Goal: Task Accomplishment & Management: Manage account settings

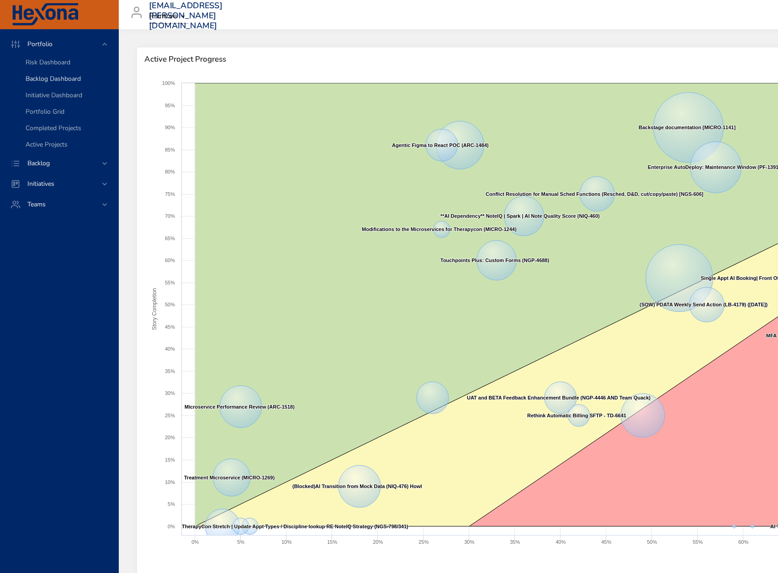
click at [49, 82] on span "Backlog Dashboard" at bounding box center [53, 78] width 55 height 9
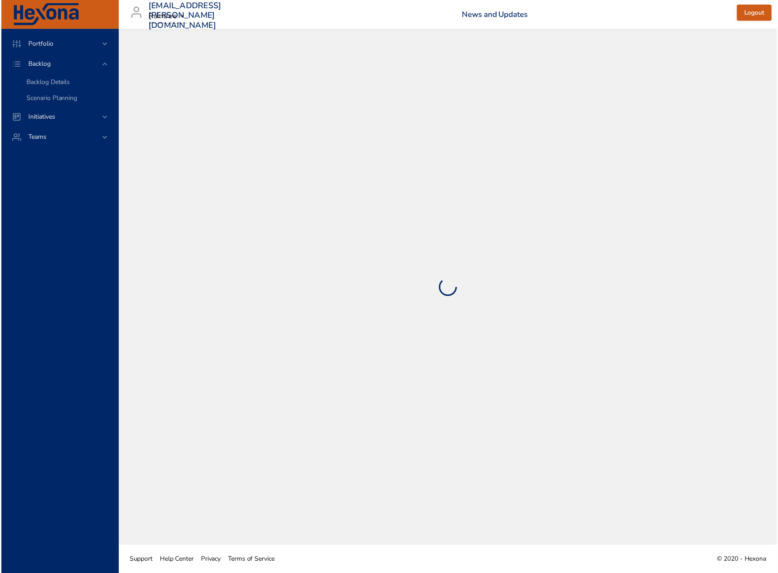
select select "***"
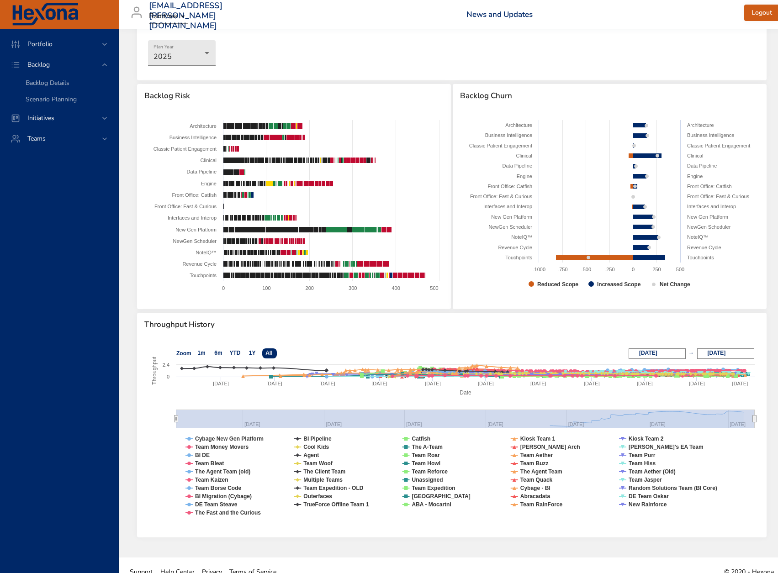
scroll to position [55, 0]
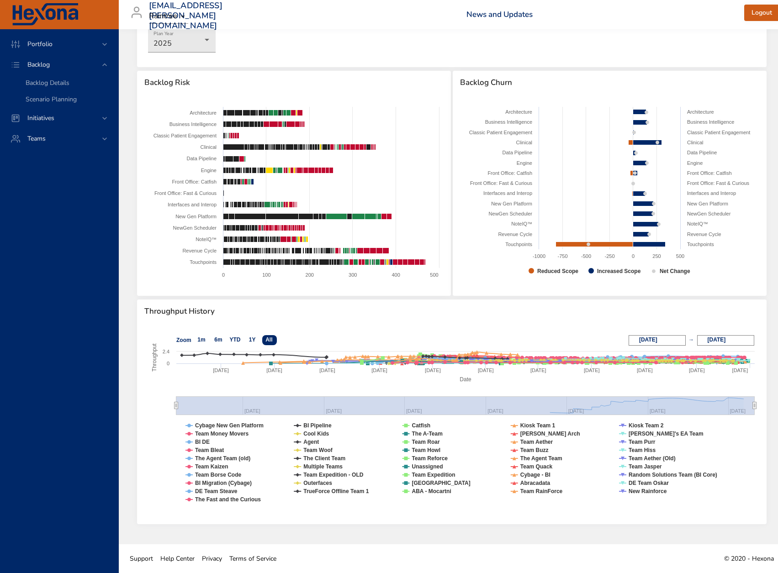
drag, startPoint x: 6, startPoint y: 377, endPoint x: 46, endPoint y: 85, distance: 294.4
click at [46, 85] on span "Backlog Details" at bounding box center [48, 83] width 44 height 9
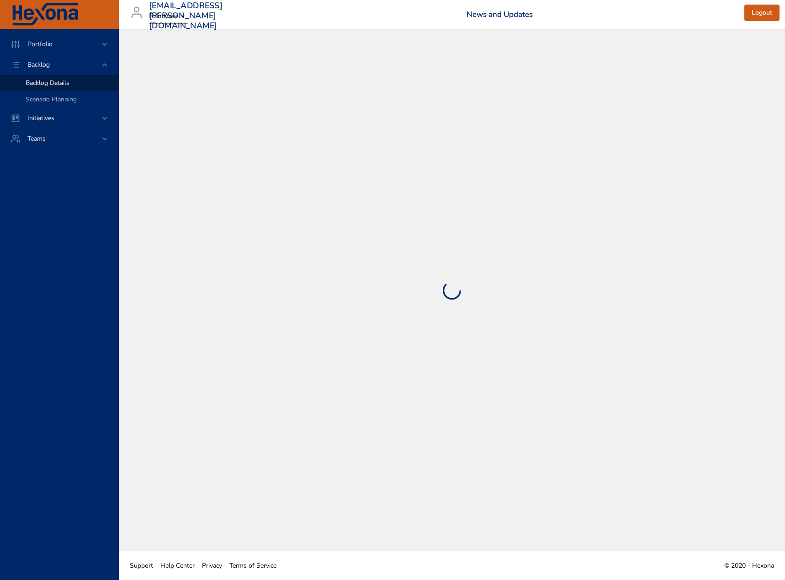
click at [46, 85] on span "Backlog Details" at bounding box center [48, 83] width 44 height 9
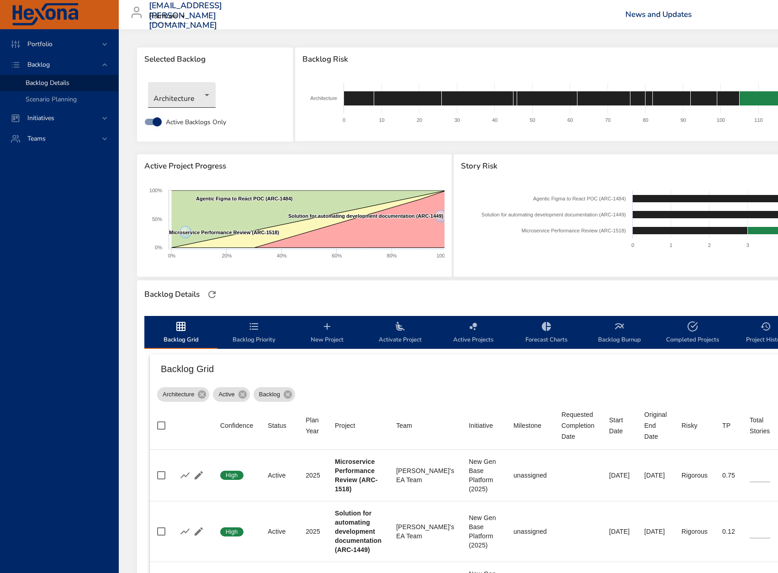
click at [178, 96] on body "Portfolio Backlog Backlog Details Scenario Planning Initiatives Teams [EMAIL_AD…" at bounding box center [389, 286] width 778 height 573
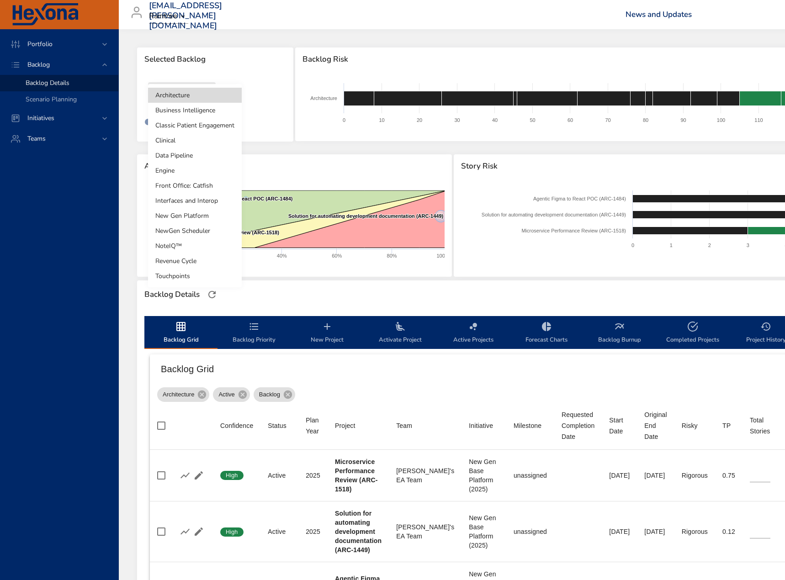
click at [195, 114] on li "Business Intelligence" at bounding box center [195, 110] width 94 height 15
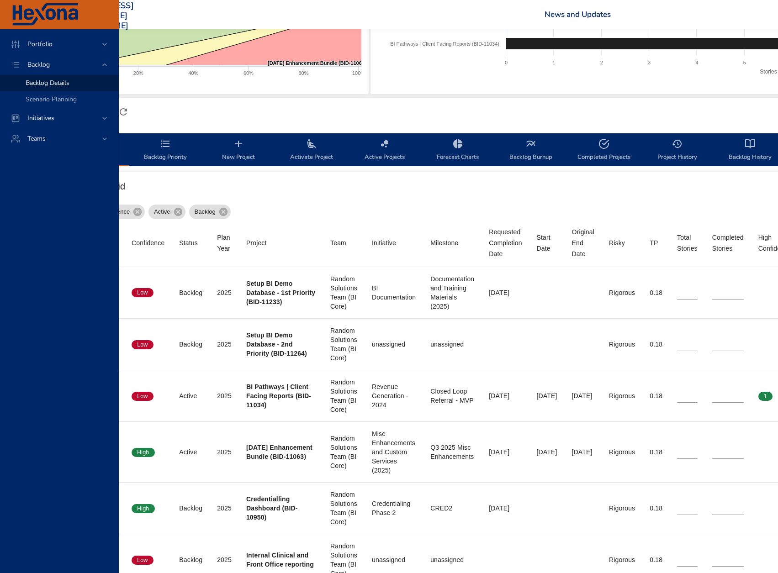
scroll to position [183, 150]
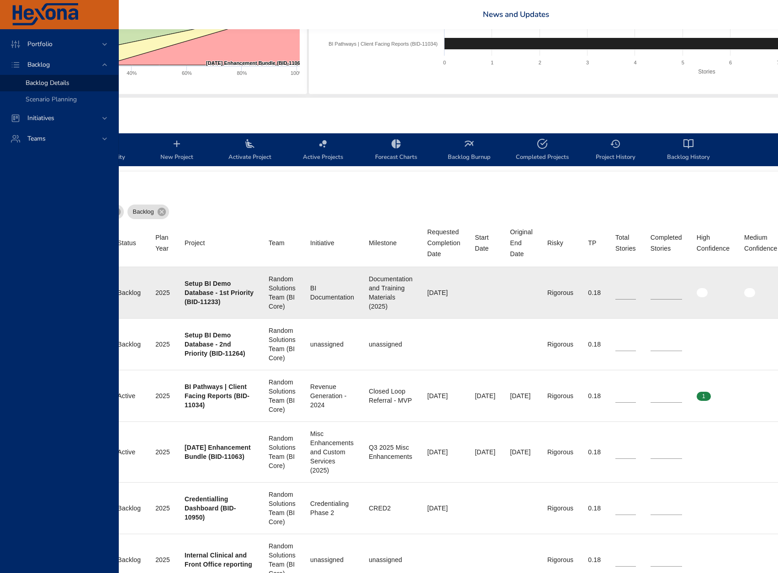
drag, startPoint x: 628, startPoint y: 296, endPoint x: 597, endPoint y: 296, distance: 31.1
click at [597, 296] on tr "Confidence Low Status Backlog Plan Year [DATE] Project Setup BI Demo Database -…" at bounding box center [469, 293] width 938 height 52
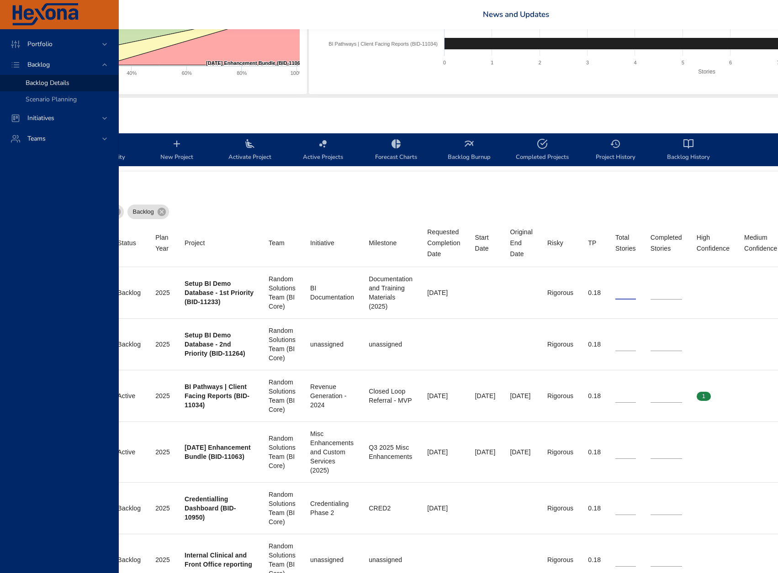
scroll to position [183, 0]
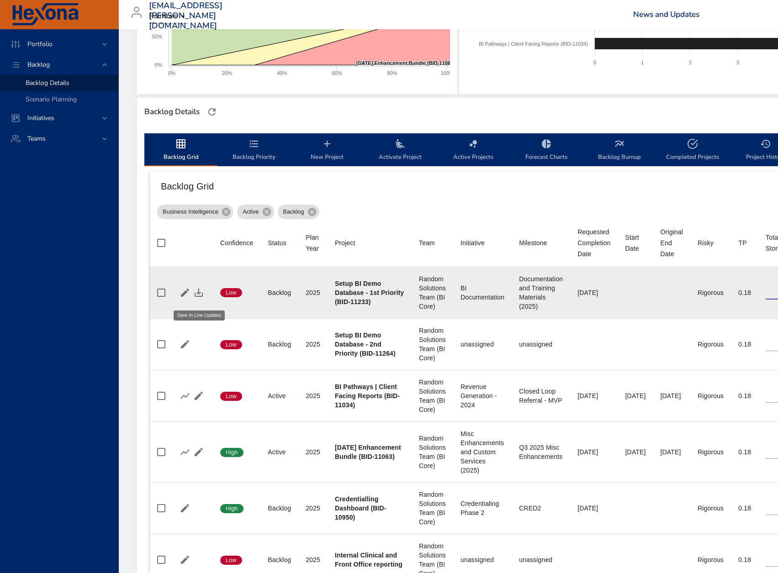
type input "*"
click at [200, 298] on icon "button" at bounding box center [198, 292] width 11 height 11
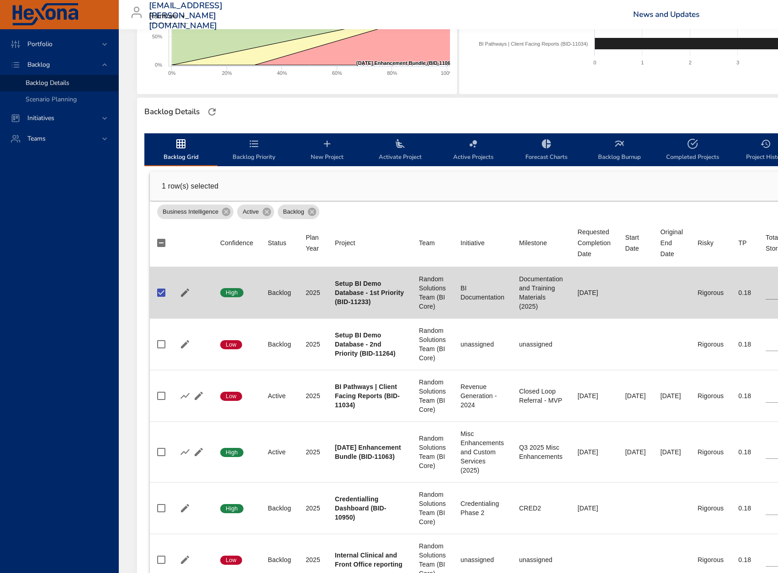
click at [405, 153] on span "Activate Project" at bounding box center [400, 150] width 62 height 24
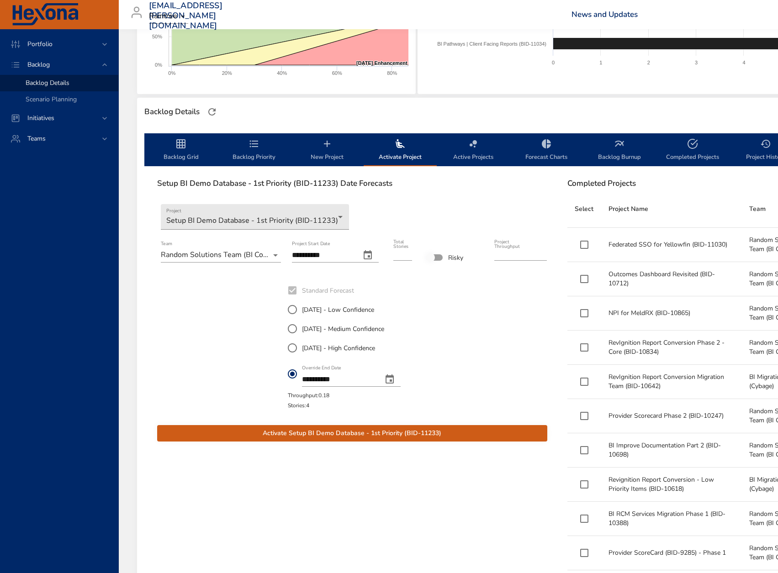
click at [350, 373] on input "**********" at bounding box center [338, 379] width 73 height 15
click at [394, 376] on icon "change date" at bounding box center [389, 378] width 8 height 9
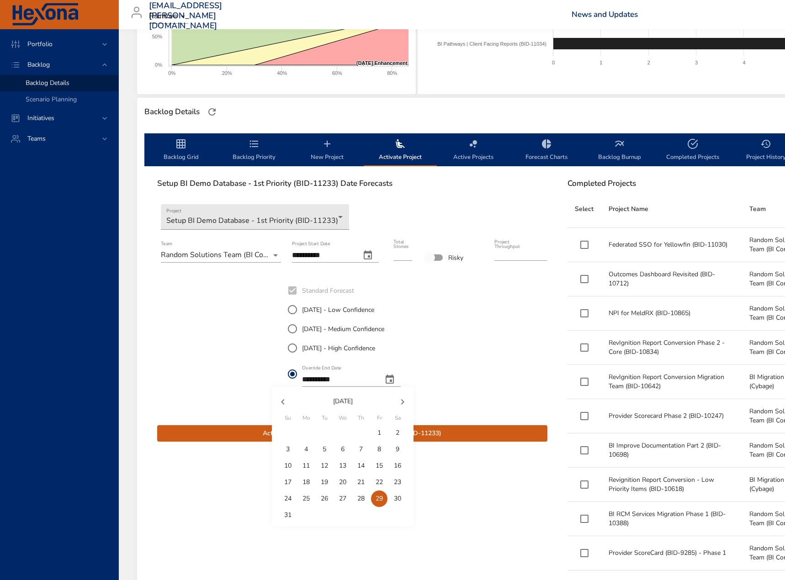
click at [402, 401] on icon "button" at bounding box center [402, 401] width 11 height 11
click at [347, 481] on span "24" at bounding box center [342, 482] width 16 height 9
type input "**********"
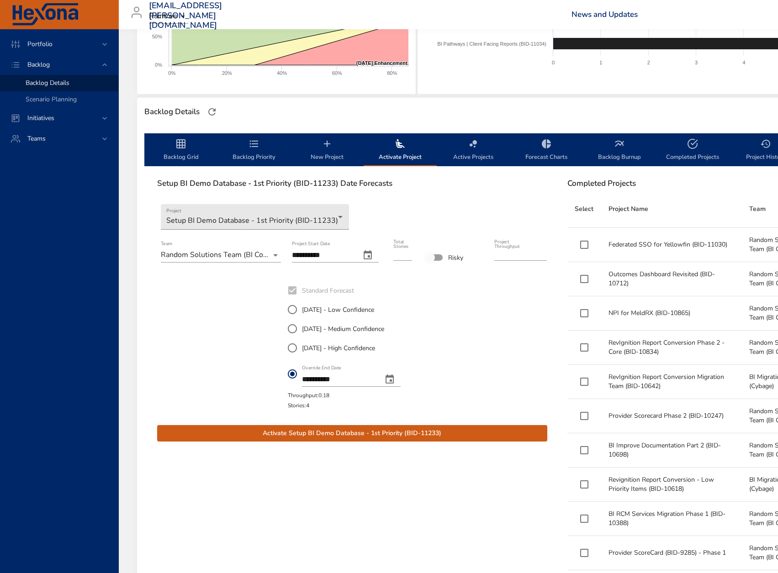
click at [314, 255] on input "**********" at bounding box center [322, 255] width 61 height 15
click at [363, 255] on icon "change date" at bounding box center [367, 255] width 11 height 11
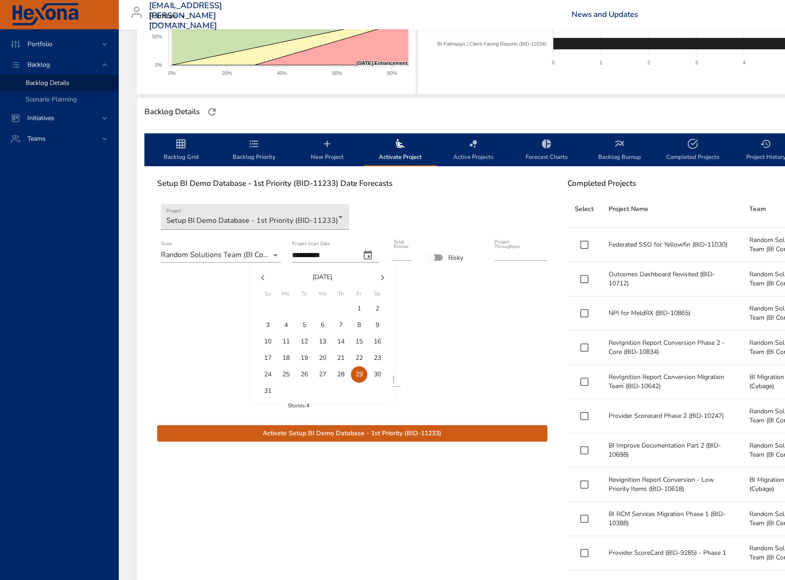
click at [308, 379] on p "26" at bounding box center [303, 374] width 7 height 9
type input "**********"
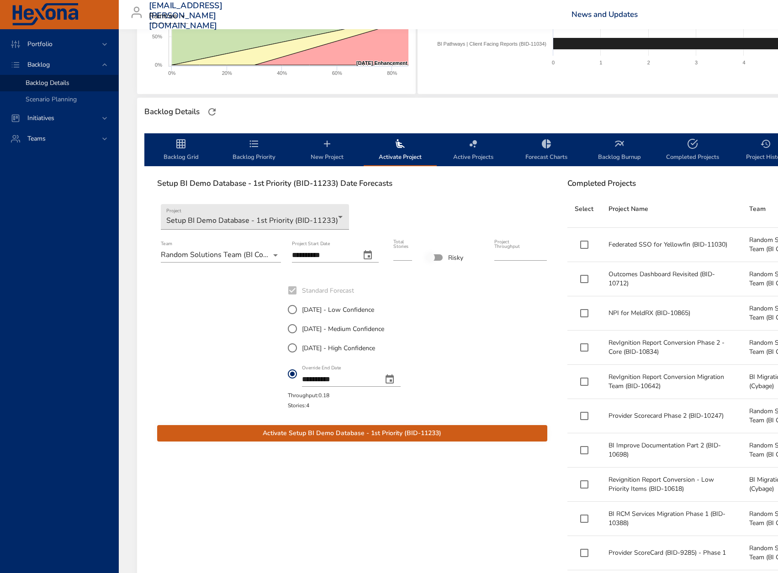
click at [362, 437] on span "Activate Setup BI Demo Database - 1st Priority (BID-11233)" at bounding box center [351, 433] width 375 height 11
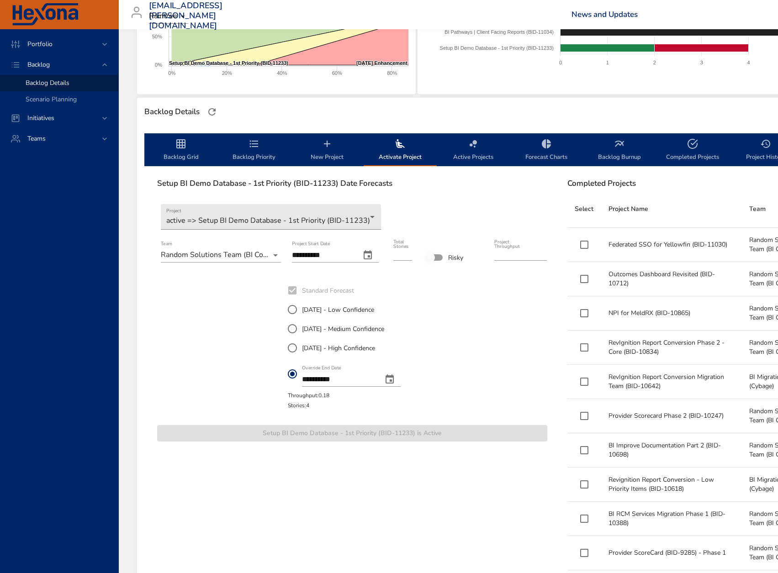
click at [261, 148] on span "Backlog Priority" at bounding box center [254, 150] width 62 height 24
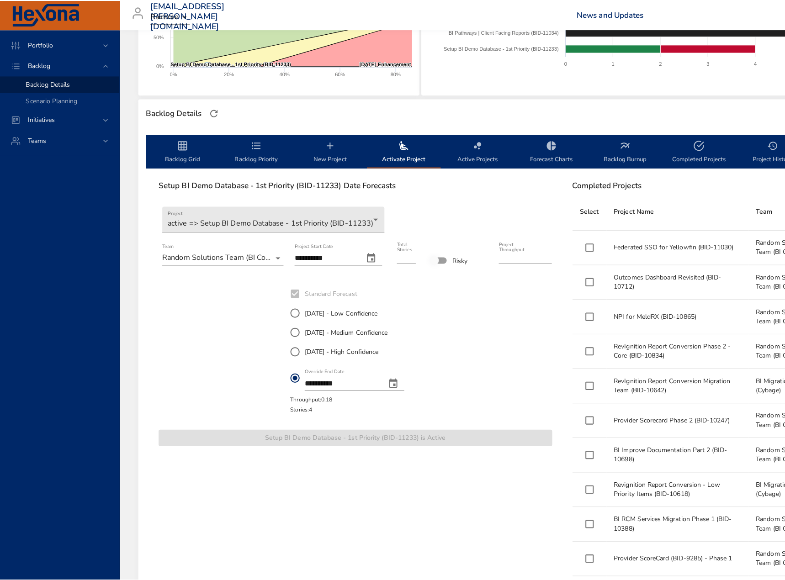
scroll to position [139, 0]
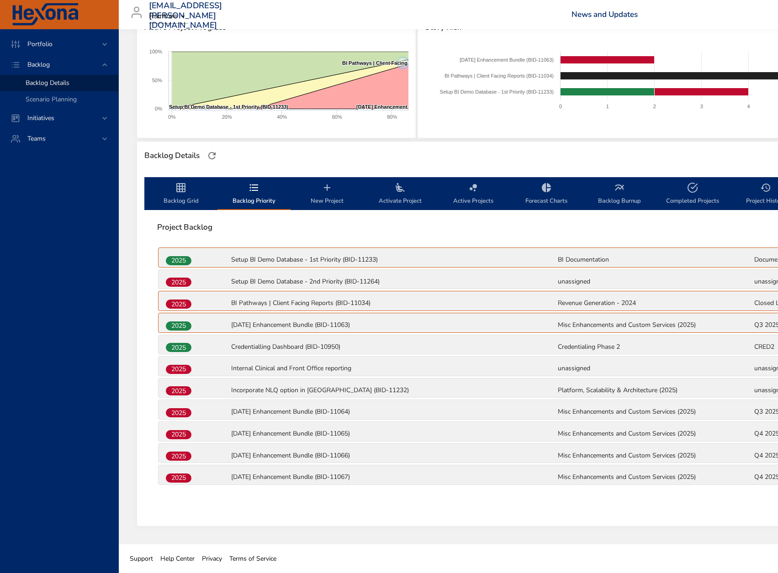
click at [323, 202] on span "New Project" at bounding box center [327, 194] width 62 height 24
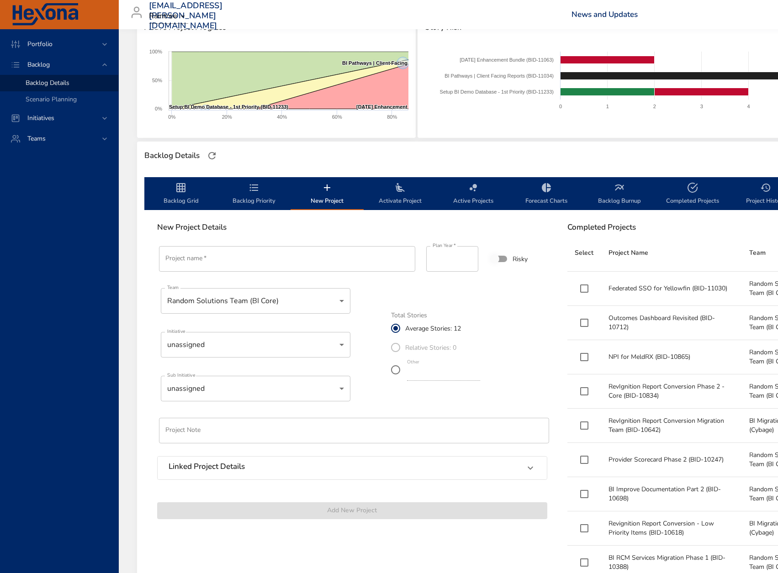
click at [240, 270] on input "Project name   *" at bounding box center [287, 259] width 256 height 26
paste input "**********"
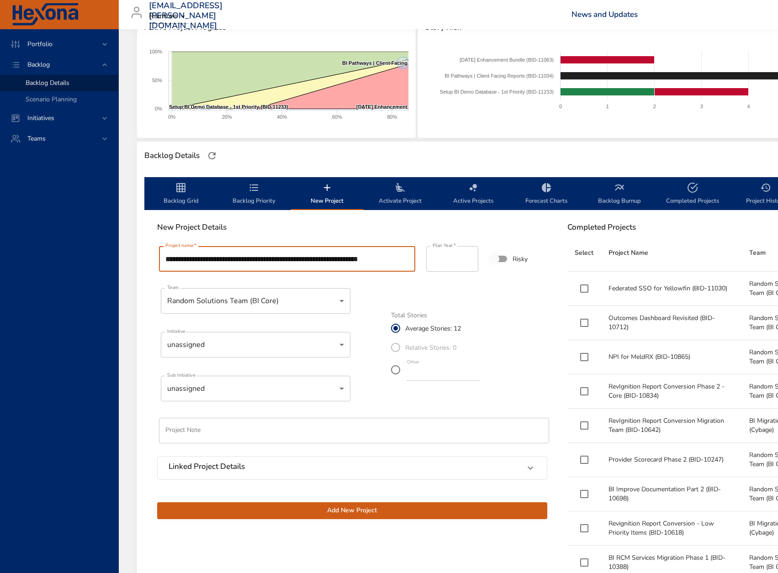
type input "**********"
click at [398, 349] on label "Relative Stories: 0" at bounding box center [434, 347] width 96 height 19
click at [396, 372] on label "Other **" at bounding box center [434, 370] width 96 height 26
type input "**"
click at [216, 352] on body "Portfolio Backlog Backlog Details Scenario Planning Initiatives Teams [EMAIL_AD…" at bounding box center [389, 147] width 778 height 573
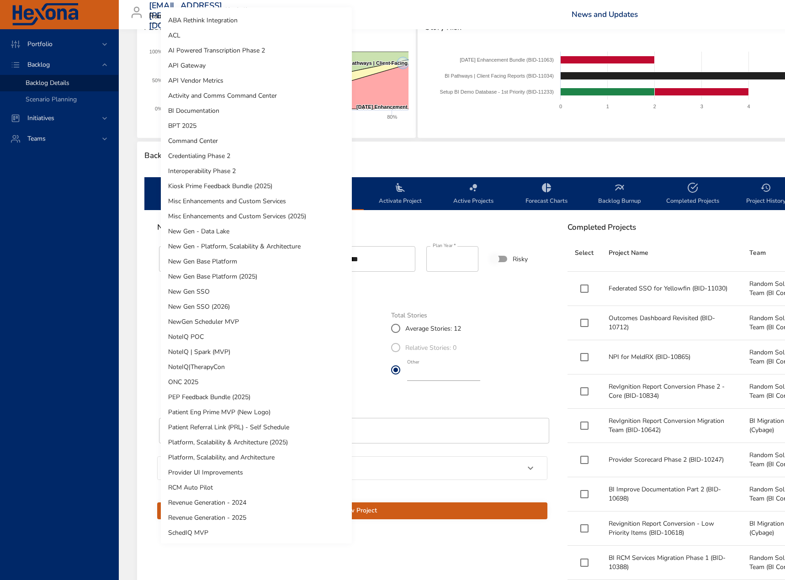
scroll to position [0, 0]
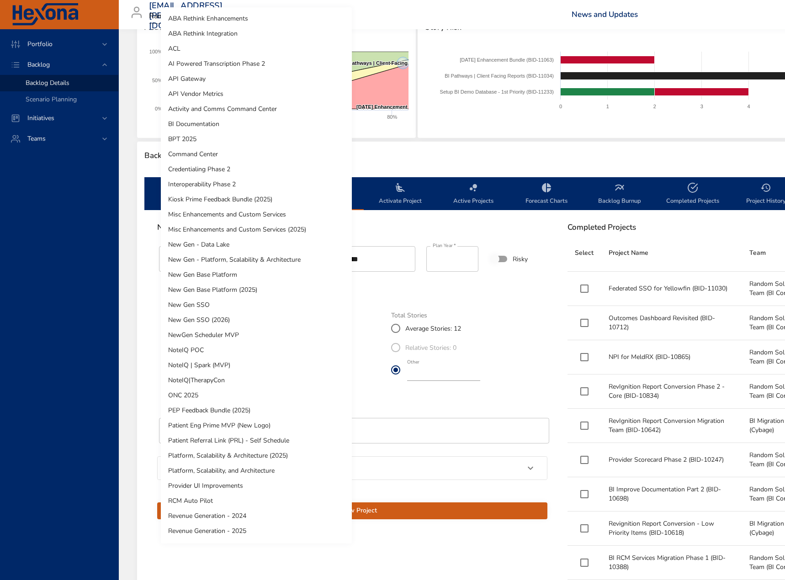
click at [236, 229] on li "Misc Enhancements and Custom Services (2025)" at bounding box center [256, 229] width 191 height 15
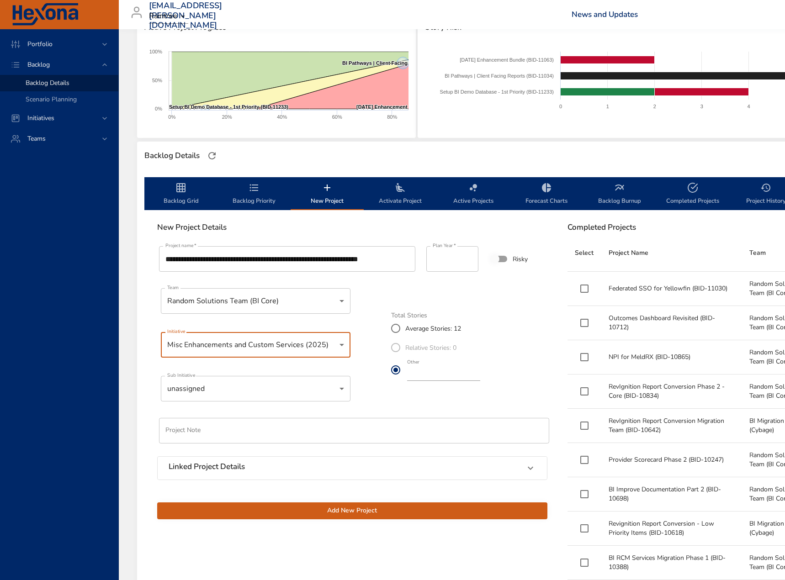
click at [269, 386] on body "Portfolio Backlog Backlog Details Scenario Planning Initiatives Teams [EMAIL_AD…" at bounding box center [392, 151] width 785 height 580
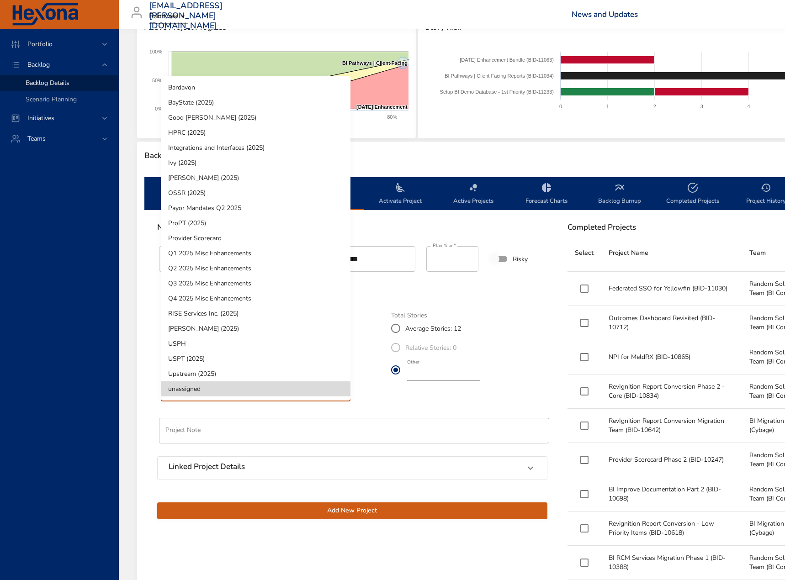
click at [531, 380] on div at bounding box center [392, 290] width 785 height 580
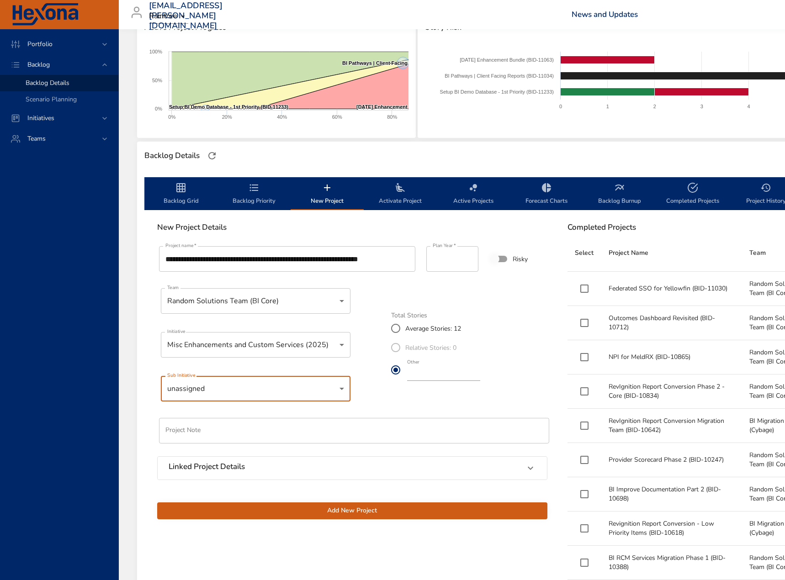
click at [189, 345] on body "Portfolio Backlog Backlog Details Scenario Planning Initiatives Teams [EMAIL_AD…" at bounding box center [392, 151] width 785 height 580
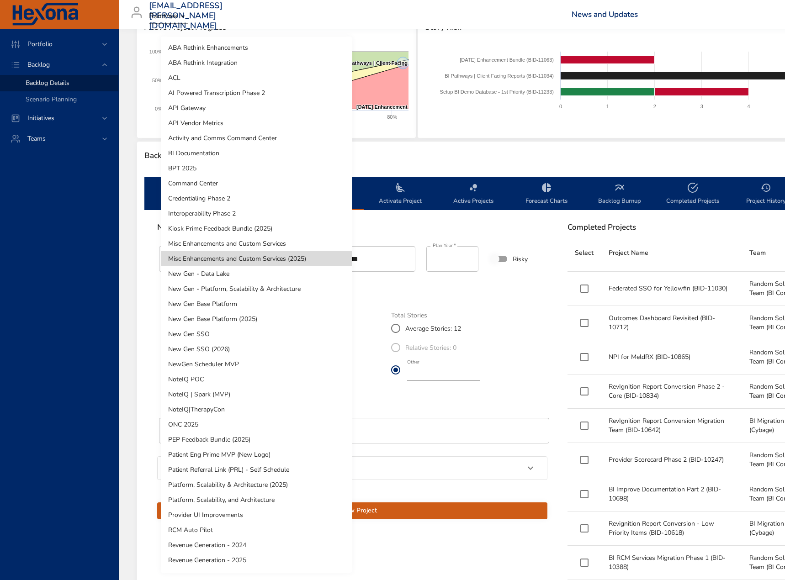
click at [226, 159] on li "BI Documentation" at bounding box center [256, 153] width 191 height 15
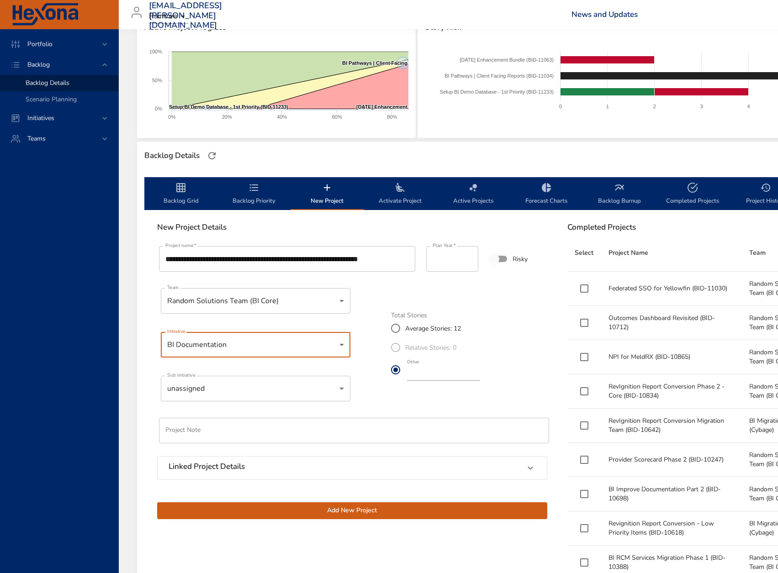
click at [222, 387] on body "Portfolio Backlog Backlog Details Scenario Planning Initiatives Teams [EMAIL_AD…" at bounding box center [389, 147] width 778 height 573
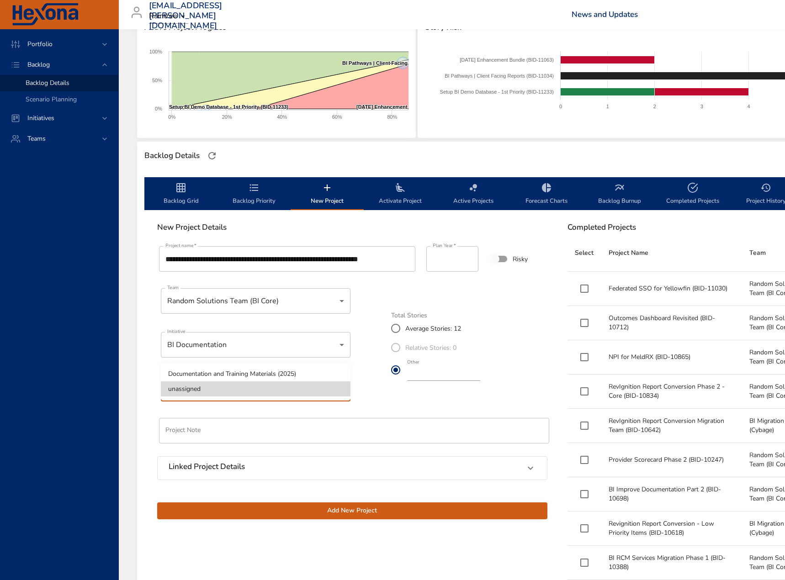
click at [244, 348] on div at bounding box center [392, 290] width 785 height 580
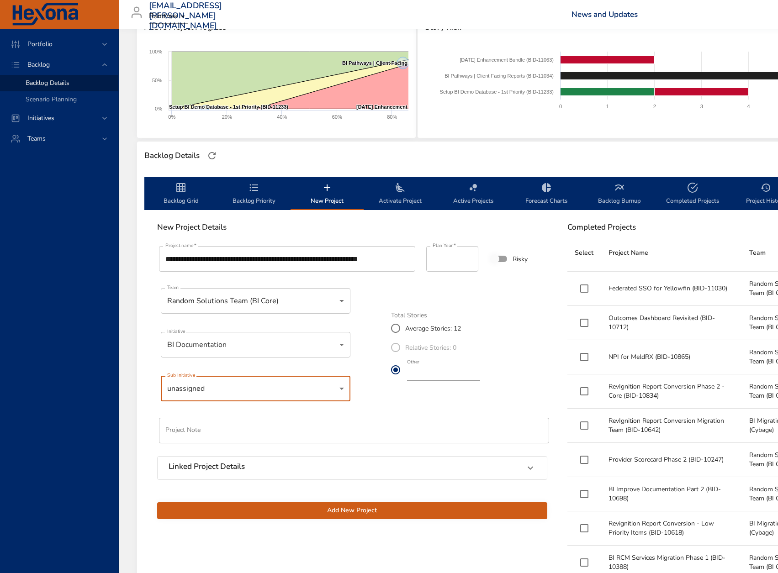
click at [244, 348] on body "Portfolio Backlog Backlog Details Scenario Planning Initiatives Teams [EMAIL_AD…" at bounding box center [389, 147] width 778 height 573
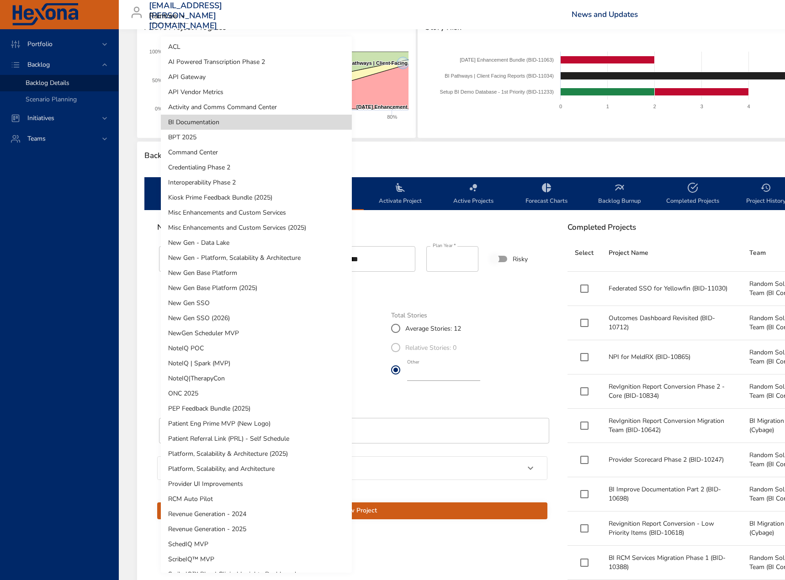
scroll to position [46, 0]
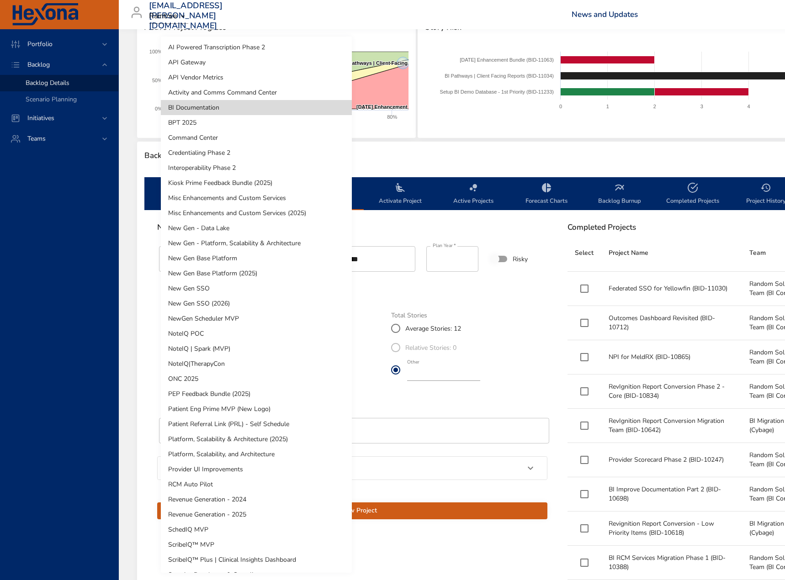
click at [240, 446] on li "Platform, Scalability & Architecture (2025)" at bounding box center [256, 439] width 191 height 15
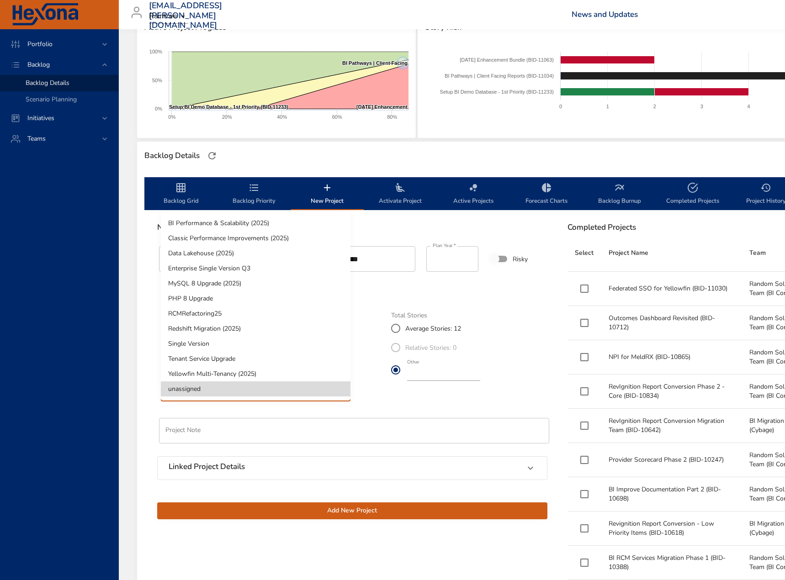
click at [239, 397] on body "Portfolio Backlog Backlog Details Scenario Planning Initiatives Teams [EMAIL_AD…" at bounding box center [392, 151] width 785 height 580
click at [380, 402] on div at bounding box center [392, 290] width 785 height 580
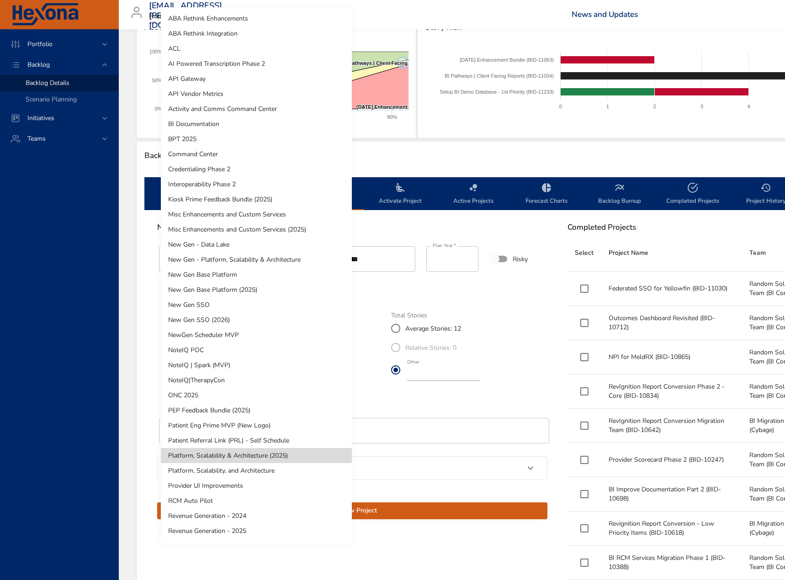
click at [244, 353] on body "Portfolio Backlog Backlog Details Scenario Planning Initiatives Teams [EMAIL_AD…" at bounding box center [392, 151] width 785 height 580
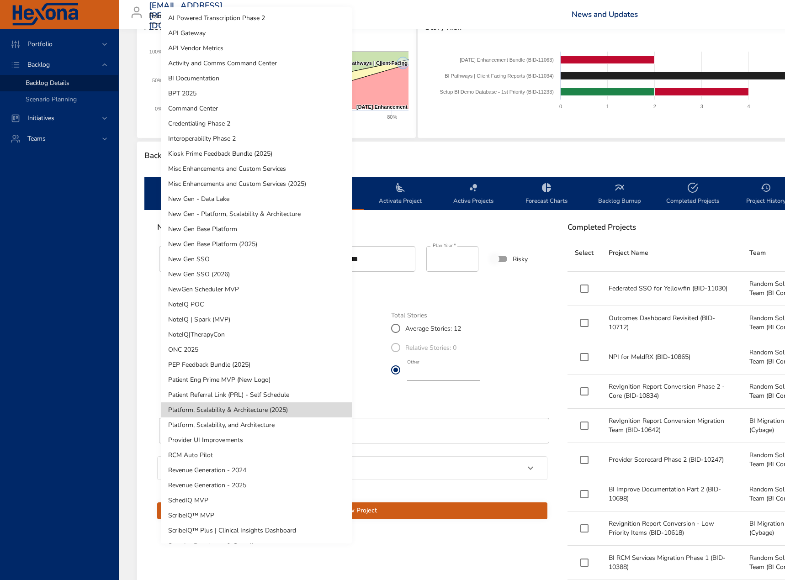
scroll to position [91, 0]
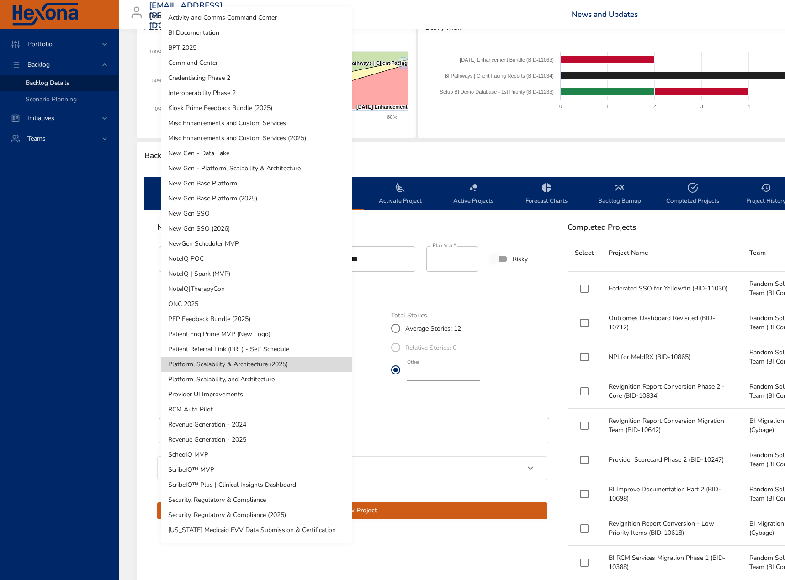
click at [257, 434] on li "Revenue Generation - 2025" at bounding box center [256, 439] width 191 height 15
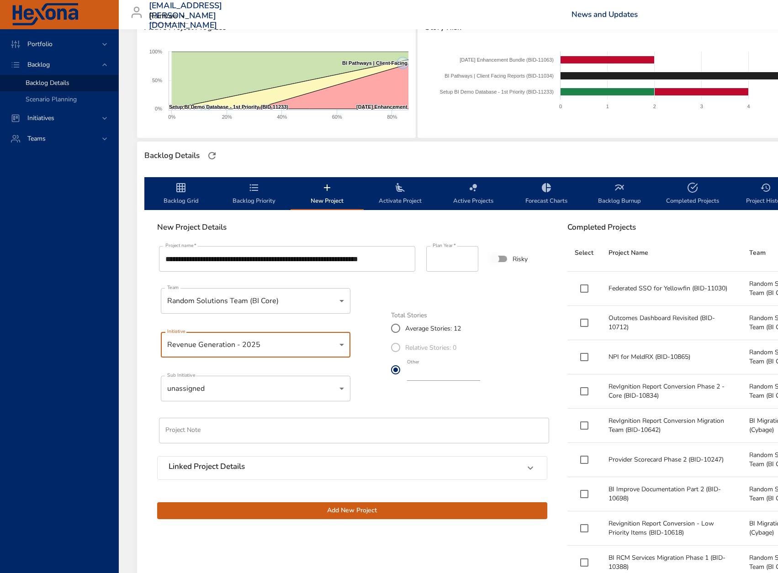
click at [263, 394] on body "Portfolio Backlog Backlog Details Scenario Planning Initiatives Teams [EMAIL_AD…" at bounding box center [389, 147] width 778 height 573
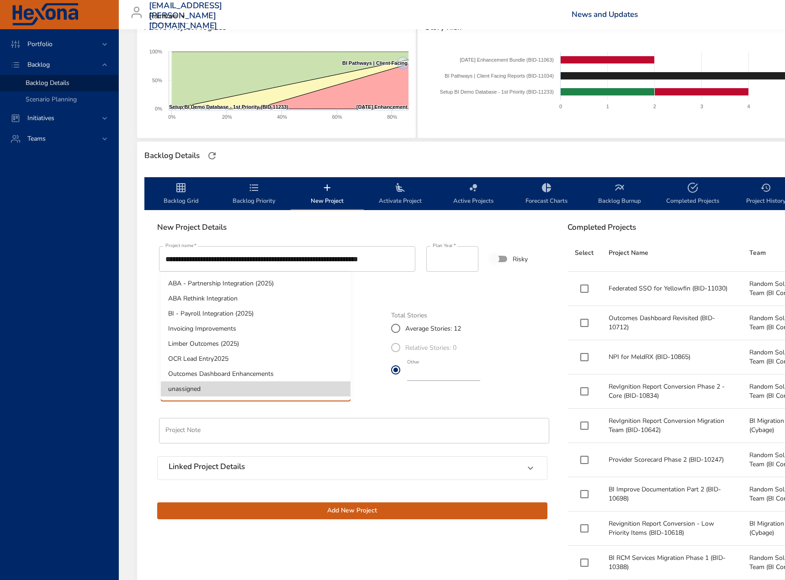
click at [258, 261] on div at bounding box center [392, 290] width 785 height 580
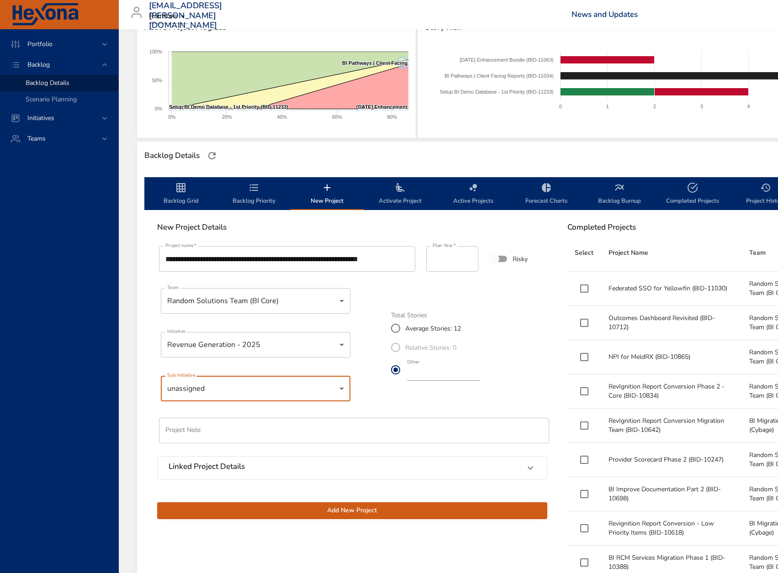
click at [254, 348] on body "Portfolio Backlog Backlog Details Scenario Planning Initiatives Teams [EMAIL_AD…" at bounding box center [389, 147] width 778 height 573
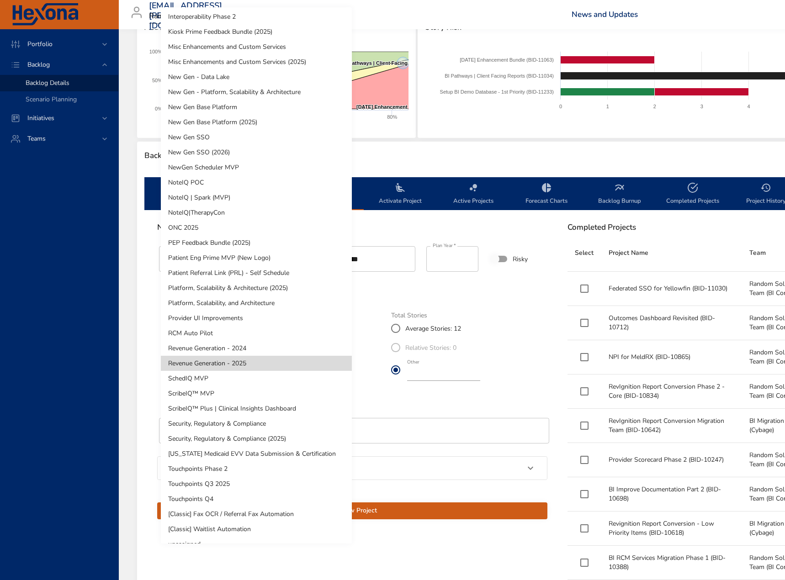
scroll to position [179, 0]
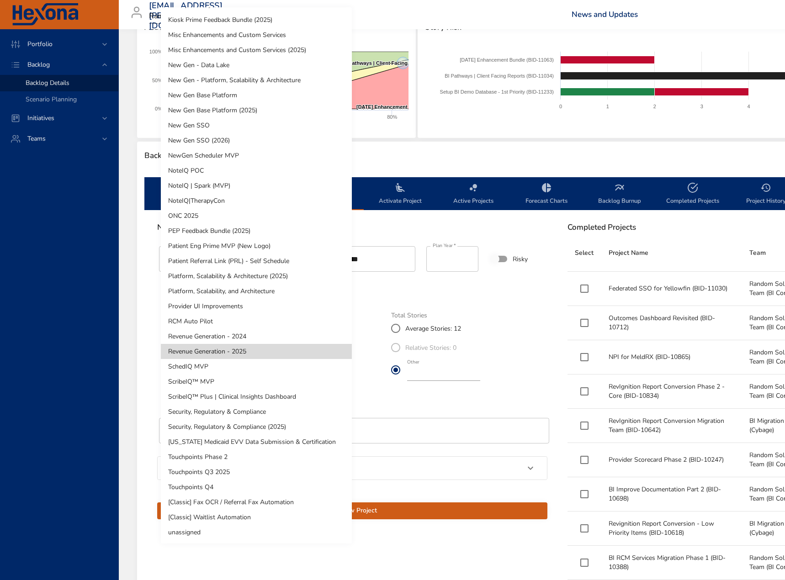
click at [245, 529] on li "unassigned" at bounding box center [256, 532] width 191 height 15
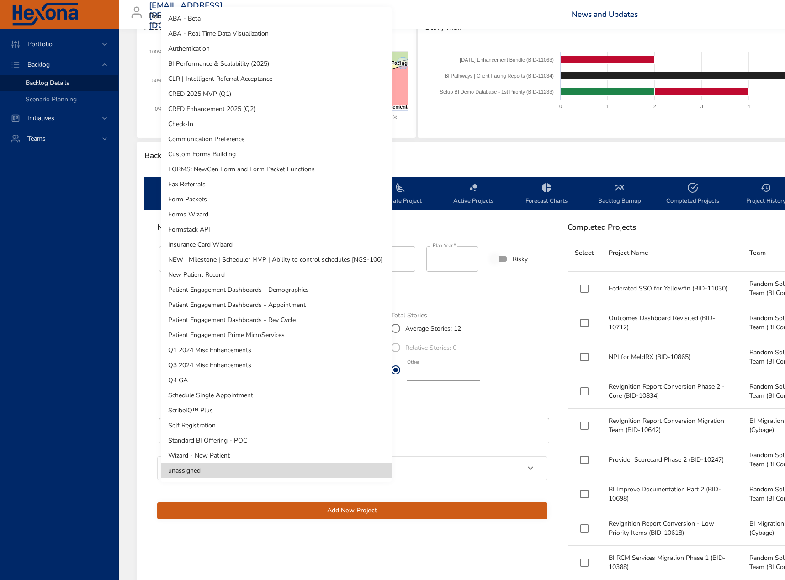
click at [267, 390] on body "Portfolio Backlog Backlog Details Scenario Planning Initiatives Teams [EMAIL_AD…" at bounding box center [392, 151] width 785 height 580
click at [533, 388] on div at bounding box center [392, 290] width 785 height 580
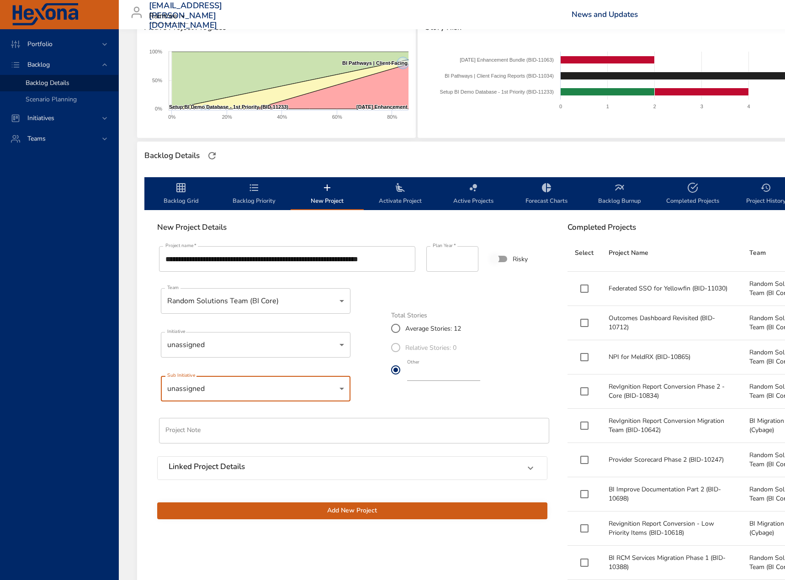
click at [221, 349] on body "Portfolio Backlog Backlog Details Scenario Planning Initiatives Teams [EMAIL_AD…" at bounding box center [392, 151] width 785 height 580
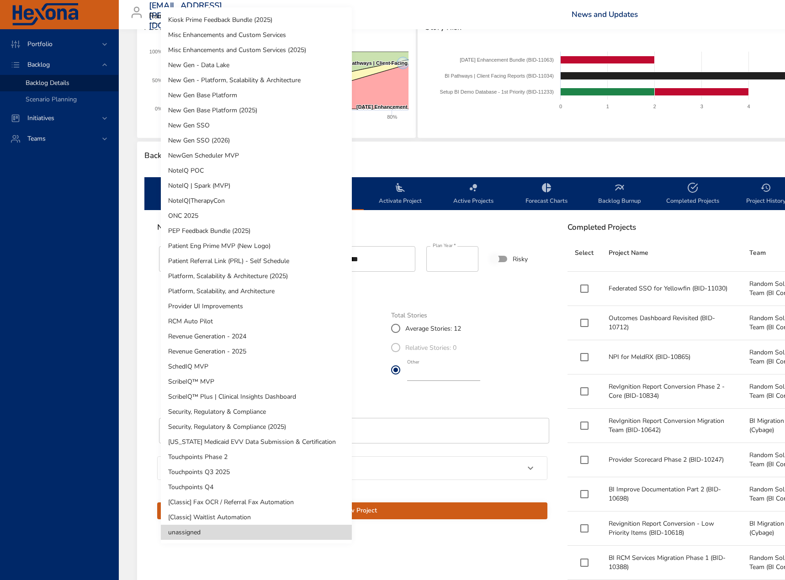
click at [218, 311] on li "Provider UI Improvements" at bounding box center [256, 306] width 191 height 15
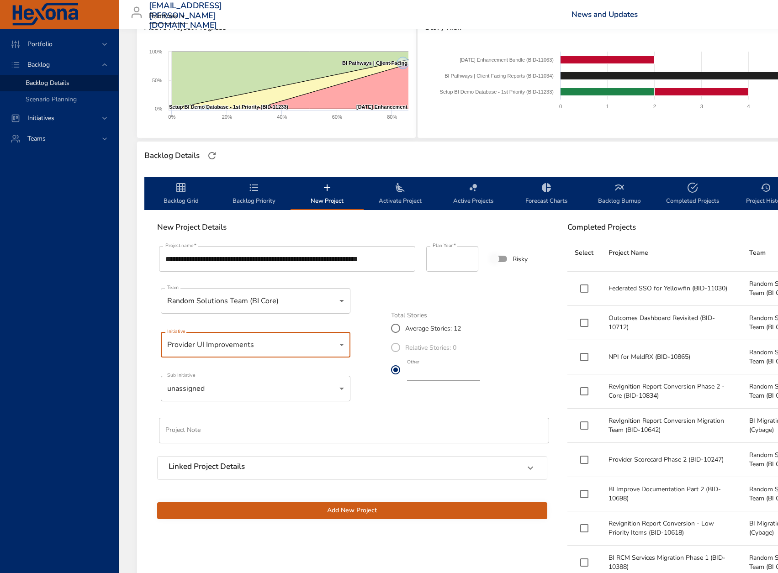
click at [211, 392] on body "Portfolio Backlog Backlog Details Scenario Planning Initiatives Teams [EMAIL_AD…" at bounding box center [389, 147] width 778 height 573
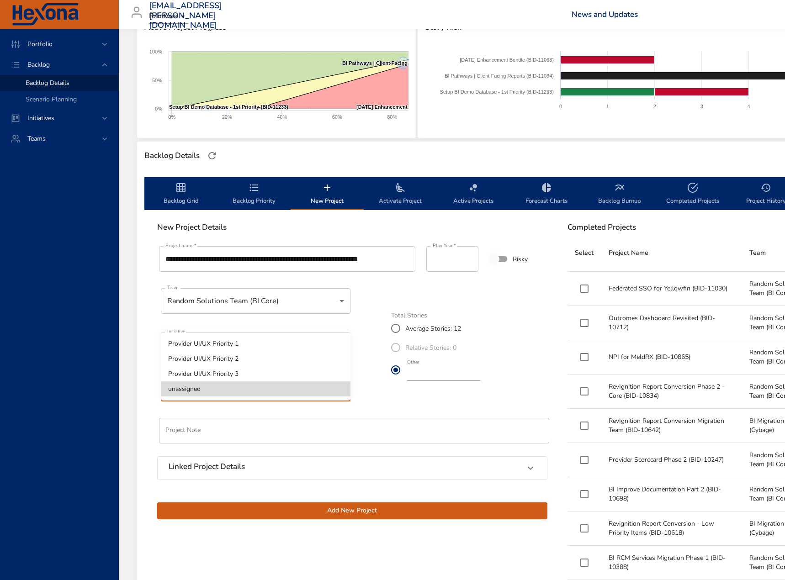
click at [211, 392] on li "unassigned" at bounding box center [256, 388] width 190 height 15
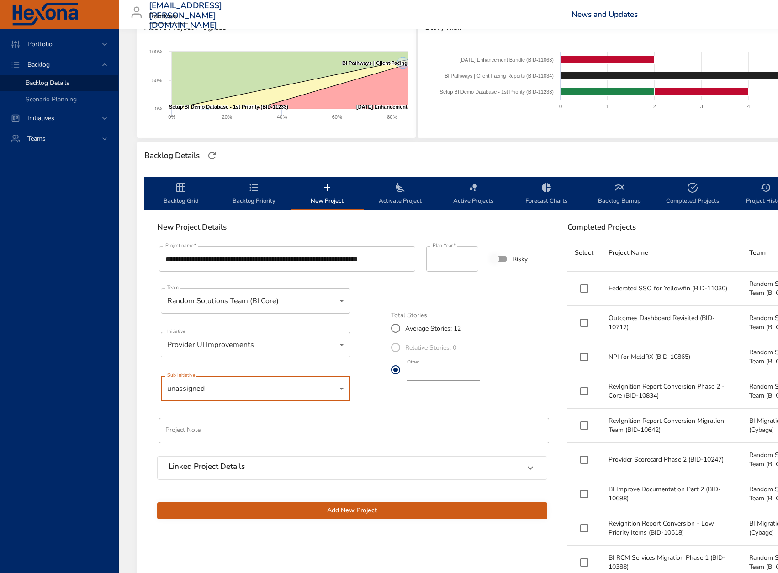
click at [217, 337] on body "Portfolio Backlog Backlog Details Scenario Planning Initiatives Teams [EMAIL_AD…" at bounding box center [389, 147] width 778 height 573
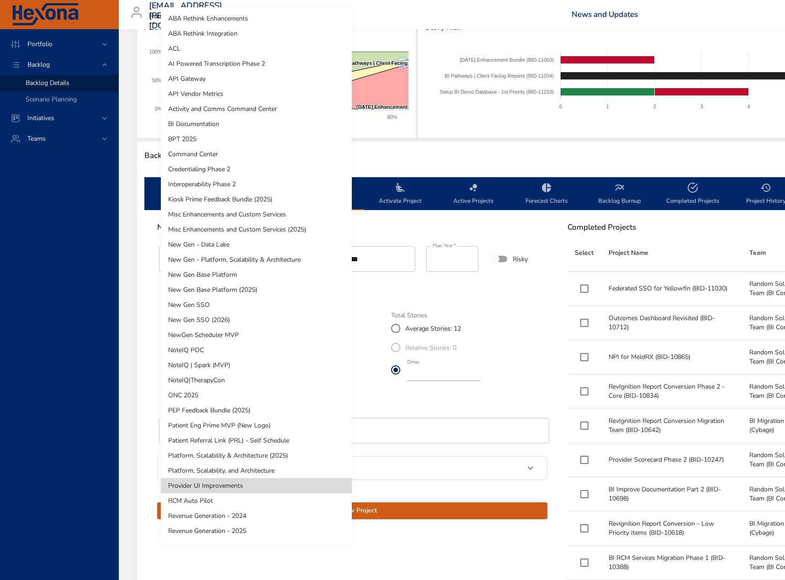
click at [201, 400] on li "ONC 2025" at bounding box center [256, 395] width 191 height 15
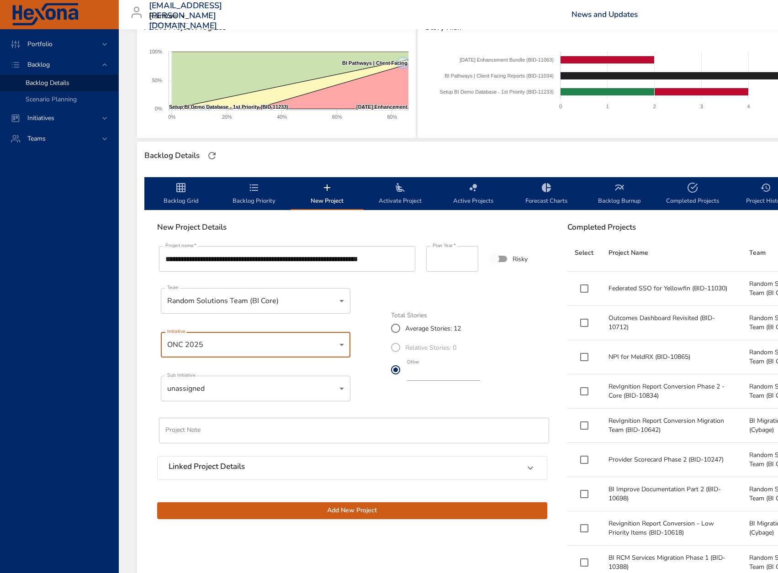
click at [208, 375] on div "Sub Initiative unassigned ​" at bounding box center [252, 389] width 200 height 44
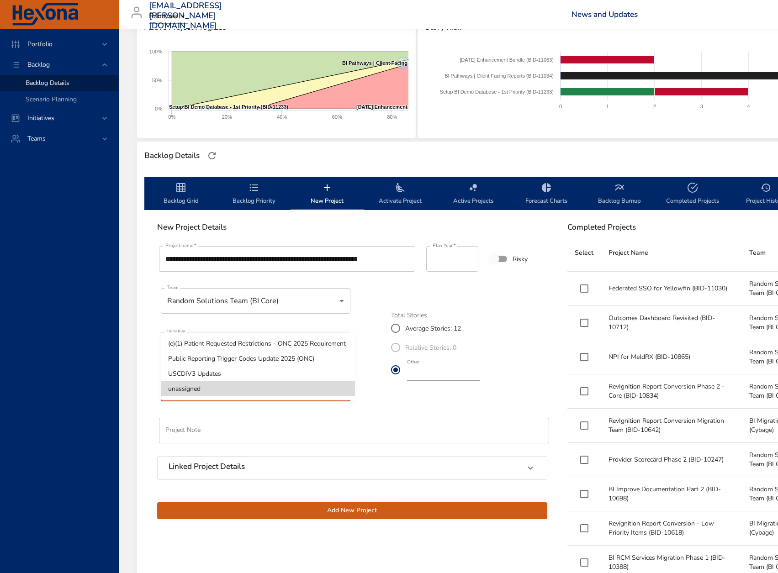
click at [206, 383] on body "Portfolio Backlog Backlog Details Scenario Planning Initiatives Teams [EMAIL_AD…" at bounding box center [389, 147] width 778 height 573
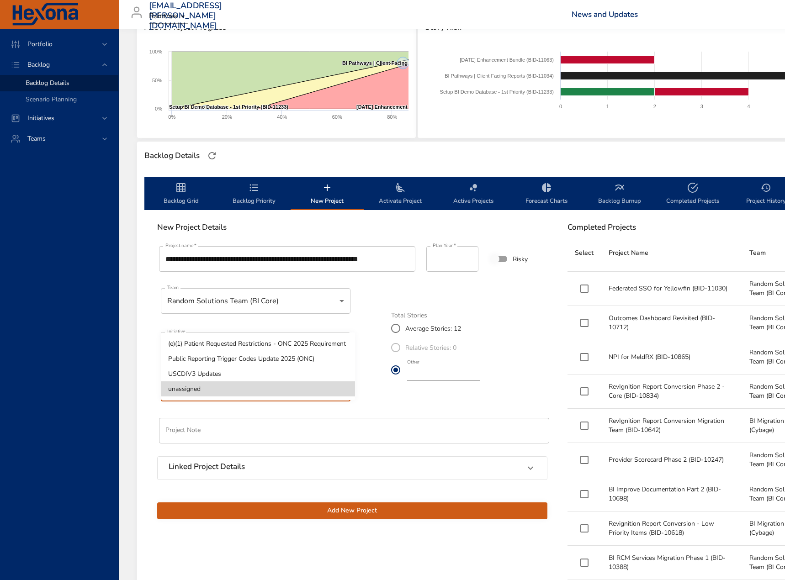
click at [145, 392] on div at bounding box center [392, 290] width 785 height 580
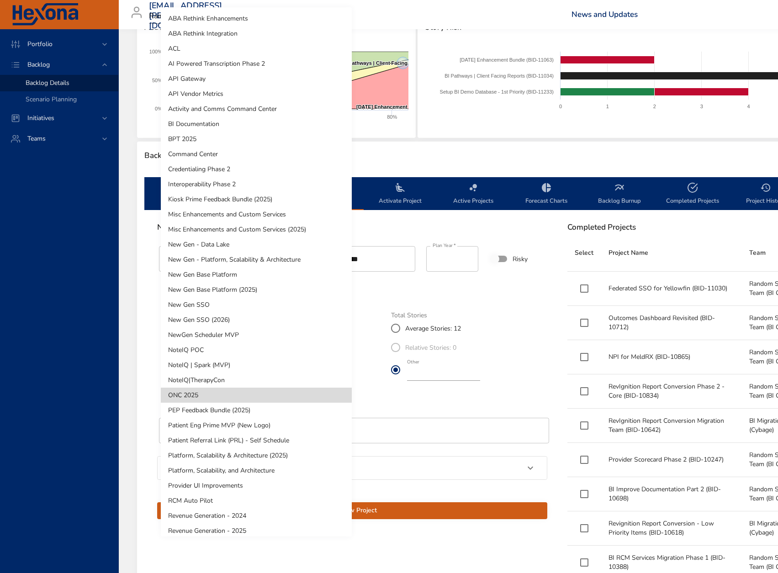
click at [184, 348] on body "Portfolio Backlog Backlog Details Scenario Planning Initiatives Teams [EMAIL_AD…" at bounding box center [389, 147] width 778 height 573
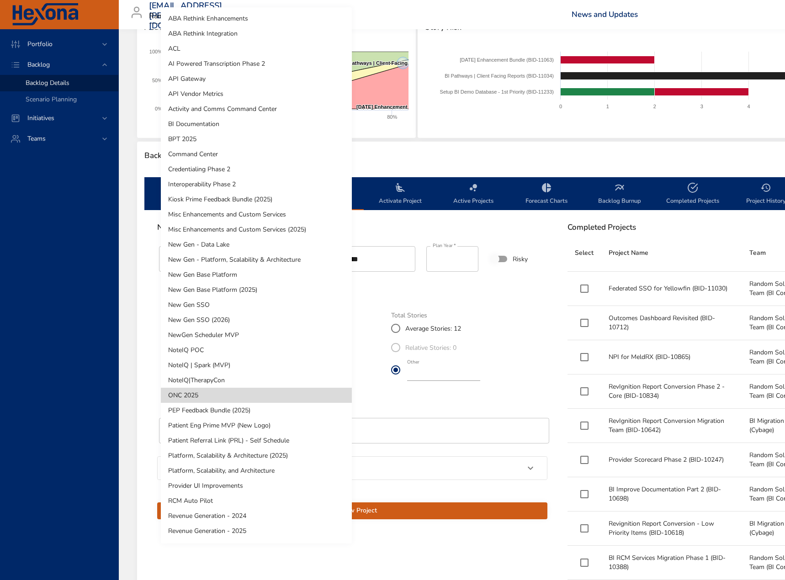
click at [237, 127] on li "BI Documentation" at bounding box center [256, 123] width 191 height 15
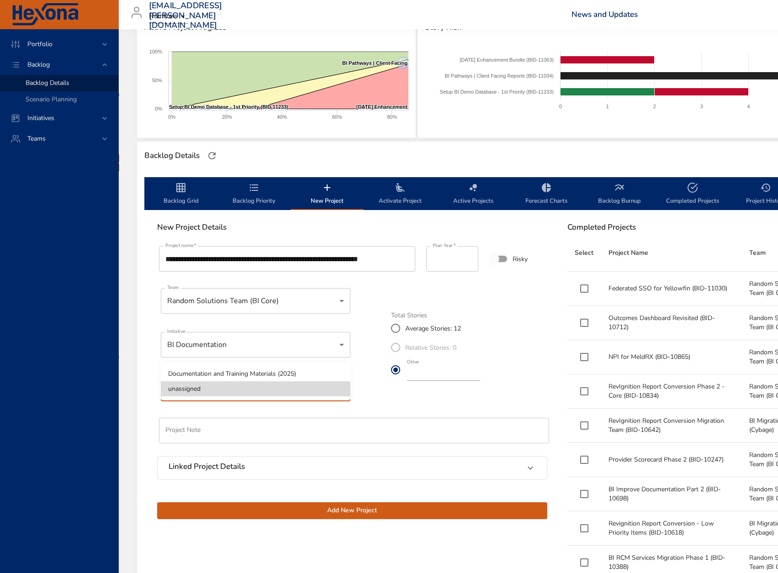
click at [251, 398] on body "Portfolio Backlog Backlog Details Scenario Planning Initiatives Teams [EMAIL_AD…" at bounding box center [389, 147] width 778 height 573
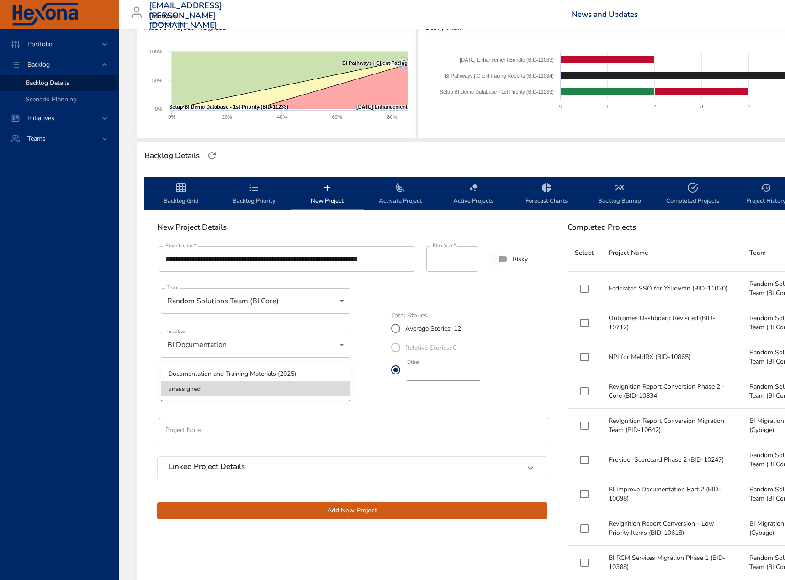
click at [253, 378] on li "Documentation and Training Materials (2025)" at bounding box center [256, 373] width 190 height 15
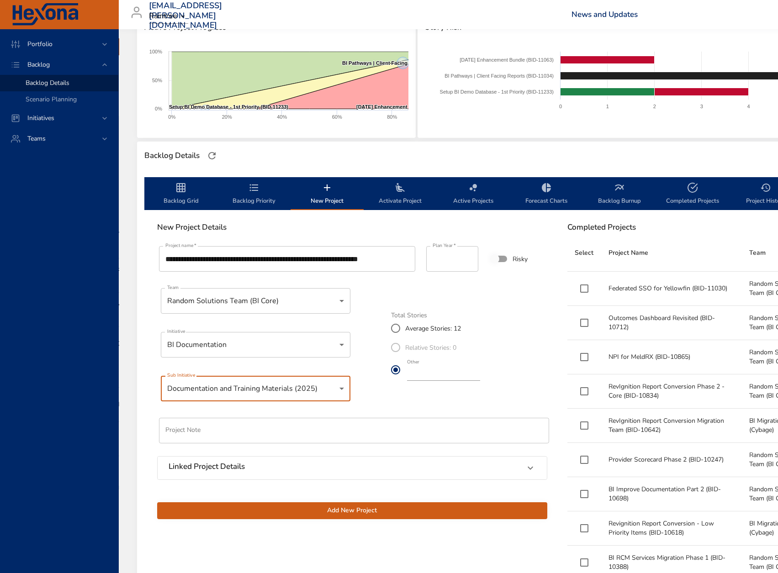
click at [235, 517] on button "Add New Project" at bounding box center [352, 510] width 390 height 17
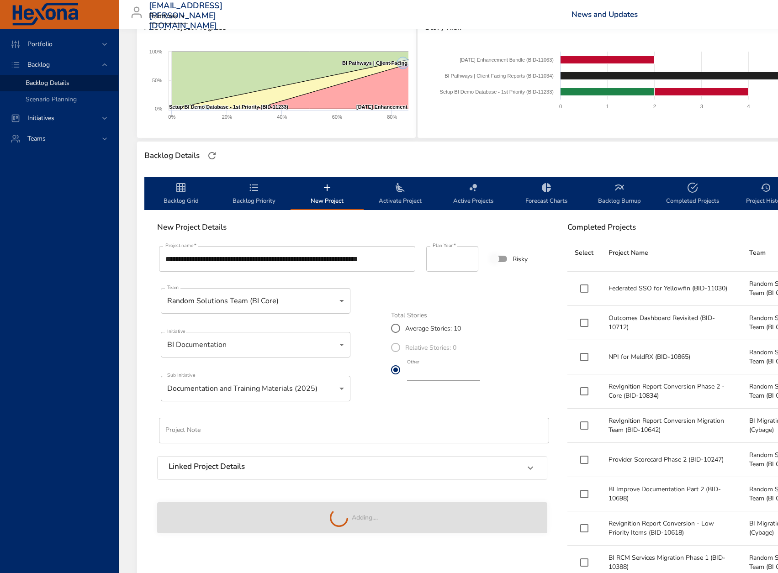
type input "**"
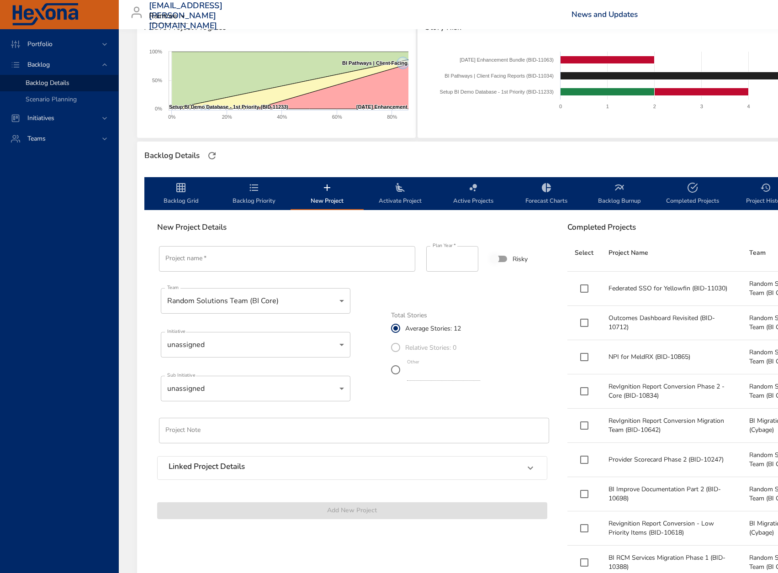
click at [235, 197] on span "Backlog Priority" at bounding box center [254, 194] width 62 height 24
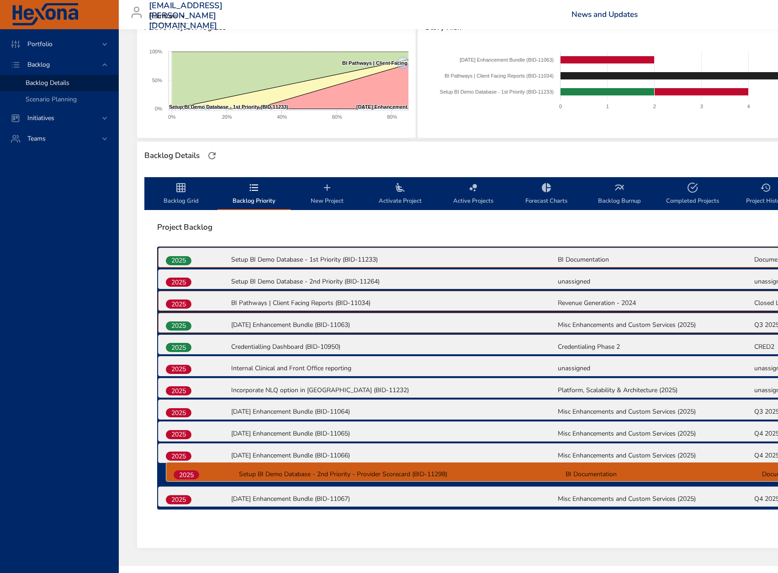
scroll to position [143, 0]
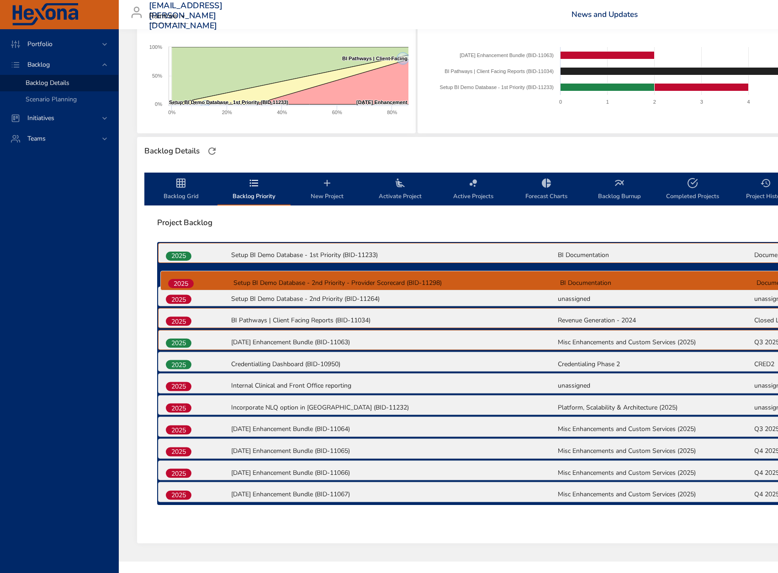
drag, startPoint x: 186, startPoint y: 501, endPoint x: 190, endPoint y: 279, distance: 221.5
click at [190, 279] on div "2025 Setup BI Demo Database - 1st Priority (BID-11233) BI Documentation Documen…" at bounding box center [557, 373] width 800 height 263
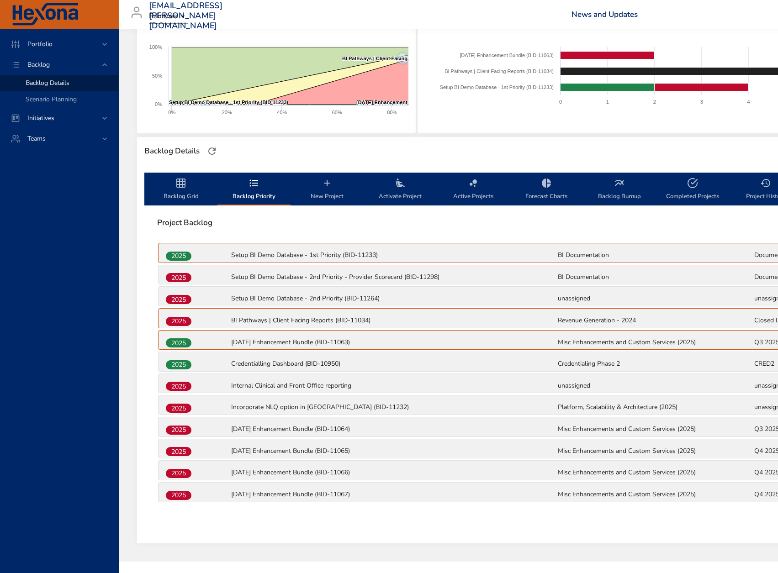
click at [195, 345] on div "2025" at bounding box center [197, 343] width 65 height 12
click at [177, 190] on span "Backlog Grid" at bounding box center [181, 190] width 62 height 24
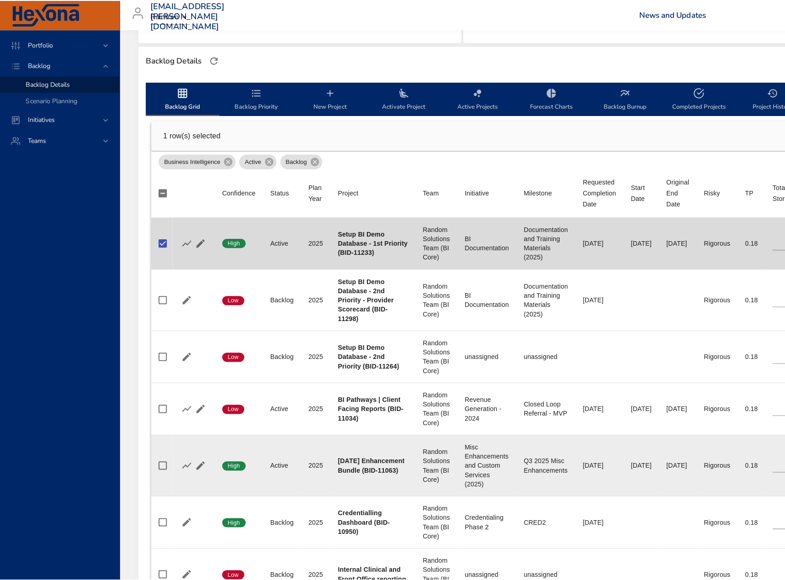
scroll to position [280, 0]
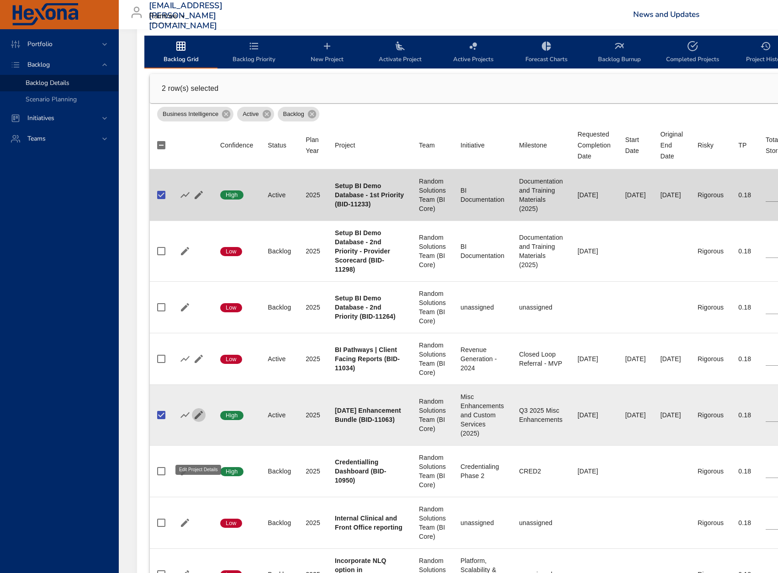
click at [201, 421] on icon "button" at bounding box center [198, 415] width 11 height 11
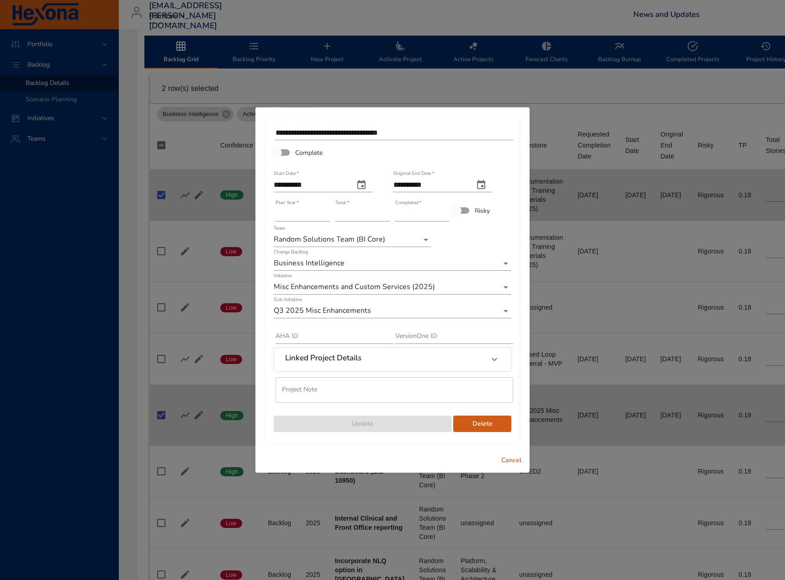
click at [482, 427] on span "Delete" at bounding box center [481, 423] width 43 height 11
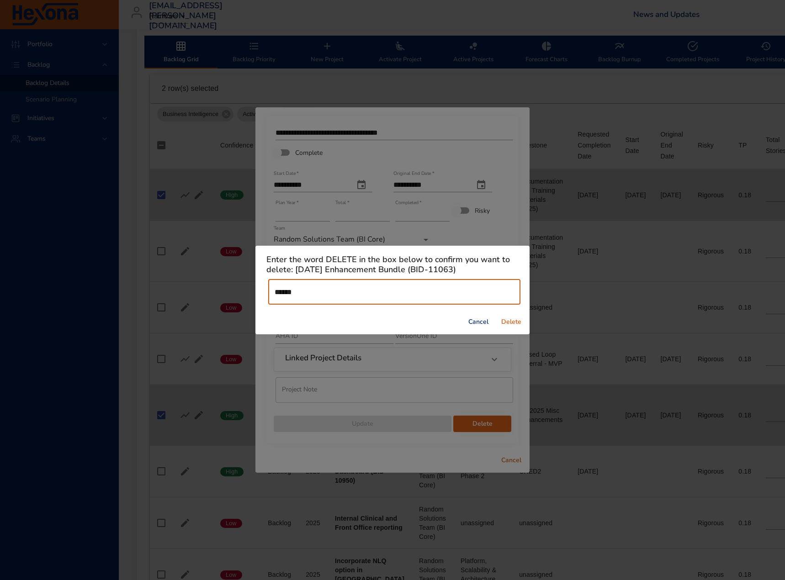
type input "******"
click at [511, 324] on span "Delete" at bounding box center [511, 321] width 22 height 11
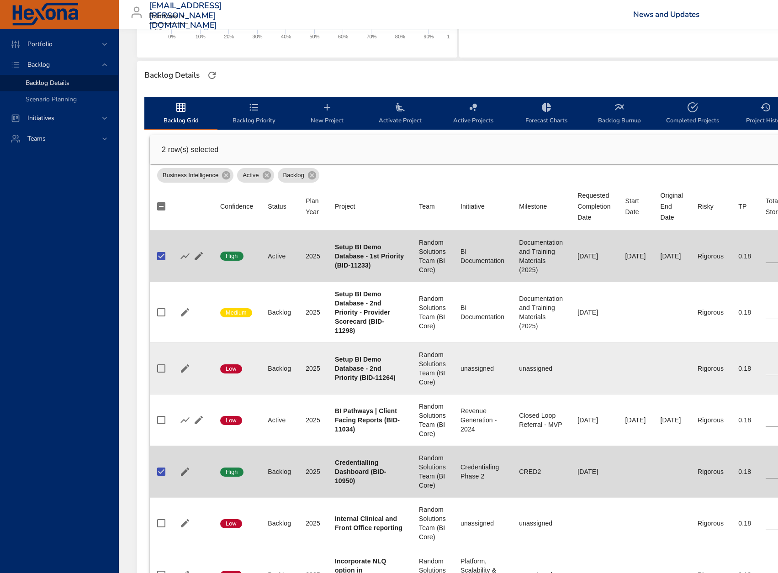
scroll to position [228, 0]
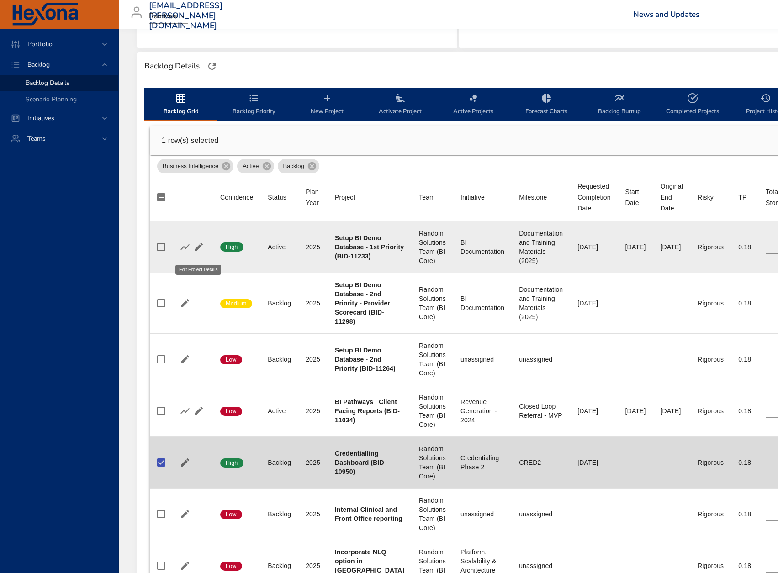
click at [199, 250] on icon "button" at bounding box center [199, 247] width 8 height 8
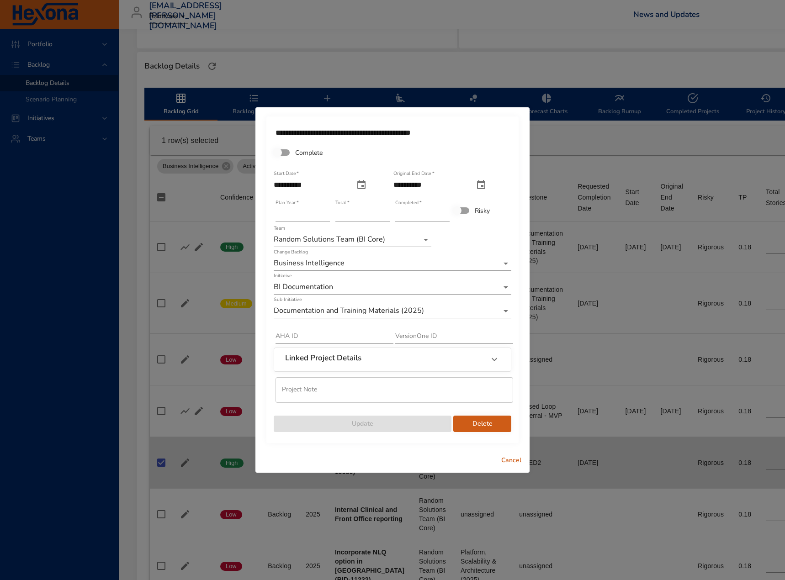
click at [403, 132] on input "**********" at bounding box center [393, 133] width 237 height 15
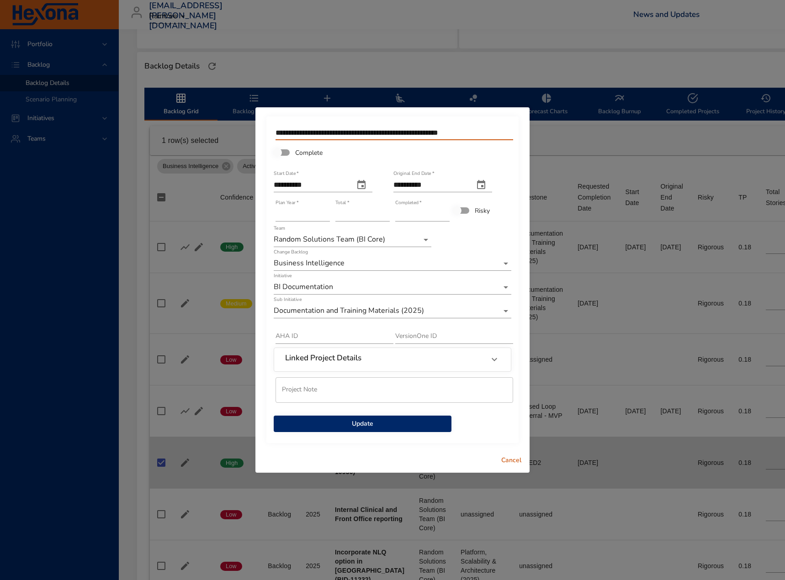
type input "**********"
click at [348, 422] on span "Update" at bounding box center [362, 423] width 163 height 11
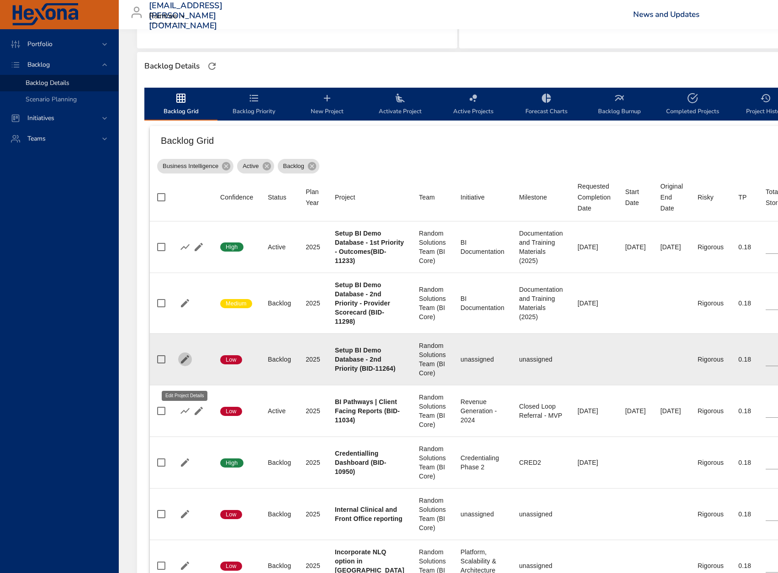
click at [187, 365] on icon "button" at bounding box center [184, 359] width 11 height 11
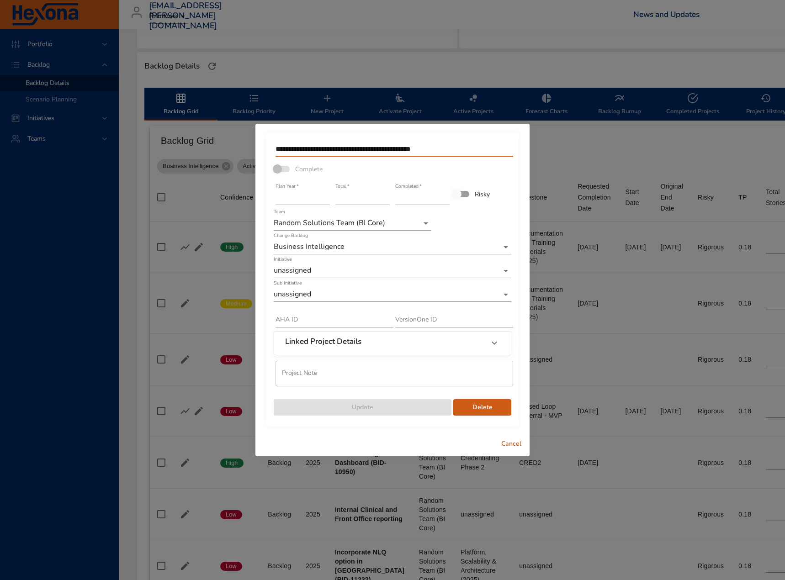
click at [366, 151] on input "**********" at bounding box center [393, 149] width 237 height 15
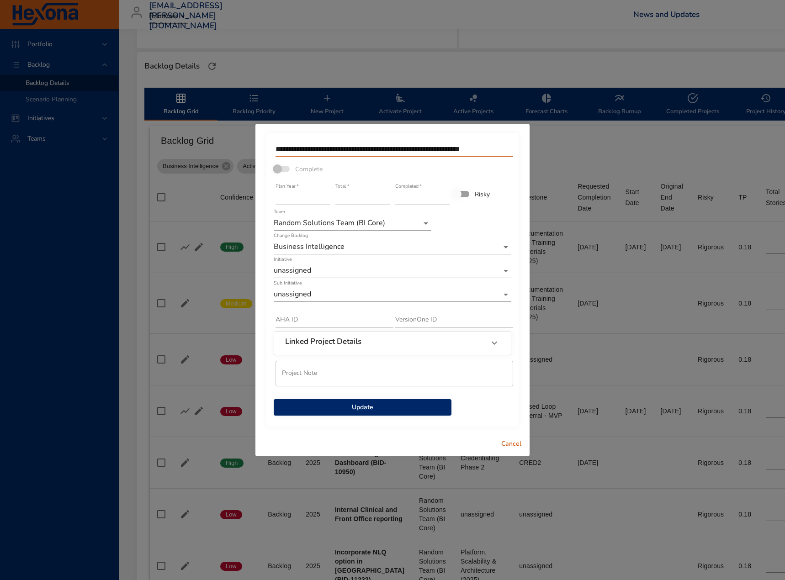
type input "**********"
click at [343, 406] on span "Update" at bounding box center [362, 407] width 163 height 11
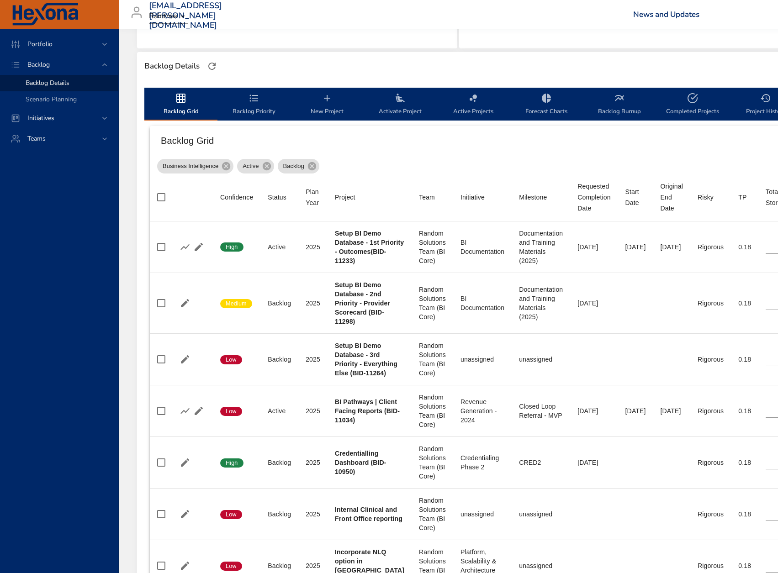
click at [251, 111] on span "Backlog Priority" at bounding box center [254, 105] width 62 height 24
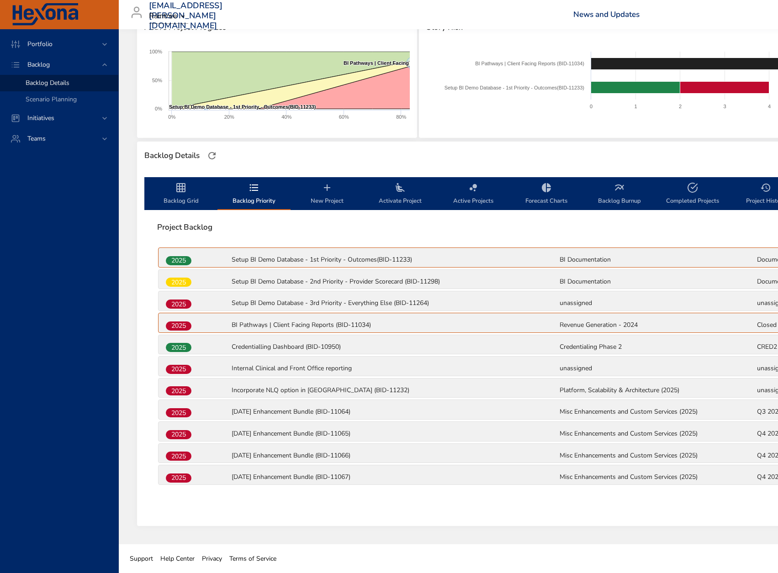
scroll to position [139, 0]
click at [189, 323] on span "2025" at bounding box center [179, 326] width 26 height 10
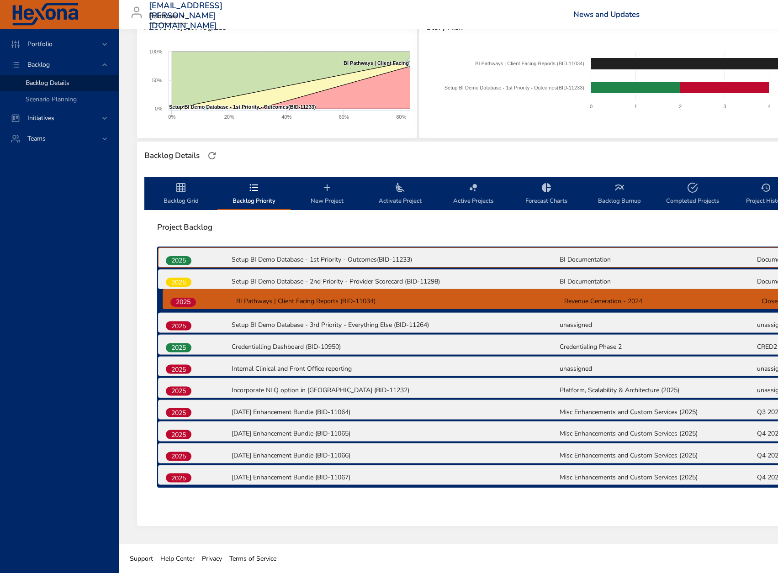
drag, startPoint x: 186, startPoint y: 325, endPoint x: 192, endPoint y: 298, distance: 27.7
click at [192, 298] on div "2025 Setup BI Demo Database - 1st Priority - Outcomes(BID-11233) BI Documentati…" at bounding box center [558, 367] width 803 height 241
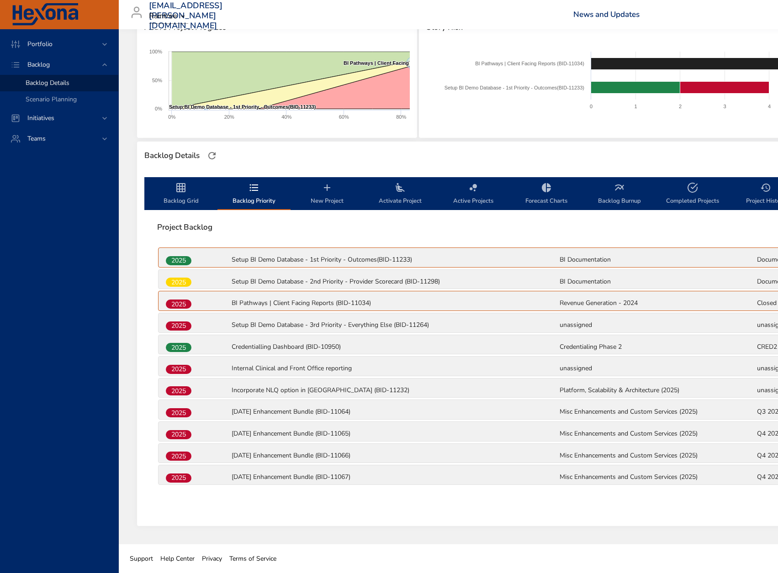
click at [185, 208] on button "Backlog Grid" at bounding box center [180, 193] width 73 height 33
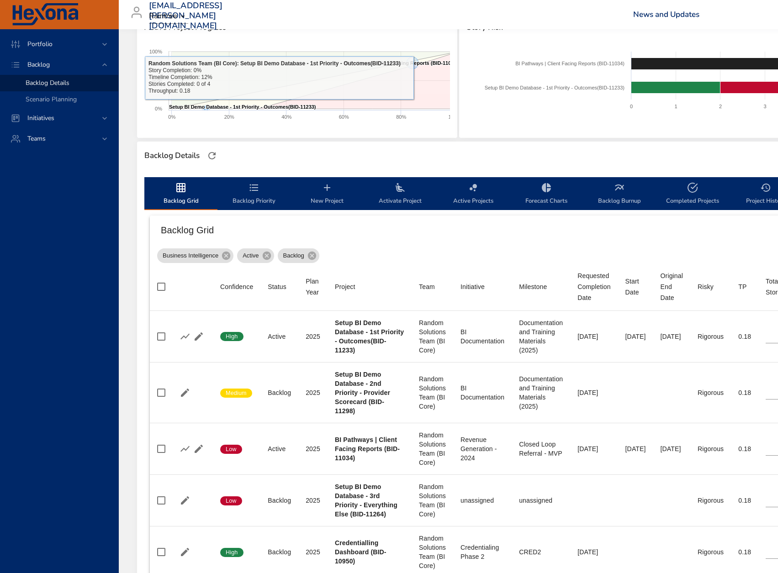
click at [206, 106] on text "Setup BI Demo Database - 1st Priority - Outcomes(BID-11233) ​ Setup BI Demo Dat…" at bounding box center [242, 106] width 147 height 5
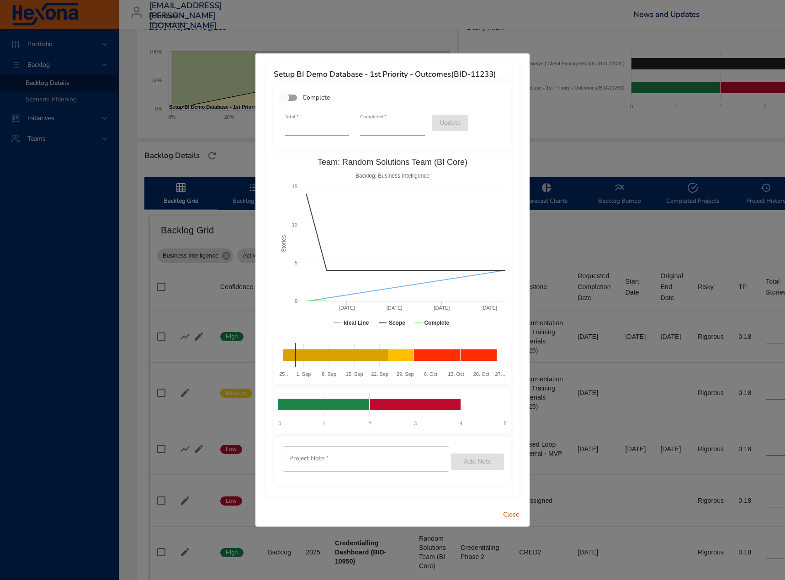
click at [580, 132] on div "Setup BI Demo Database - 1st Priority - Outcomes(BID-11233) Complete Total   * …" at bounding box center [392, 290] width 785 height 580
click at [510, 516] on span "Close" at bounding box center [511, 514] width 22 height 11
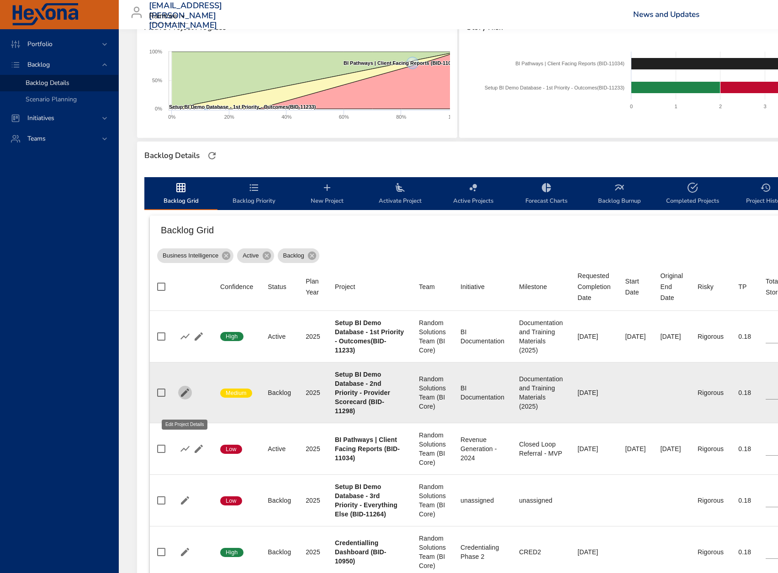
click at [189, 398] on icon "button" at bounding box center [184, 392] width 11 height 11
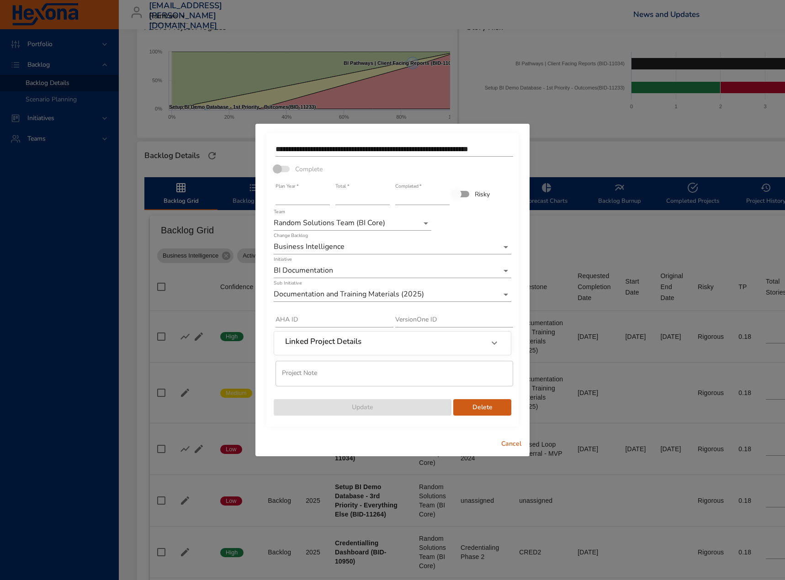
click at [507, 438] on span "Cancel" at bounding box center [511, 443] width 22 height 11
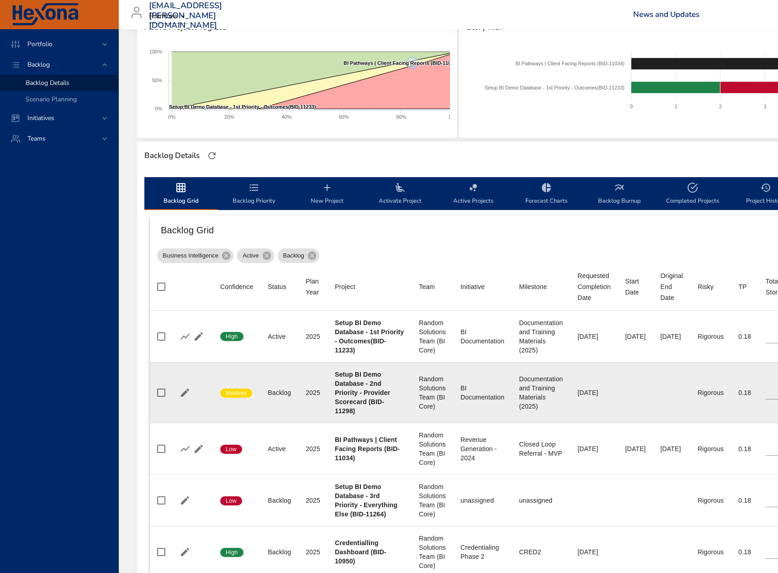
click at [582, 397] on div "[DATE]" at bounding box center [593, 392] width 33 height 9
click at [592, 405] on td "Requested Completion Date [DATE]" at bounding box center [593, 392] width 47 height 61
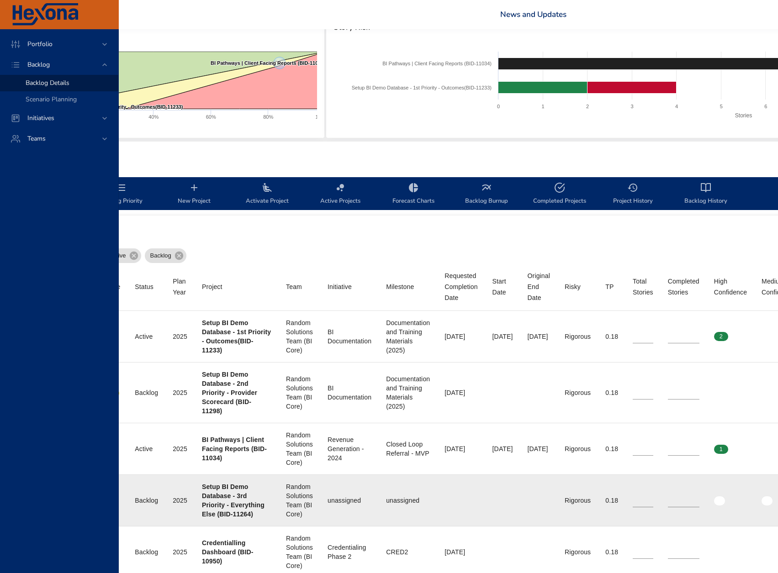
scroll to position [139, 132]
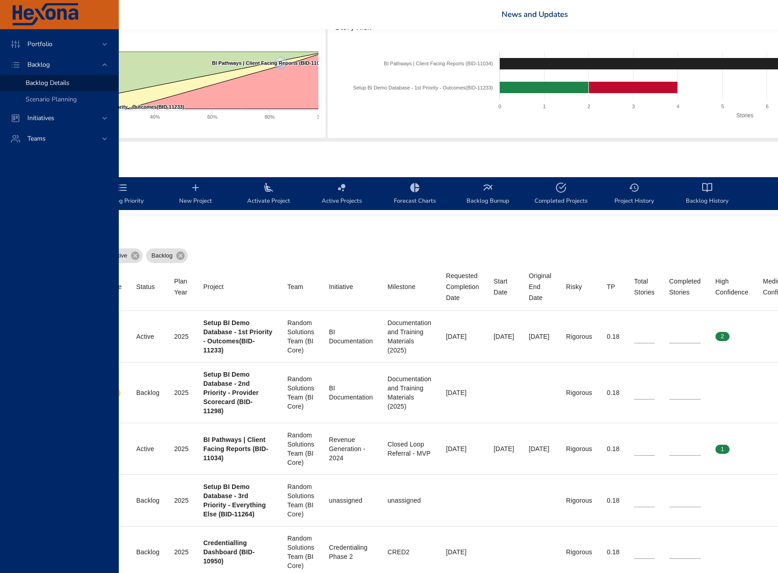
click at [349, 201] on span "Active Projects" at bounding box center [342, 194] width 62 height 24
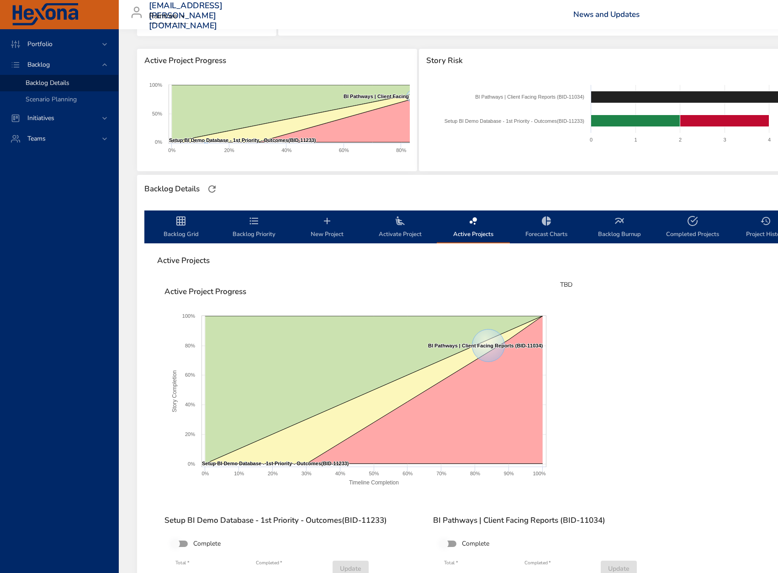
scroll to position [93, 0]
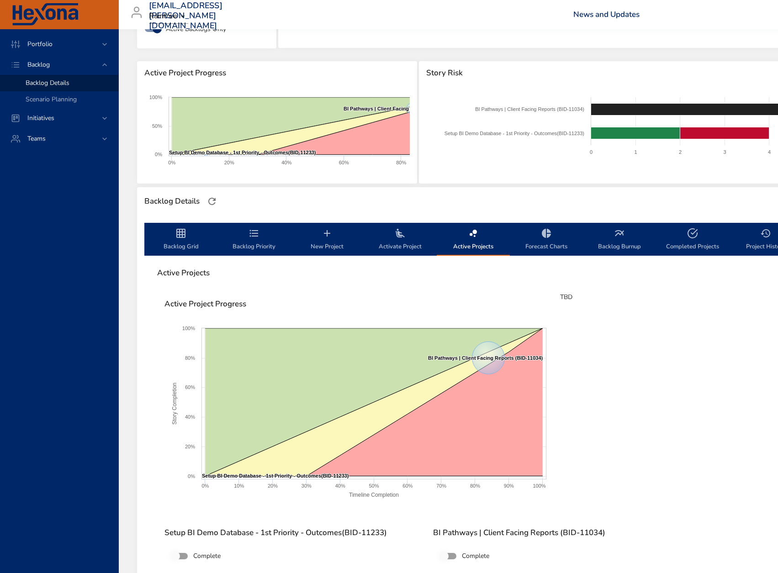
click at [505, 572] on div "Total   * **" at bounding box center [478, 583] width 69 height 22
click at [179, 253] on button "Backlog Grid" at bounding box center [180, 239] width 73 height 33
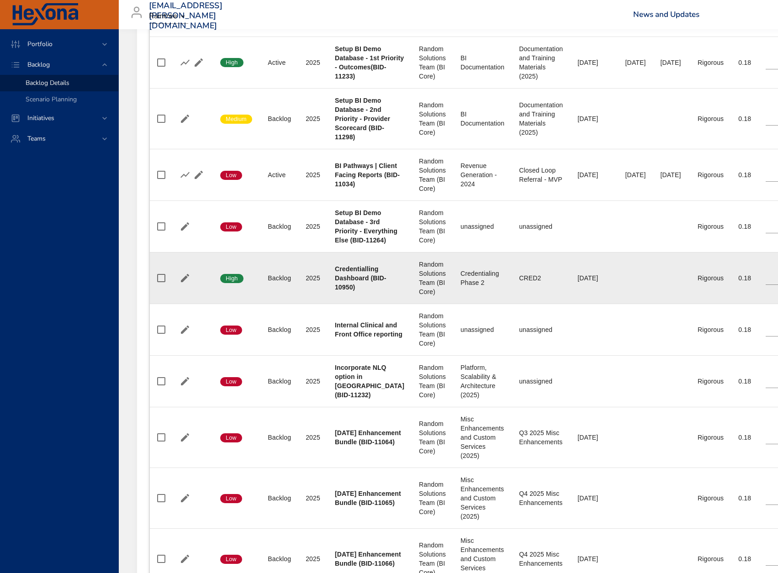
scroll to position [230, 0]
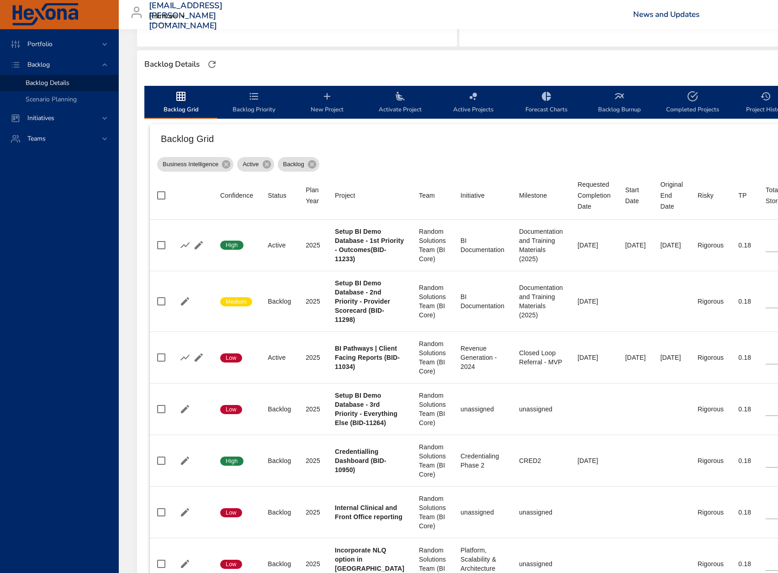
click at [342, 116] on button "New Project" at bounding box center [326, 102] width 73 height 33
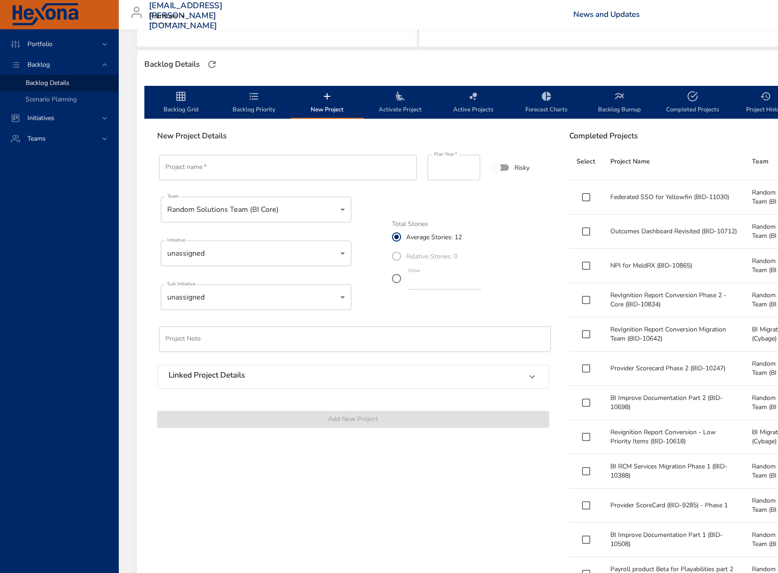
click at [387, 111] on span "Activate Project" at bounding box center [400, 103] width 62 height 24
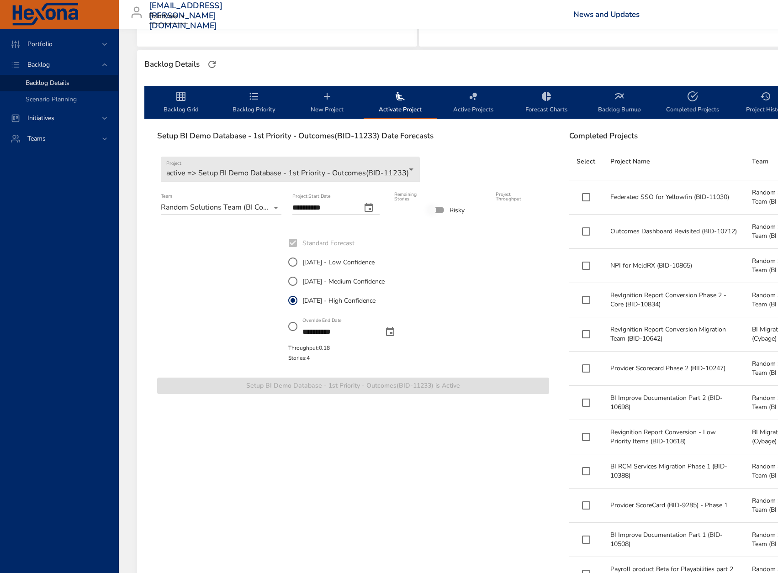
click at [355, 164] on body "Portfolio Backlog Backlog Details Scenario Planning Initiatives Teams [EMAIL_AD…" at bounding box center [389, 56] width 778 height 573
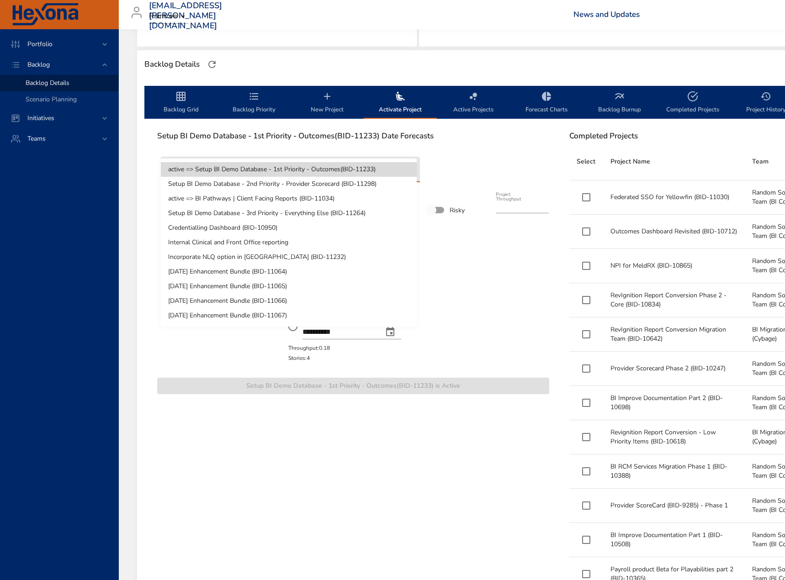
click at [485, 152] on div at bounding box center [392, 290] width 785 height 580
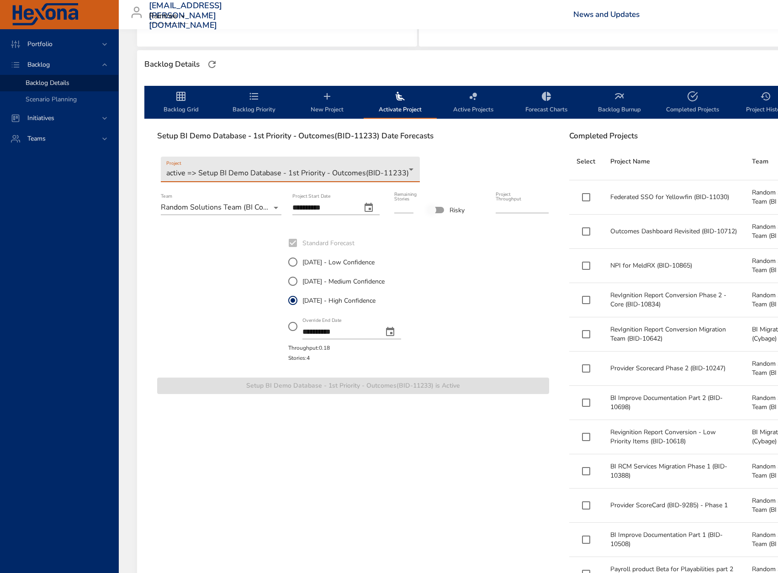
click at [266, 109] on span "Backlog Priority" at bounding box center [254, 103] width 62 height 24
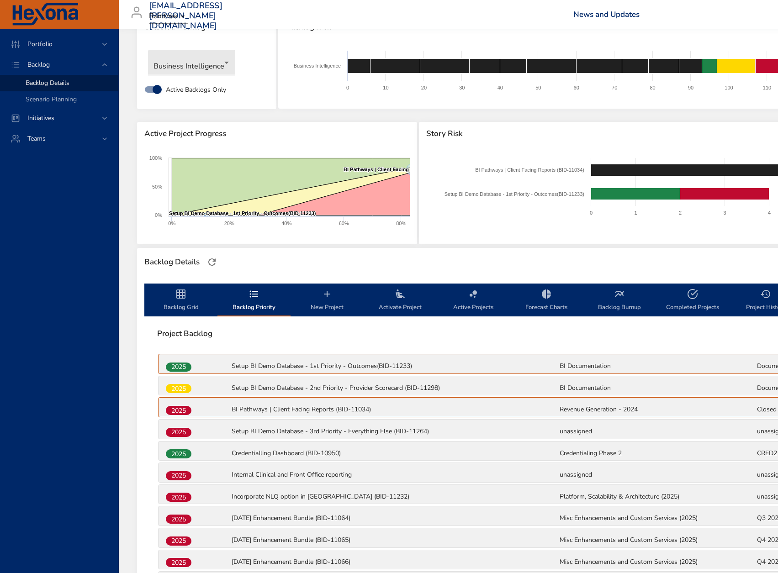
scroll to position [47, 0]
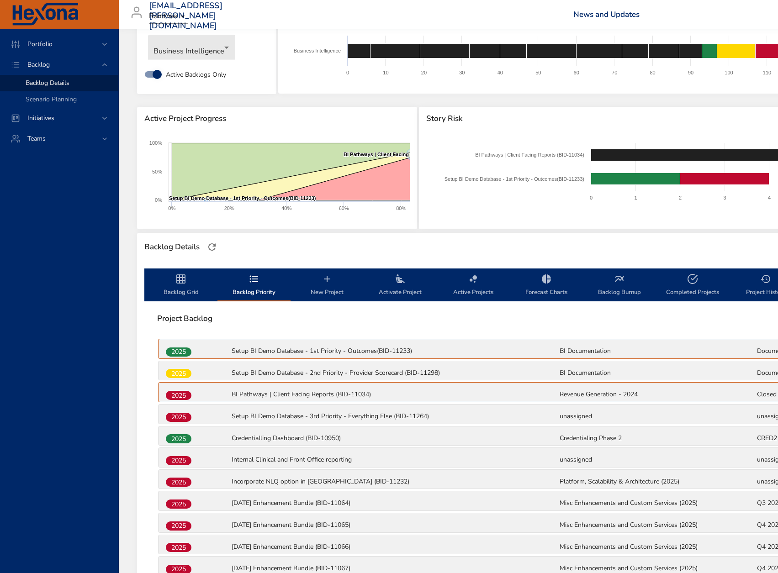
click at [186, 294] on span "Backlog Grid" at bounding box center [181, 286] width 62 height 24
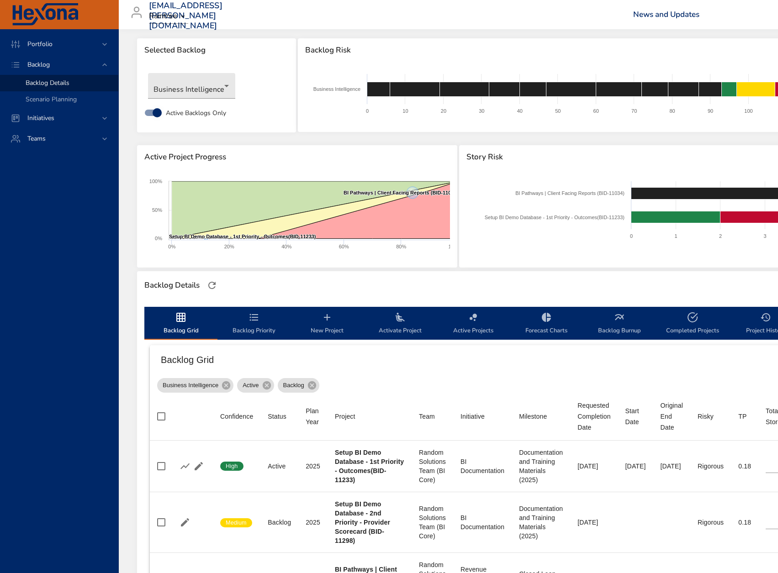
scroll to position [0, 0]
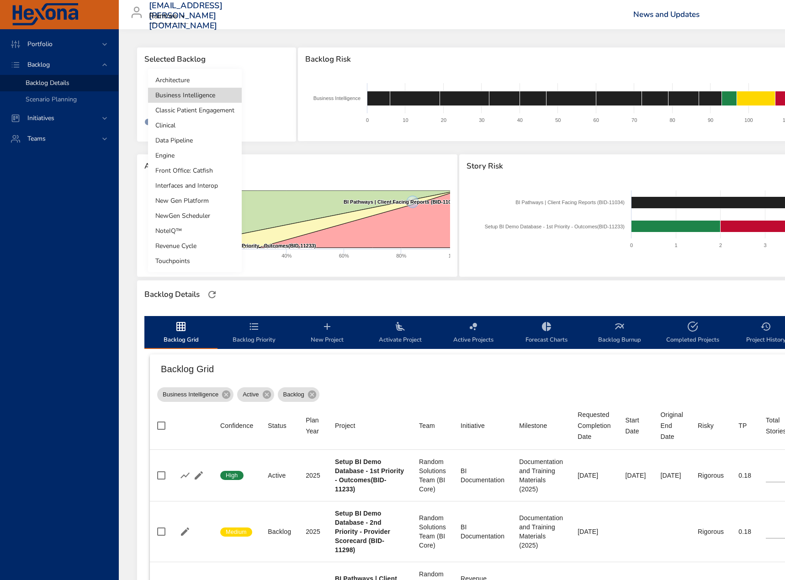
drag, startPoint x: 204, startPoint y: 97, endPoint x: 198, endPoint y: 106, distance: 11.3
click at [198, 106] on body "Portfolio Backlog Backlog Details Scenario Planning Initiatives Teams [EMAIL_AD…" at bounding box center [392, 290] width 785 height 580
click at [210, 185] on li "Interfaces and Interop" at bounding box center [195, 185] width 94 height 15
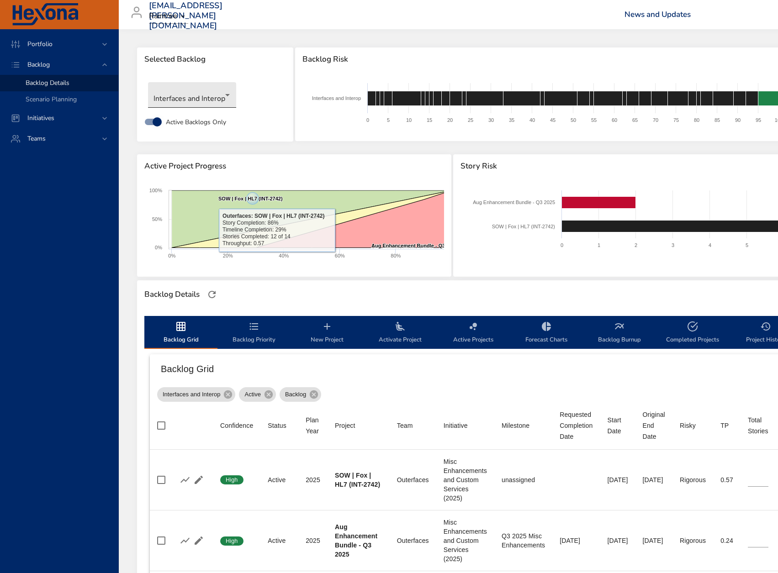
click at [226, 106] on body "Portfolio Backlog Backlog Details Scenario Planning Initiatives Teams [EMAIL_AD…" at bounding box center [389, 286] width 778 height 573
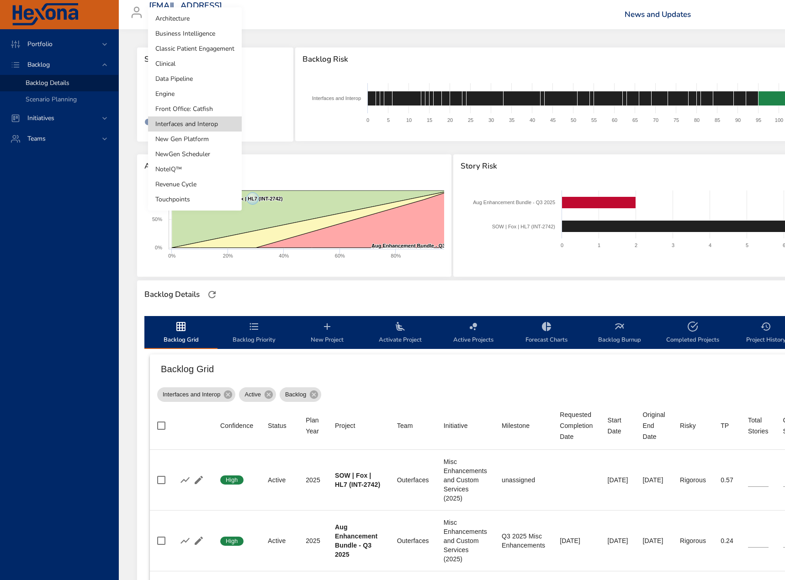
click at [192, 35] on li "Business Intelligence" at bounding box center [195, 33] width 94 height 15
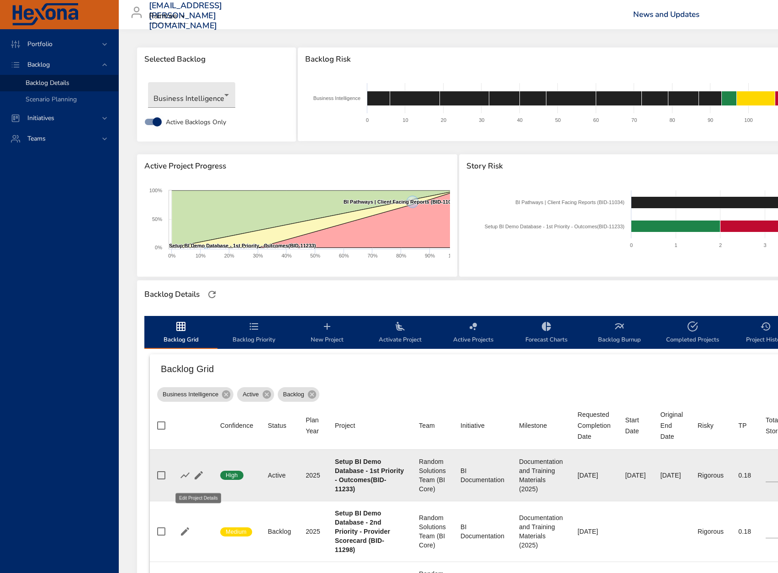
click at [197, 480] on icon "button" at bounding box center [199, 475] width 8 height 8
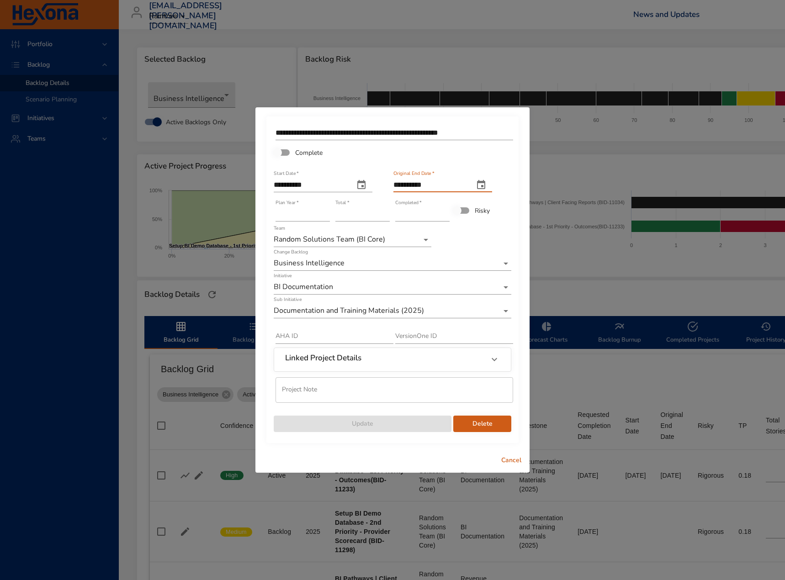
click at [415, 188] on input "**********" at bounding box center [429, 185] width 73 height 15
click at [443, 184] on input "**********" at bounding box center [429, 185] width 73 height 15
click at [466, 183] on input "**********" at bounding box center [429, 185] width 73 height 15
drag, startPoint x: 469, startPoint y: 183, endPoint x: 392, endPoint y: 184, distance: 76.7
click at [392, 184] on div "**********" at bounding box center [392, 278] width 239 height 310
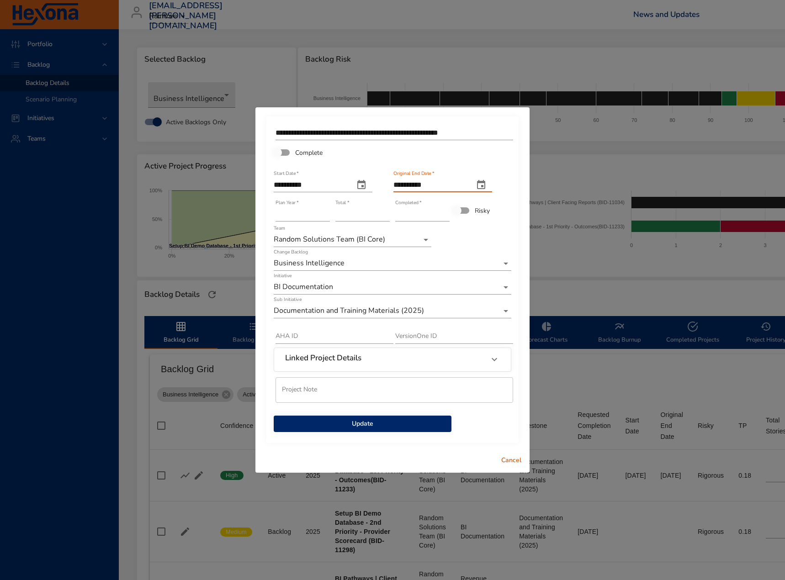
type input "**********"
click at [485, 183] on icon "original end date" at bounding box center [481, 184] width 8 height 9
click at [502, 167] on div at bounding box center [392, 290] width 785 height 580
click at [503, 461] on span "Cancel" at bounding box center [511, 460] width 22 height 11
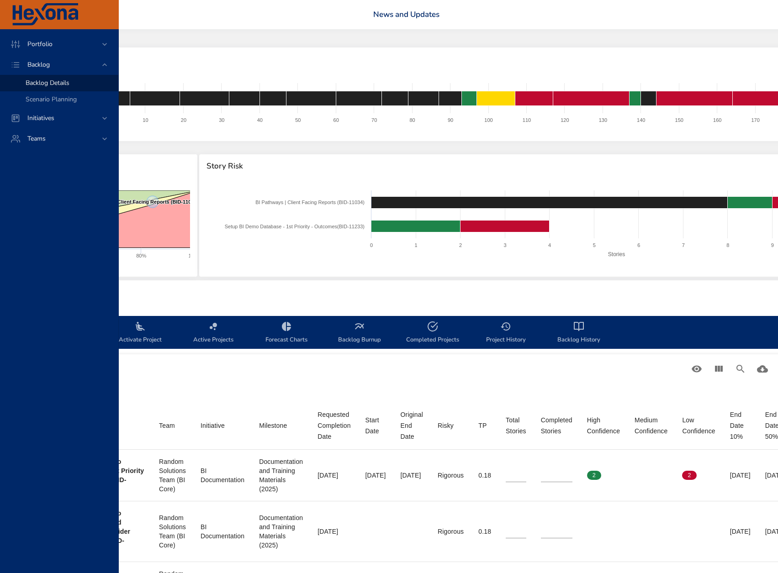
scroll to position [0, 137]
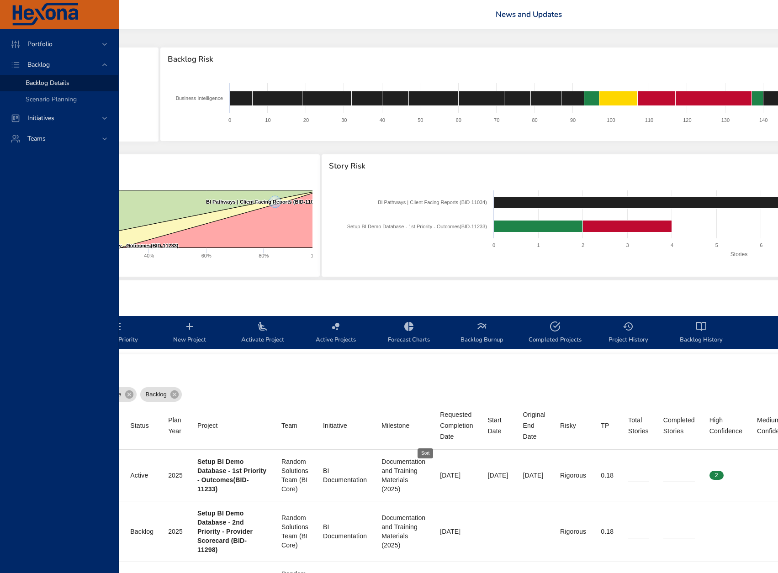
click at [440, 427] on div "Requested Completion Date" at bounding box center [456, 425] width 33 height 33
type input "*"
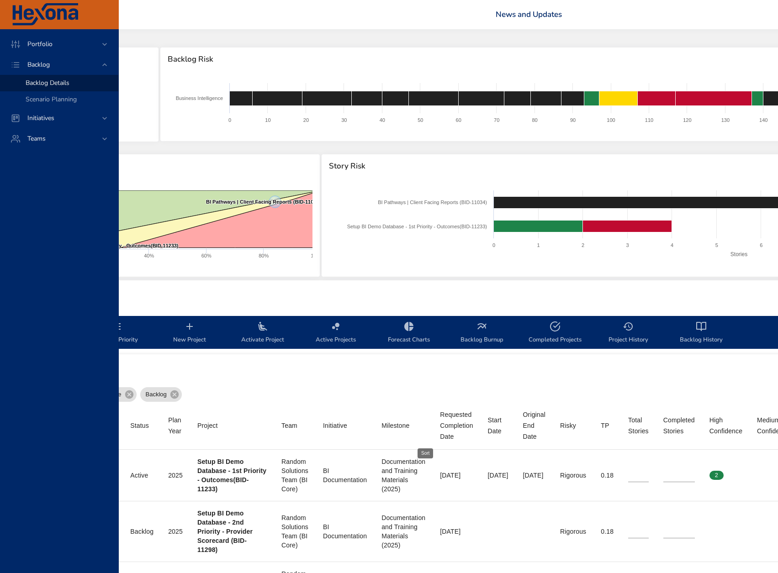
type input "**"
type input "*"
type input "**"
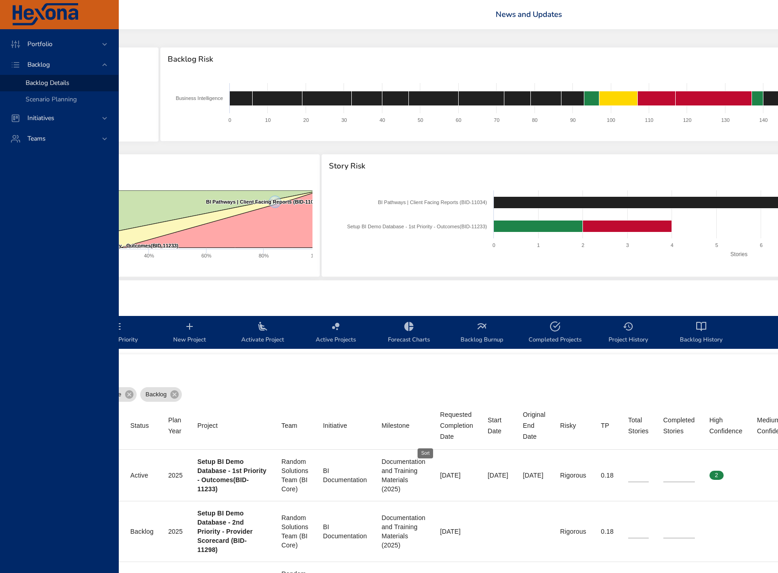
type input "**"
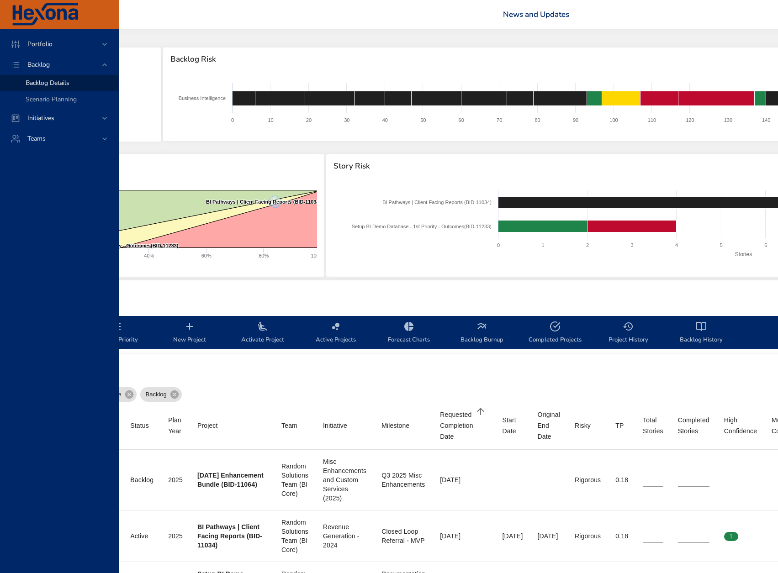
click at [440, 427] on div "Requested Completion Date" at bounding box center [456, 425] width 33 height 33
type input "*"
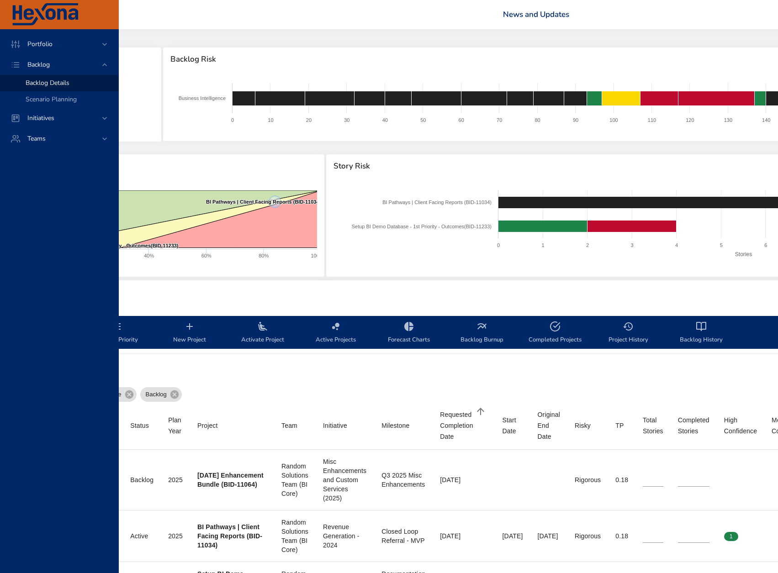
type input "**"
type input "*"
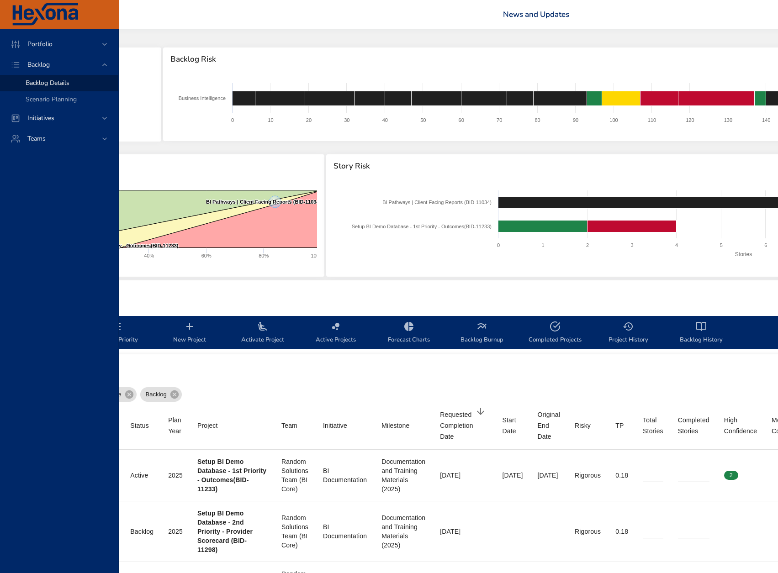
click at [440, 432] on div "Requested Completion Date" at bounding box center [456, 425] width 33 height 33
type input "*"
type input "**"
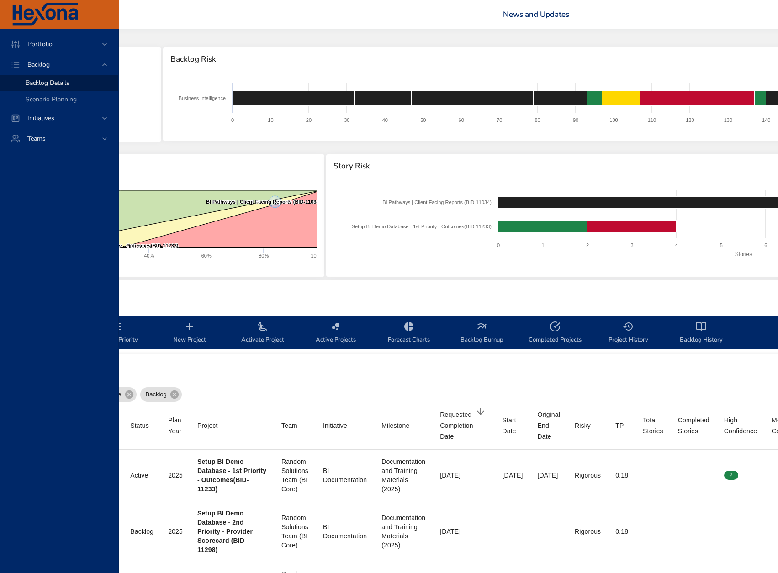
type input "*"
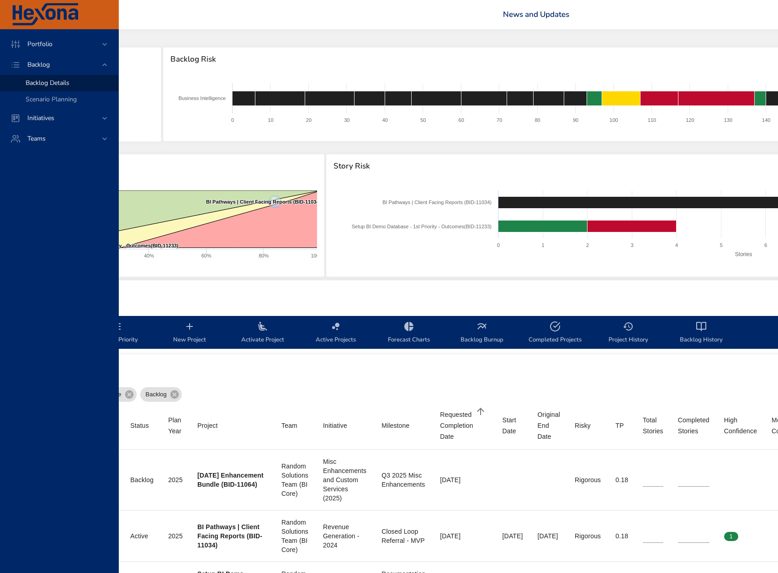
click at [440, 420] on div "Requested Completion Date" at bounding box center [456, 425] width 33 height 33
type input "*"
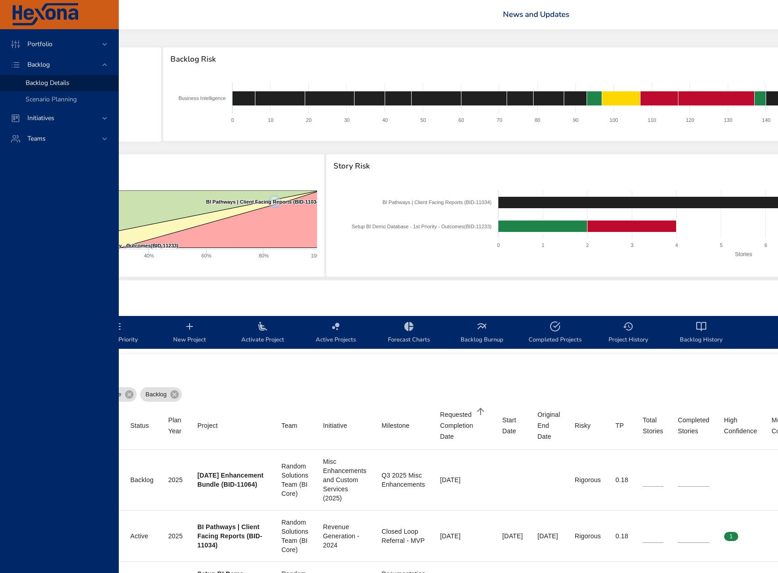
type input "**"
type input "*"
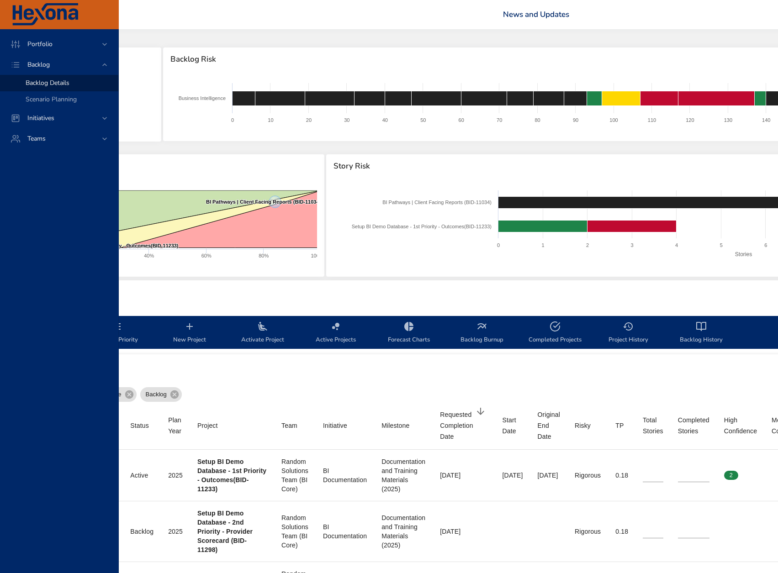
scroll to position [0, 0]
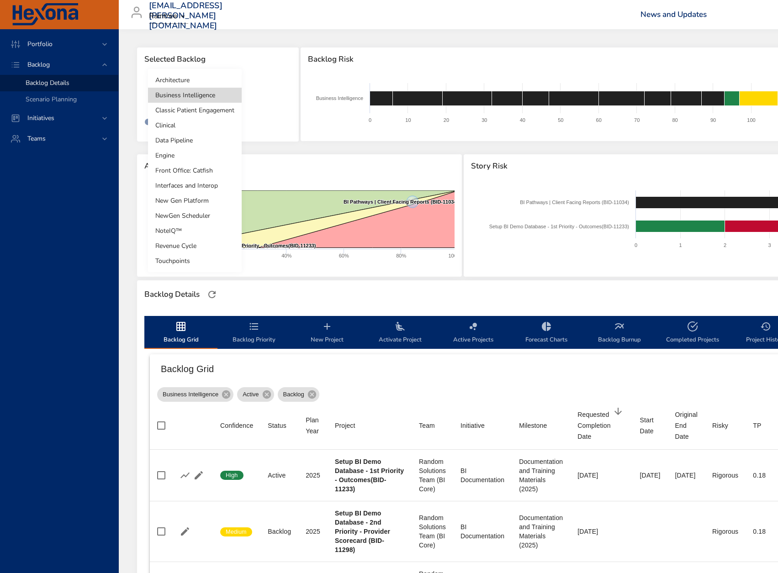
click at [207, 84] on body "Portfolio Backlog Backlog Details Scenario Planning Initiatives Teams [EMAIL_AD…" at bounding box center [389, 286] width 778 height 573
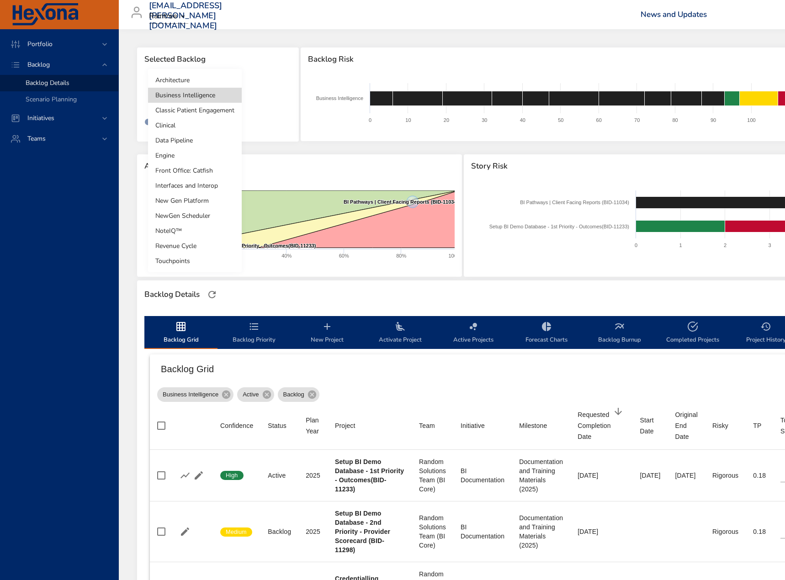
click at [197, 184] on li "Interfaces and Interop" at bounding box center [195, 185] width 94 height 15
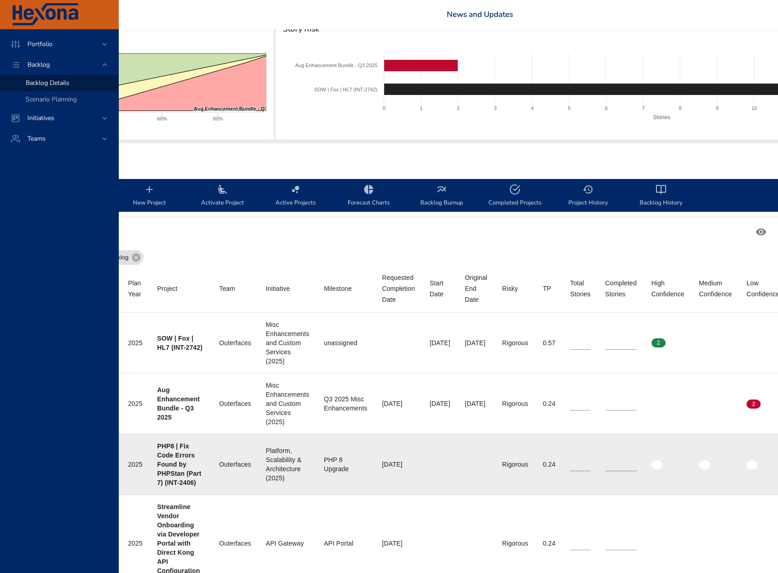
scroll to position [137, 201]
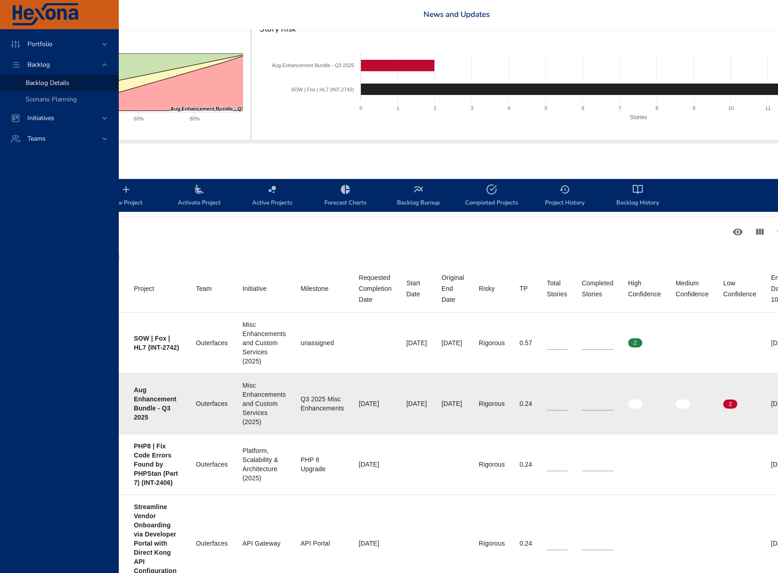
click at [613, 405] on input "*" at bounding box center [598, 404] width 32 height 14
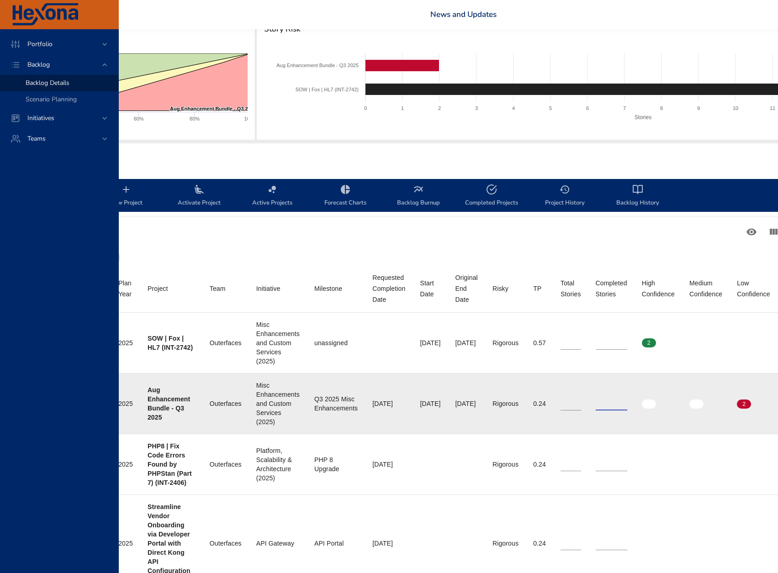
click at [634, 418] on td "Completed Stories **" at bounding box center [611, 403] width 46 height 61
click at [627, 406] on input "**" at bounding box center [612, 404] width 32 height 14
click at [627, 399] on input "*" at bounding box center [612, 404] width 32 height 14
type input "*"
click at [627, 399] on input "*" at bounding box center [612, 404] width 32 height 14
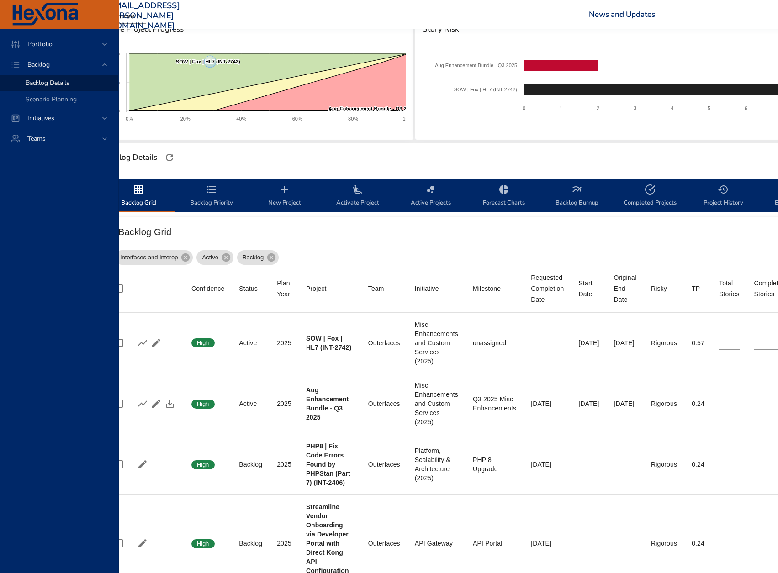
scroll to position [137, 0]
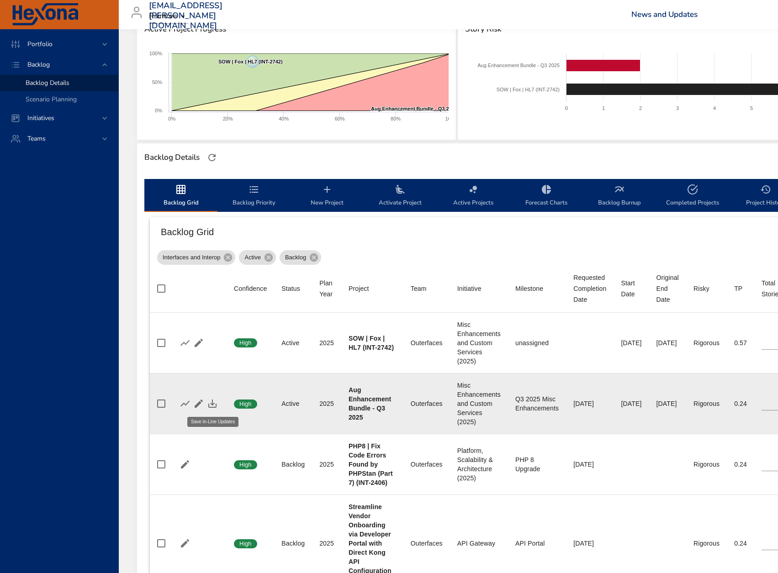
click at [213, 407] on icon "button" at bounding box center [212, 404] width 8 height 8
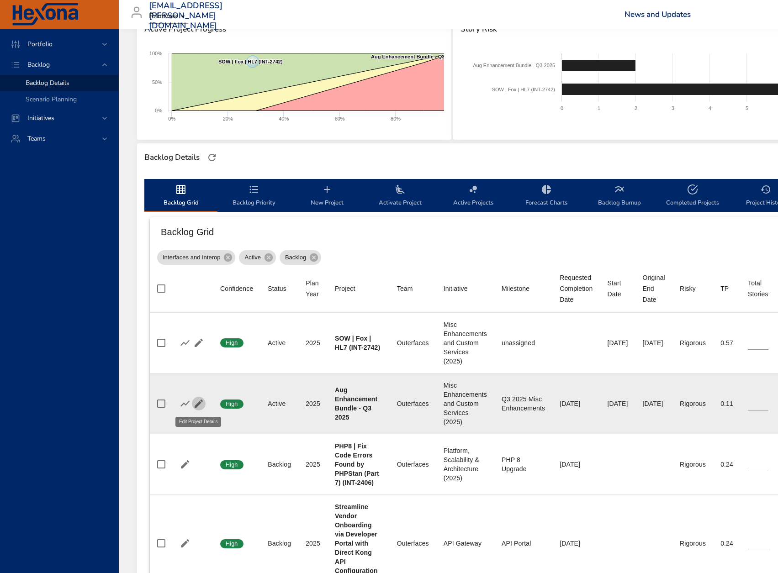
click at [200, 406] on icon "button" at bounding box center [198, 403] width 11 height 11
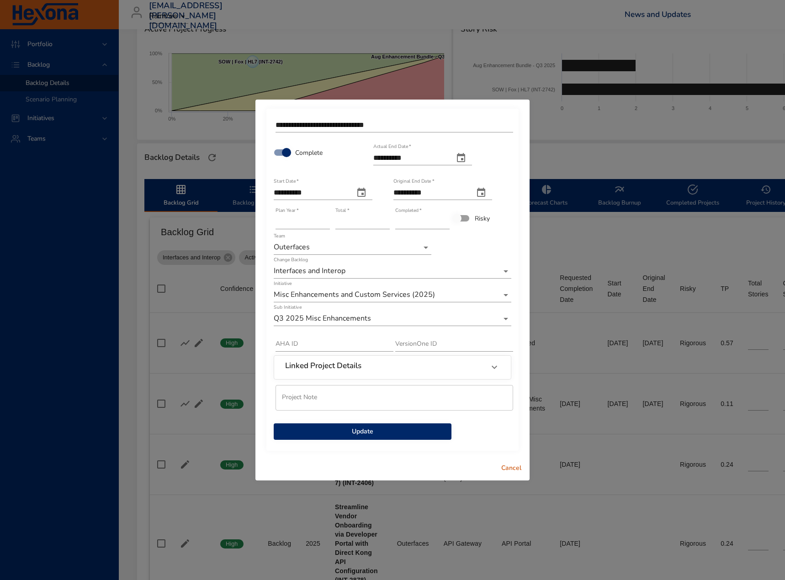
click at [365, 432] on span "Update" at bounding box center [362, 431] width 163 height 11
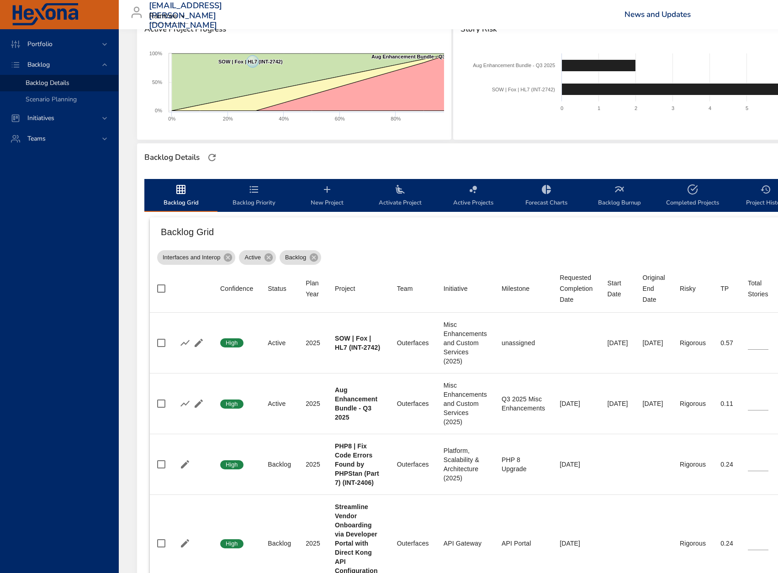
click at [669, 196] on span "Completed Projects" at bounding box center [692, 196] width 62 height 24
select select "***"
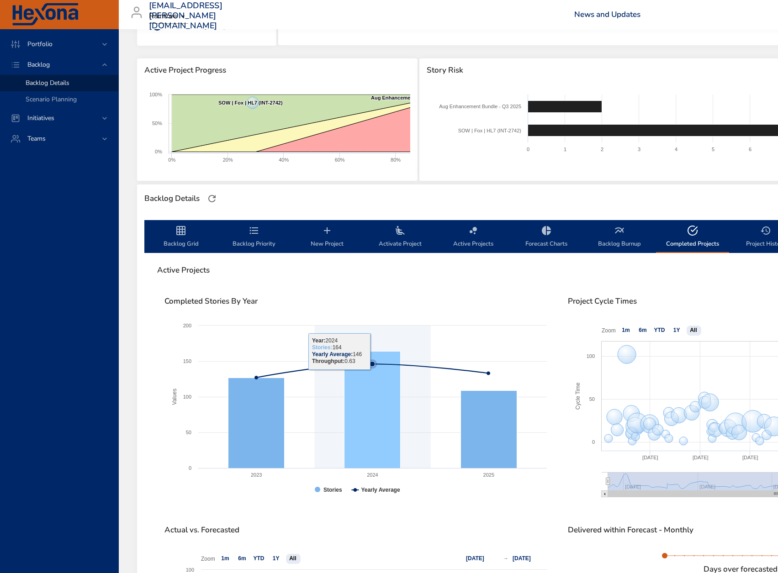
scroll to position [52, 0]
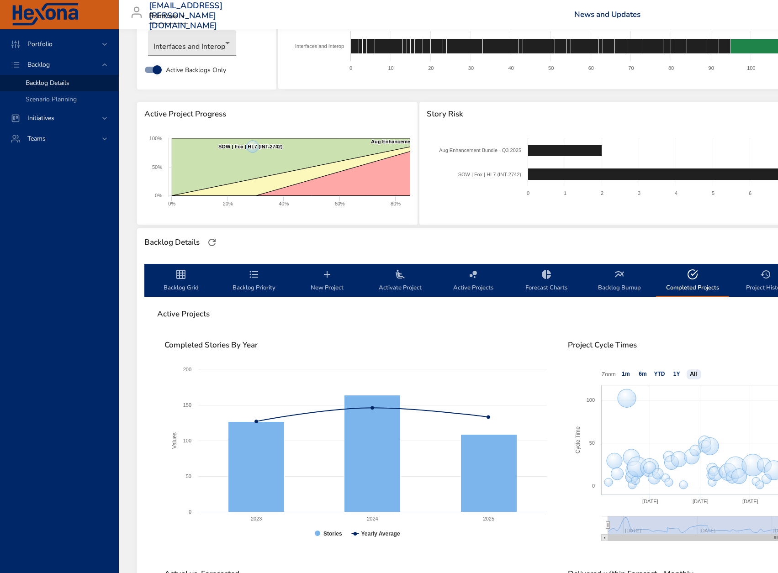
click at [479, 289] on span "Active Projects" at bounding box center [473, 281] width 62 height 24
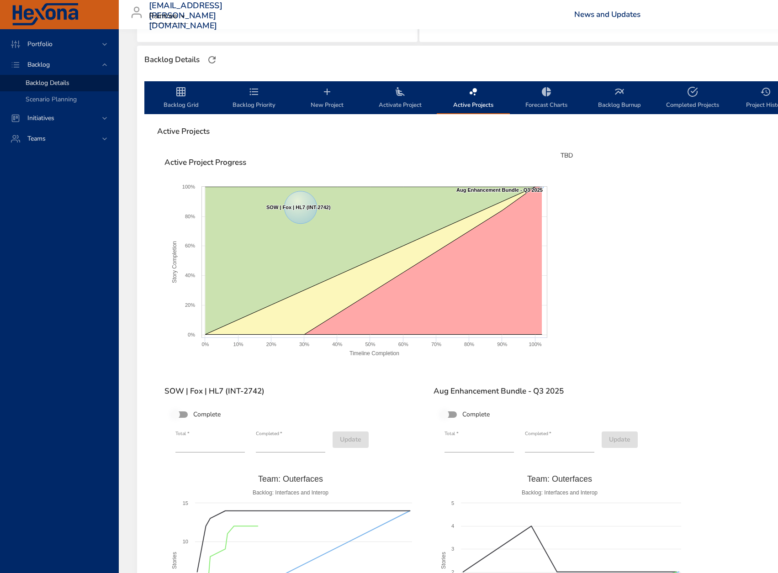
scroll to position [417, 0]
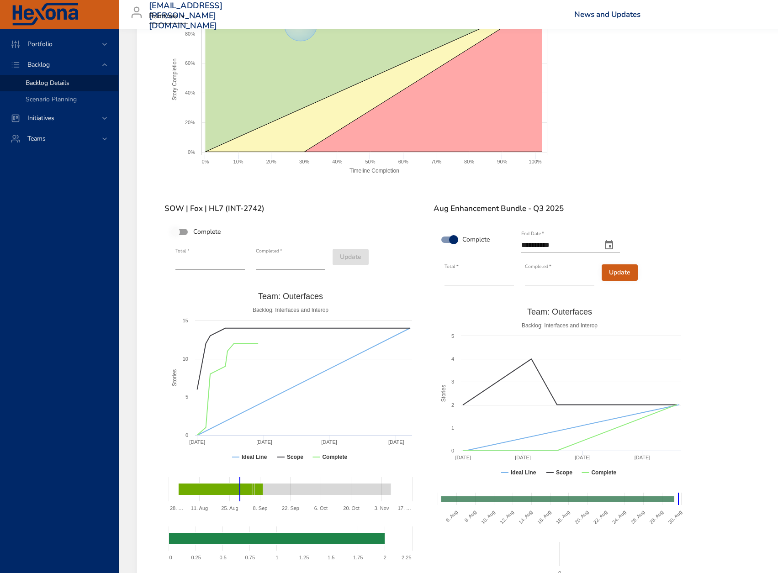
click at [616, 272] on span "Update" at bounding box center [619, 272] width 21 height 11
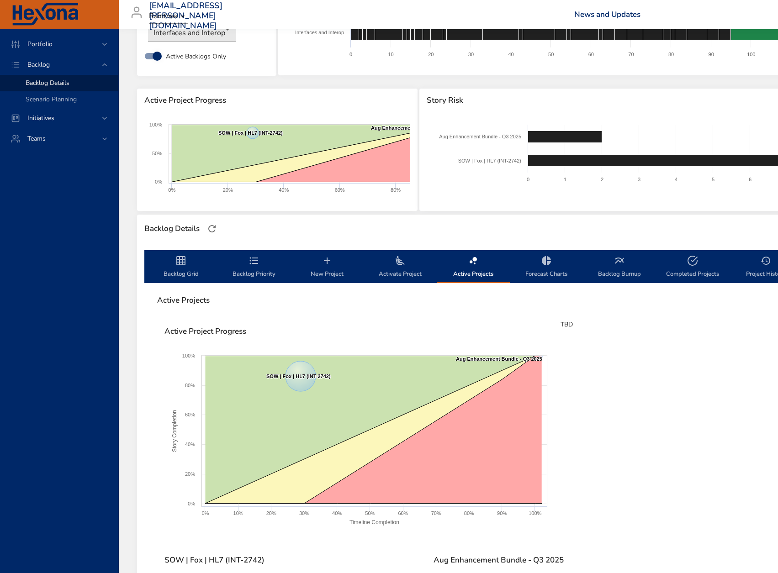
scroll to position [21, 0]
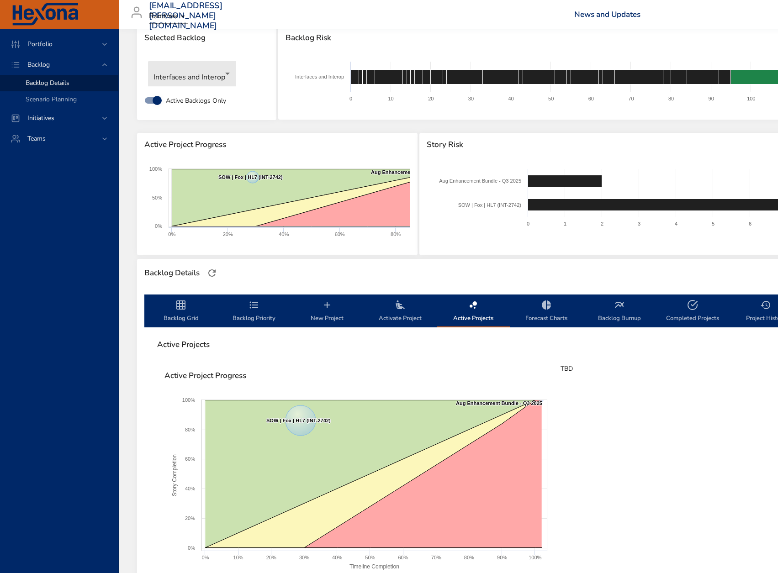
click at [250, 318] on span "Backlog Priority" at bounding box center [254, 312] width 62 height 24
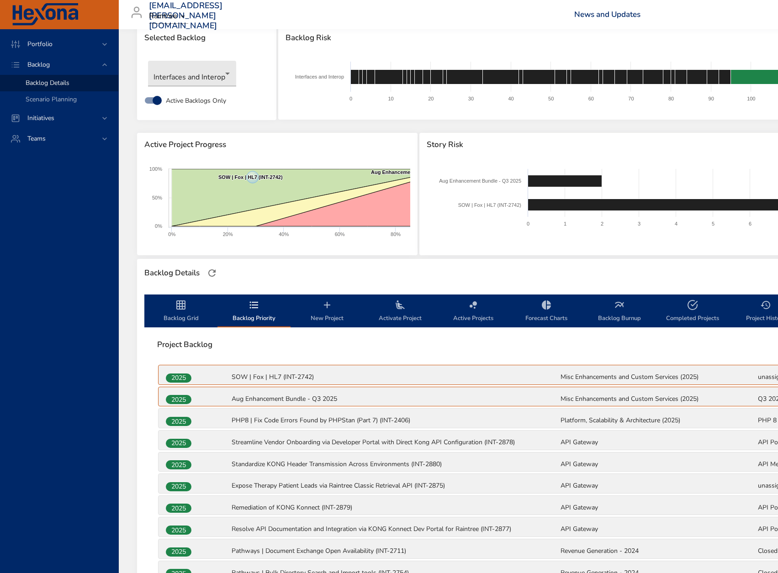
click at [319, 321] on span "New Project" at bounding box center [327, 312] width 62 height 24
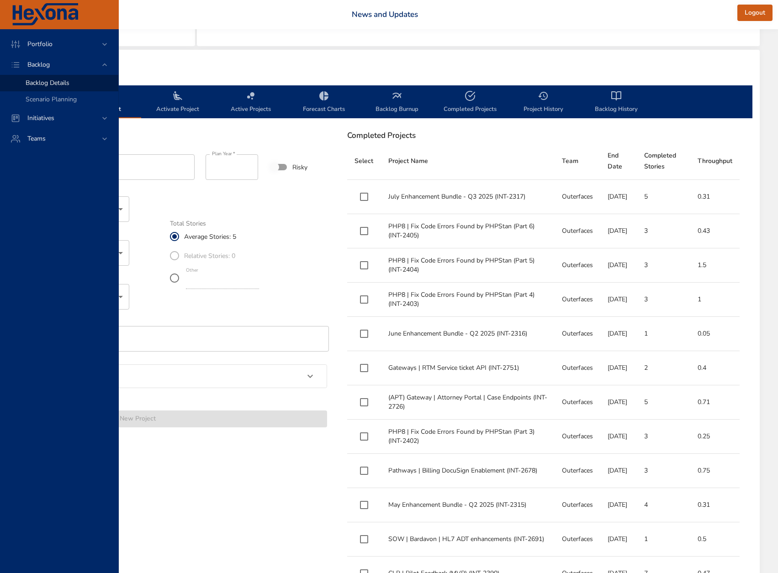
scroll to position [174, 222]
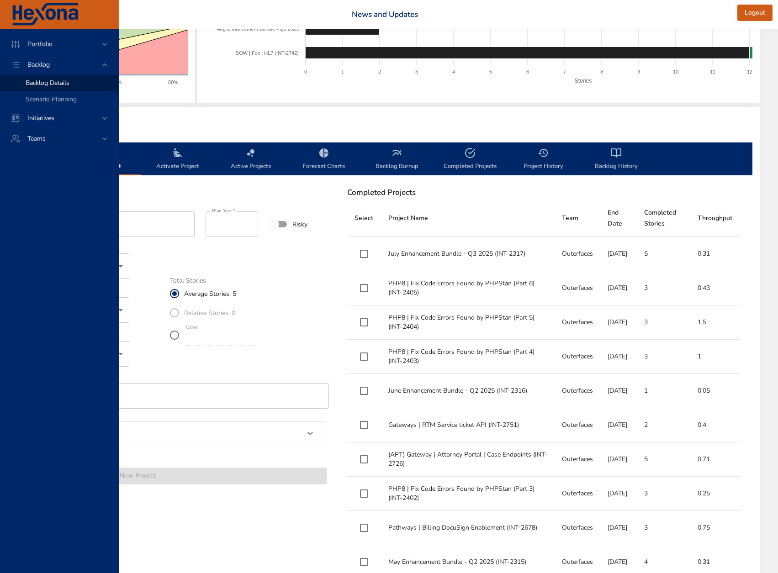
click at [600, 149] on span "Backlog History" at bounding box center [616, 160] width 62 height 24
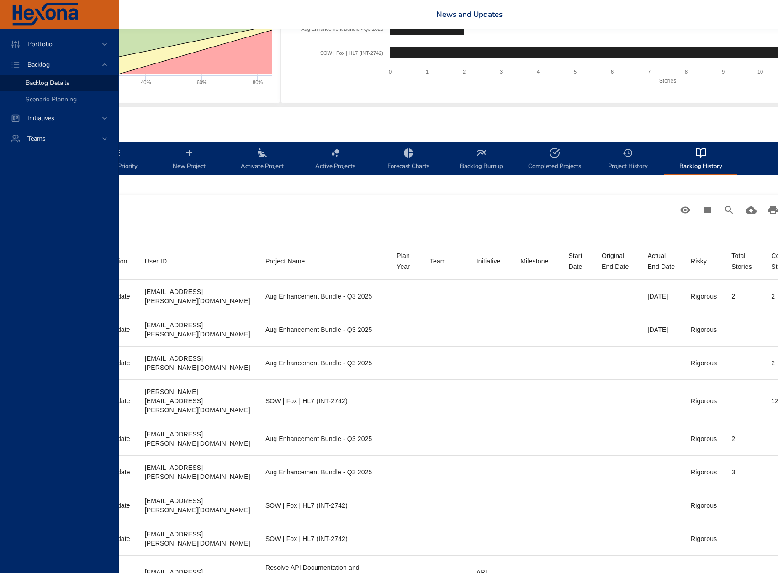
scroll to position [174, 0]
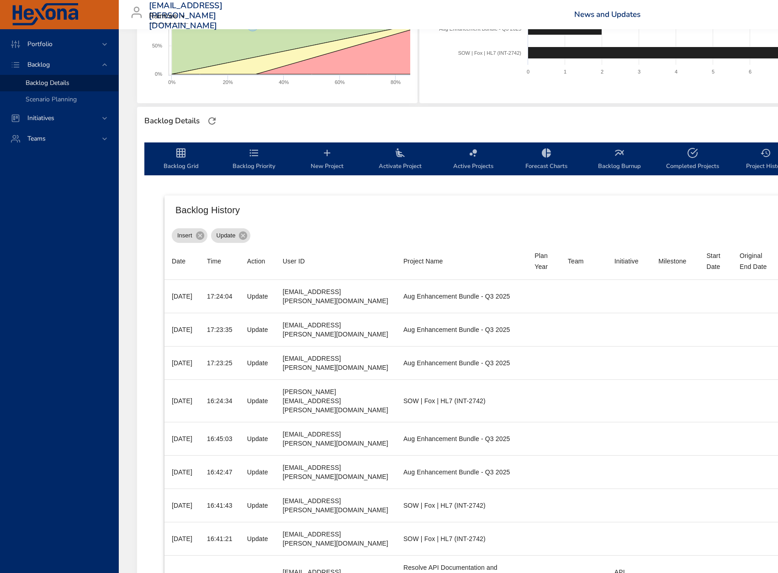
click at [239, 166] on span "Backlog Priority" at bounding box center [254, 160] width 62 height 24
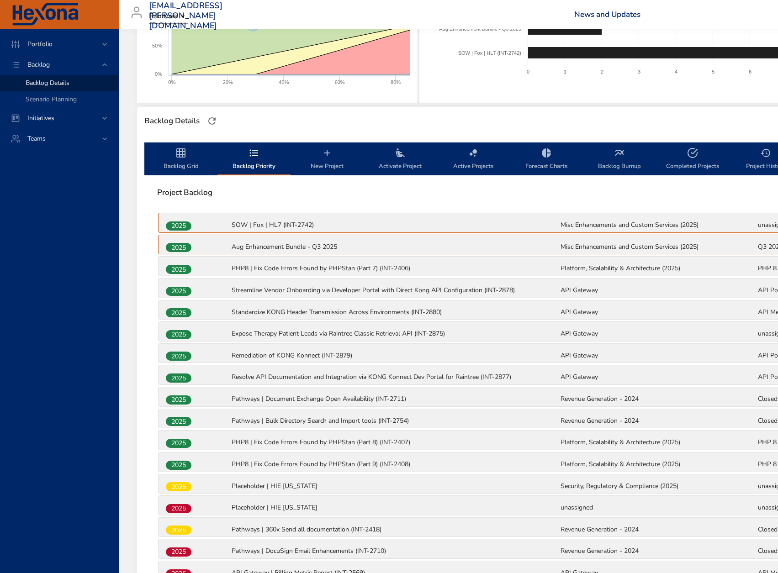
click at [386, 163] on span "Activate Project" at bounding box center [400, 160] width 62 height 24
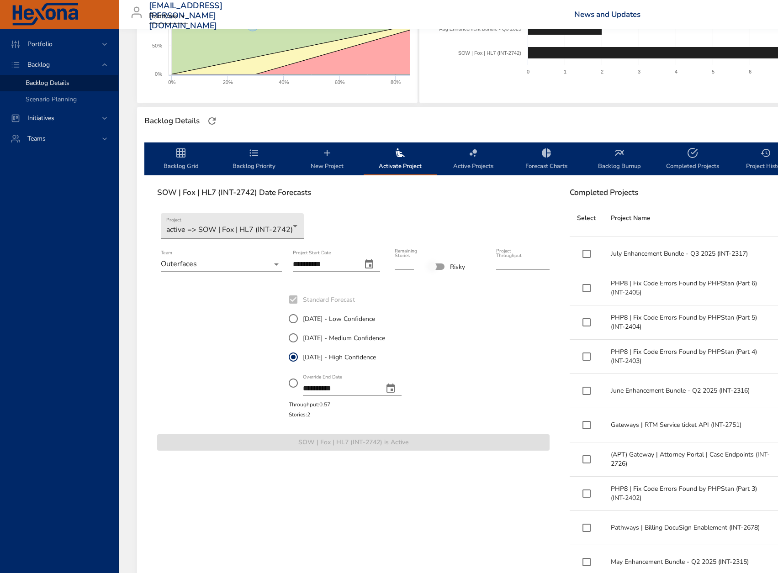
click at [463, 165] on span "Active Projects" at bounding box center [473, 160] width 62 height 24
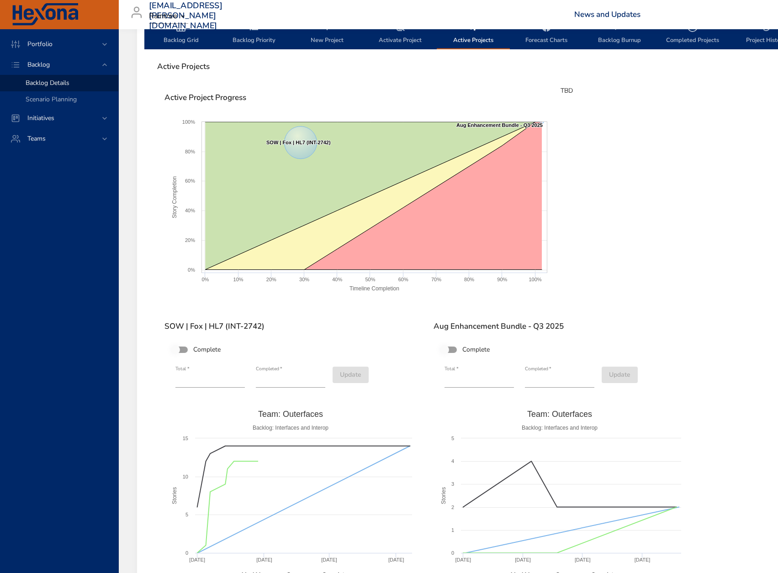
scroll to position [311, 0]
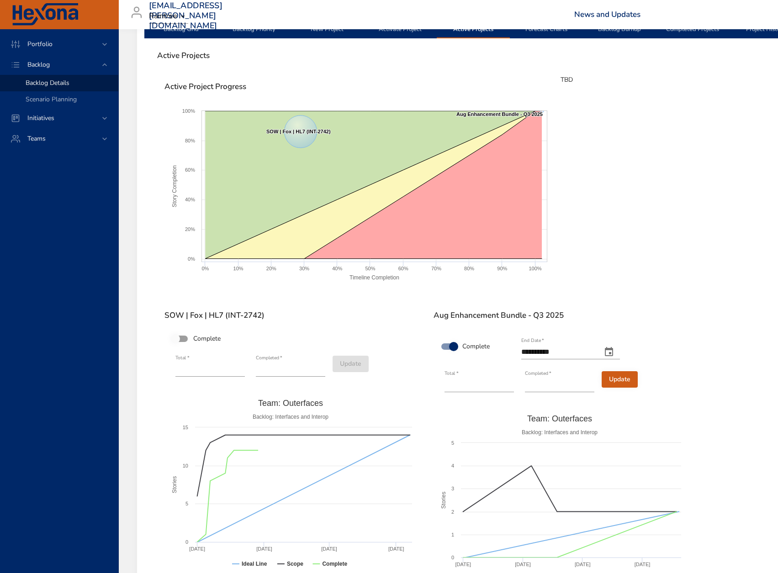
click at [613, 349] on icon "change end date" at bounding box center [609, 351] width 8 height 9
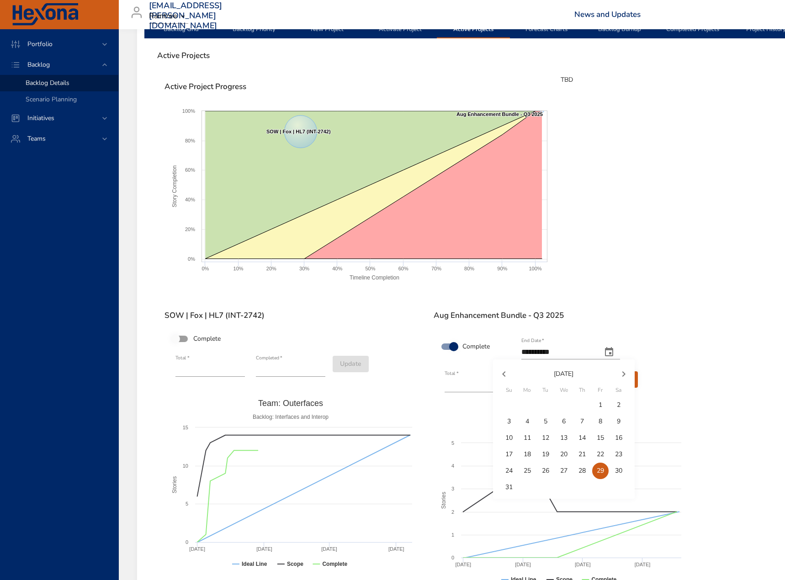
click at [523, 453] on p "18" at bounding box center [526, 454] width 7 height 9
type input "**********"
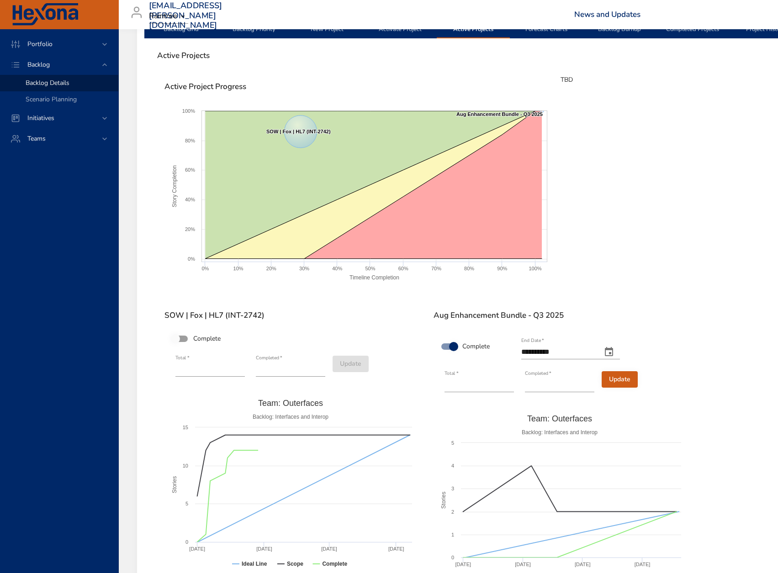
click at [613, 377] on span "Update" at bounding box center [619, 379] width 21 height 11
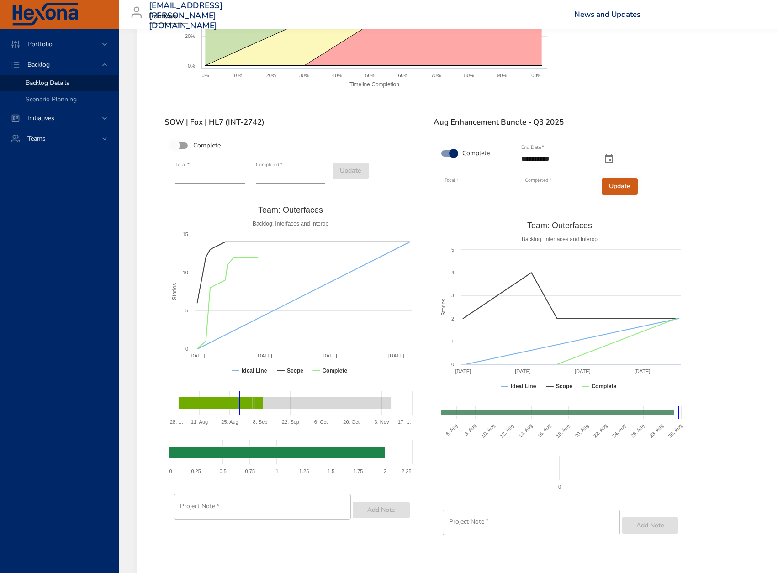
scroll to position [569, 0]
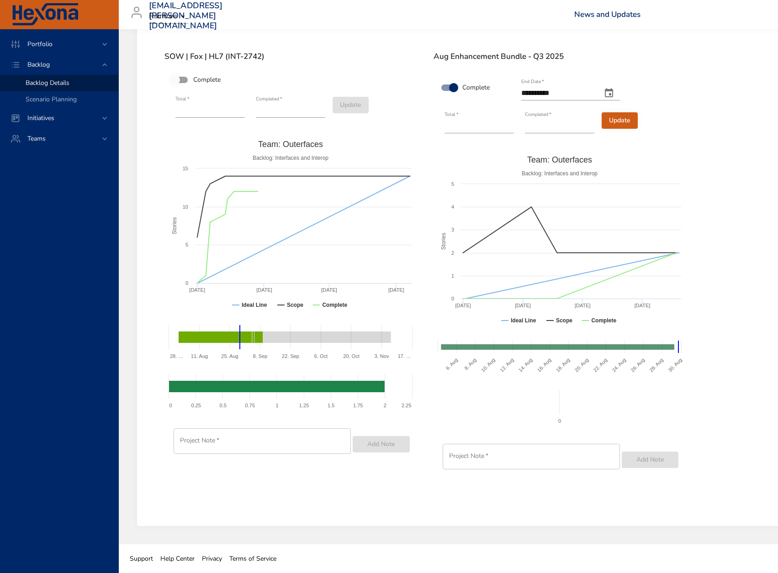
click at [505, 458] on input "text" at bounding box center [531, 457] width 177 height 26
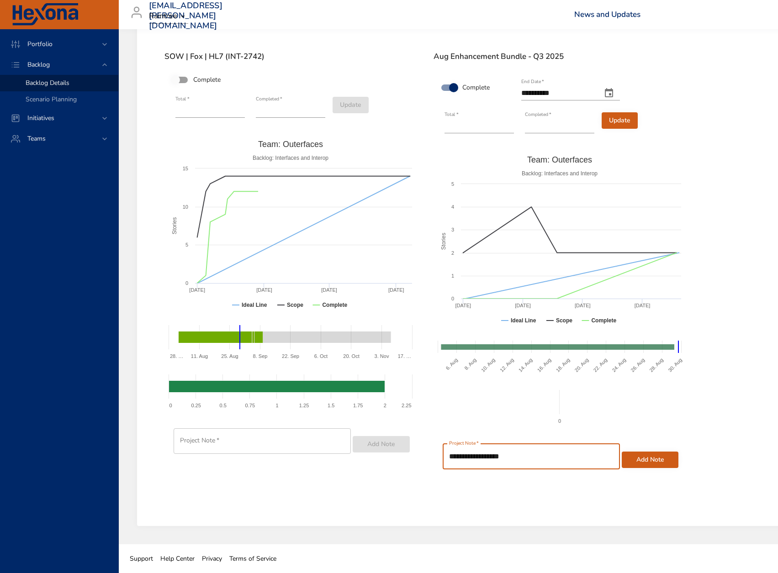
type input "**********"
click at [628, 452] on button "Add Note" at bounding box center [650, 460] width 57 height 17
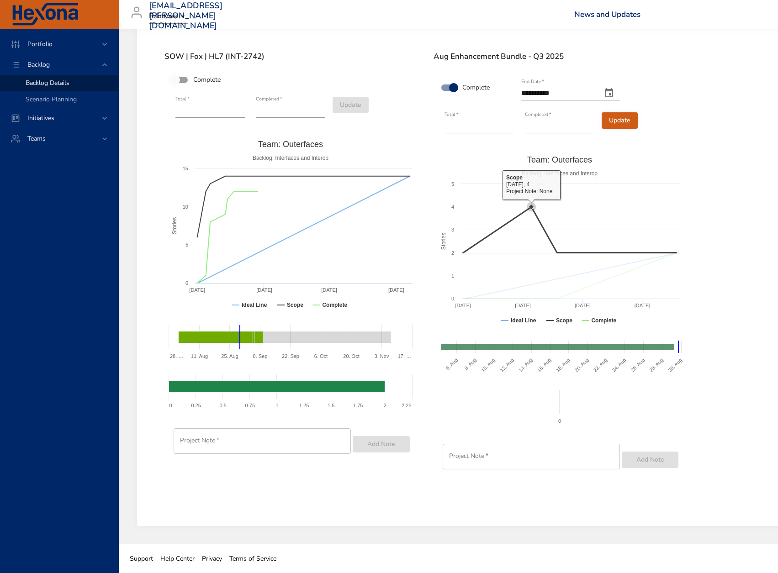
scroll to position [387, 0]
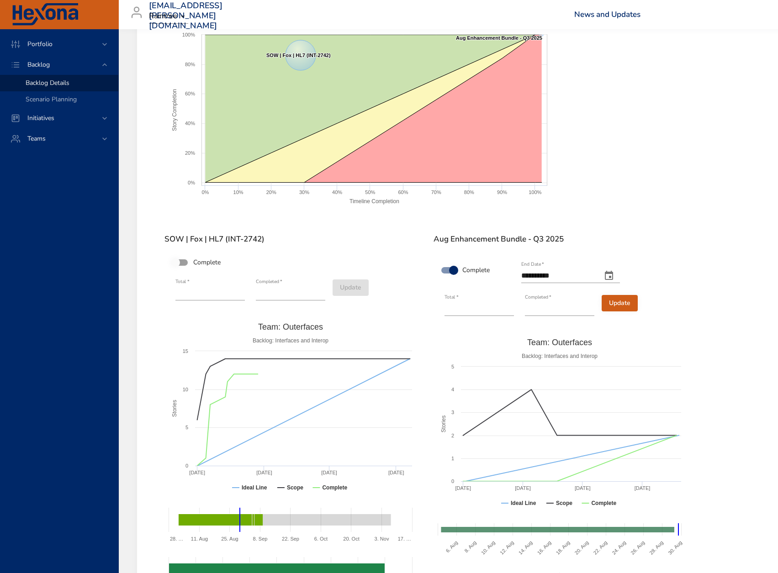
click at [491, 237] on h6 "Aug Enhancement Bundle - Q3 2025" at bounding box center [559, 239] width 253 height 9
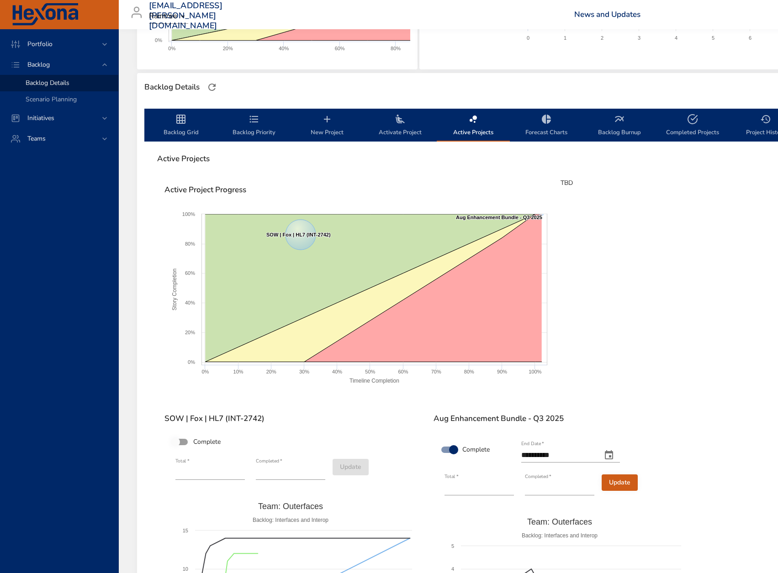
scroll to position [204, 0]
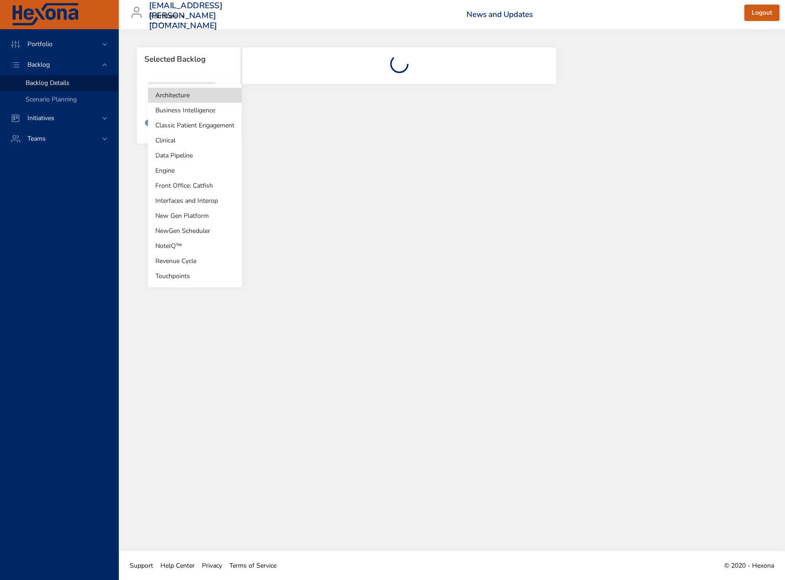
click at [190, 106] on body "Portfolio Backlog Backlog Details Scenario Planning Initiatives Teams [EMAIL_AD…" at bounding box center [392, 290] width 785 height 580
click at [185, 196] on li "Interfaces and Interop" at bounding box center [195, 200] width 94 height 15
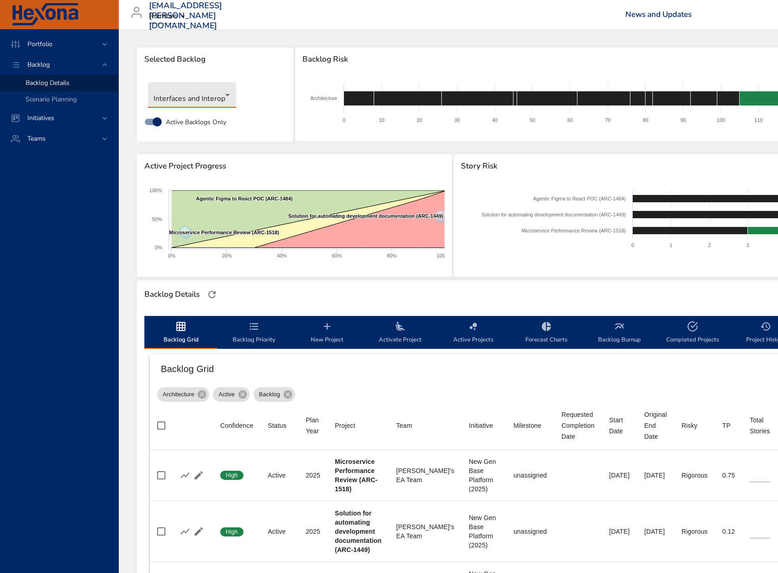
click at [212, 91] on body "Portfolio Backlog Backlog Details Scenario Planning Initiatives Teams nikayla.p…" at bounding box center [389, 286] width 778 height 573
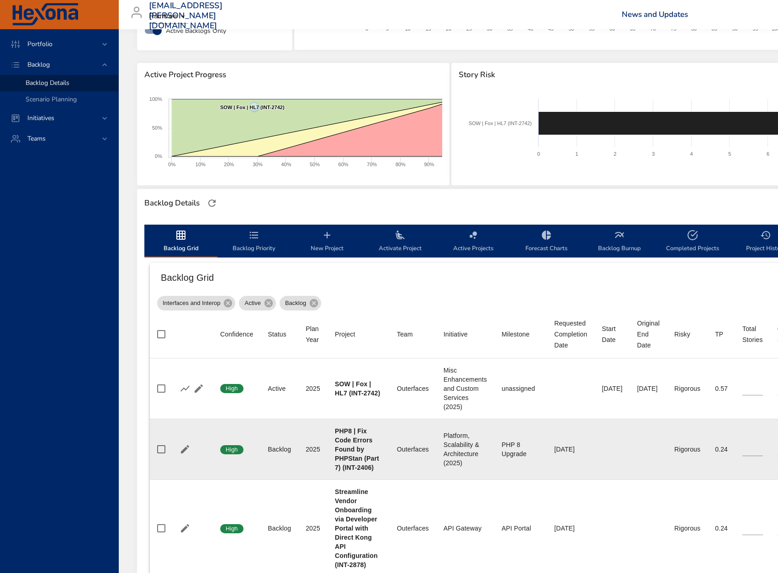
scroll to position [137, 0]
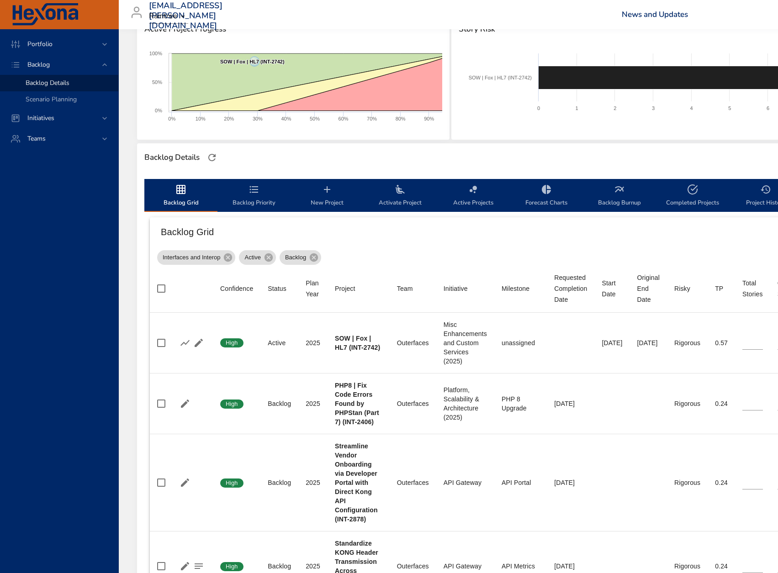
click at [248, 202] on span "Backlog Priority" at bounding box center [254, 196] width 62 height 24
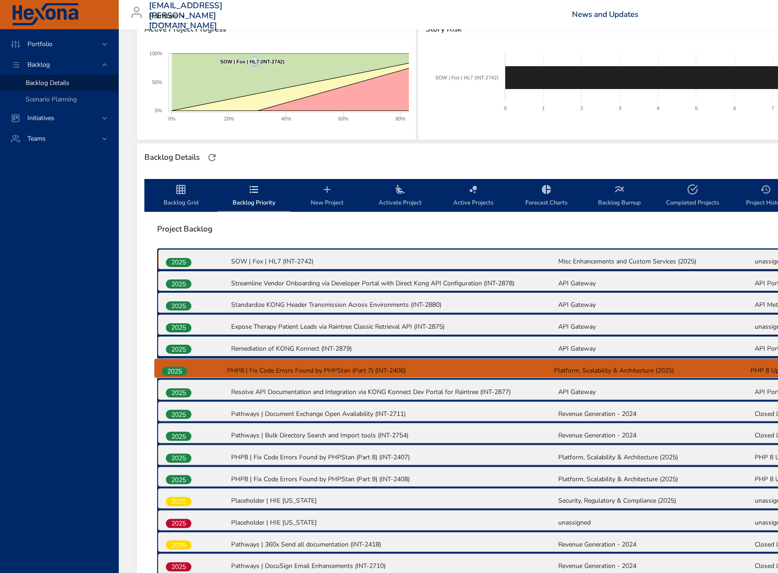
drag, startPoint x: 180, startPoint y: 286, endPoint x: 176, endPoint y: 375, distance: 89.6
click at [176, 375] on div "2025 SOW | Fox | HL7 (INT-2742) Misc Enhancements and Custom Services (2025) un…" at bounding box center [557, 466] width 801 height 437
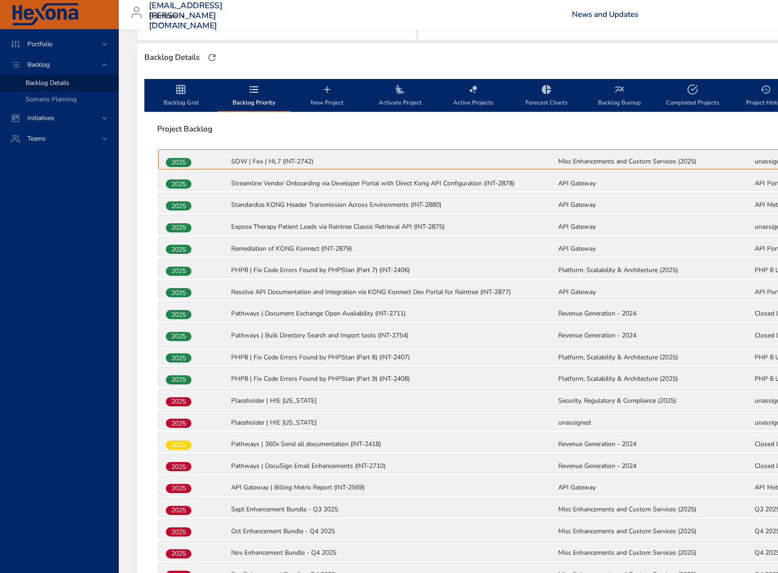
scroll to position [320, 0]
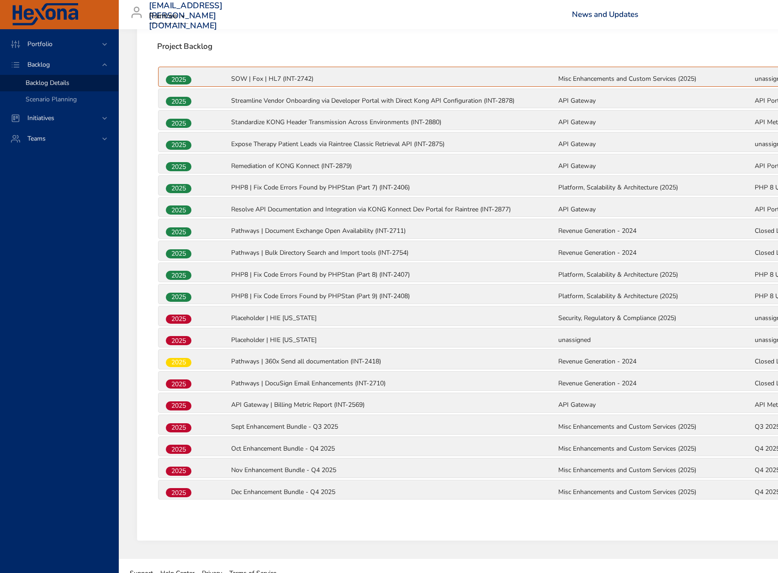
click at [179, 255] on span "2025" at bounding box center [179, 254] width 26 height 10
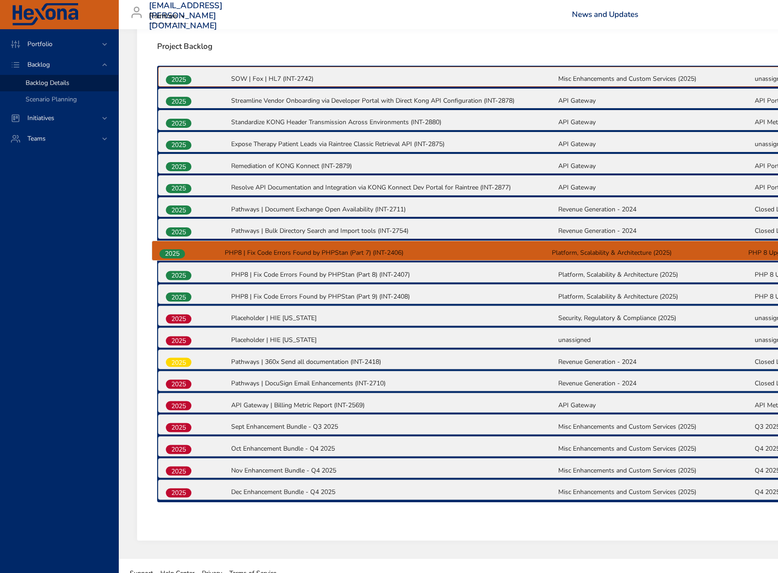
drag, startPoint x: 180, startPoint y: 190, endPoint x: 174, endPoint y: 258, distance: 68.3
click at [174, 258] on div "2025 SOW | Fox | HL7 (INT-2742) Misc Enhancements and Custom Services (2025) un…" at bounding box center [557, 284] width 801 height 437
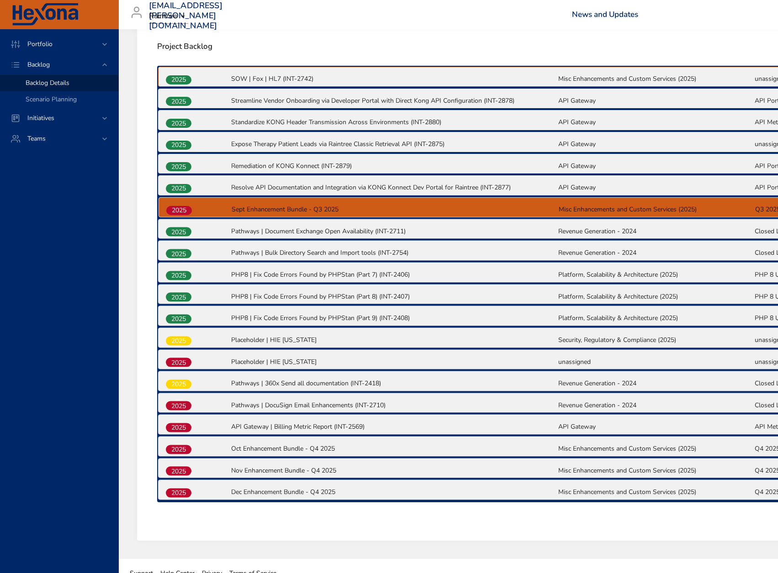
drag, startPoint x: 176, startPoint y: 426, endPoint x: 177, endPoint y: 195, distance: 231.1
click at [177, 195] on div "2025 SOW | Fox | HL7 (INT-2742) Misc Enhancements and Custom Services (2025) un…" at bounding box center [557, 284] width 801 height 437
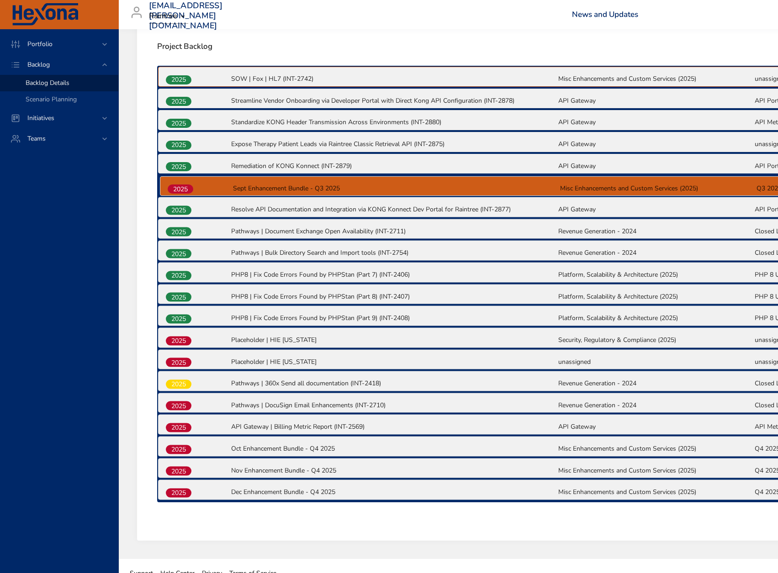
drag, startPoint x: 174, startPoint y: 210, endPoint x: 176, endPoint y: 185, distance: 24.7
click at [176, 185] on div "2025 SOW | Fox | HL7 (INT-2742) Misc Enhancements and Custom Services (2025) un…" at bounding box center [557, 284] width 801 height 437
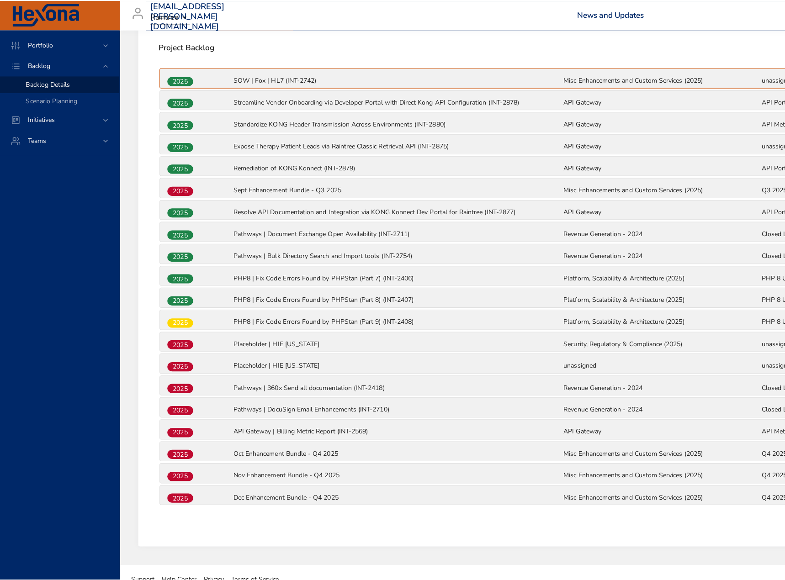
scroll to position [137, 0]
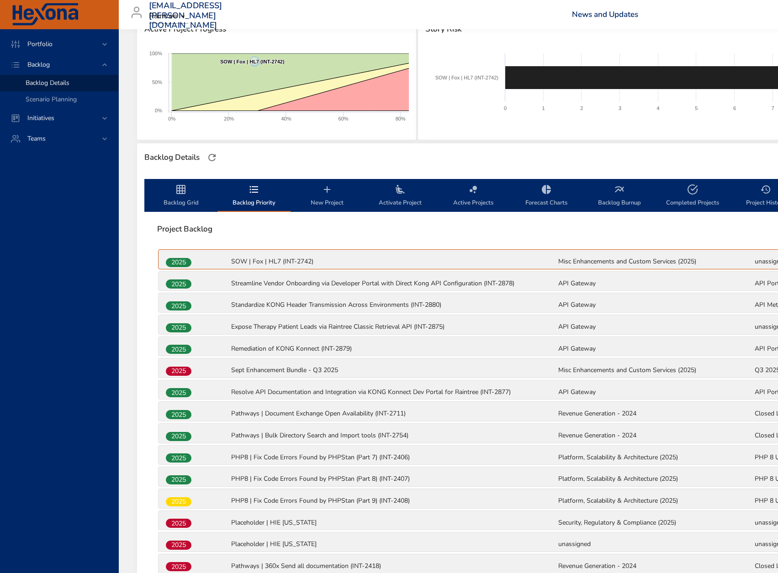
click at [323, 193] on icon "backlog-tab" at bounding box center [326, 189] width 11 height 11
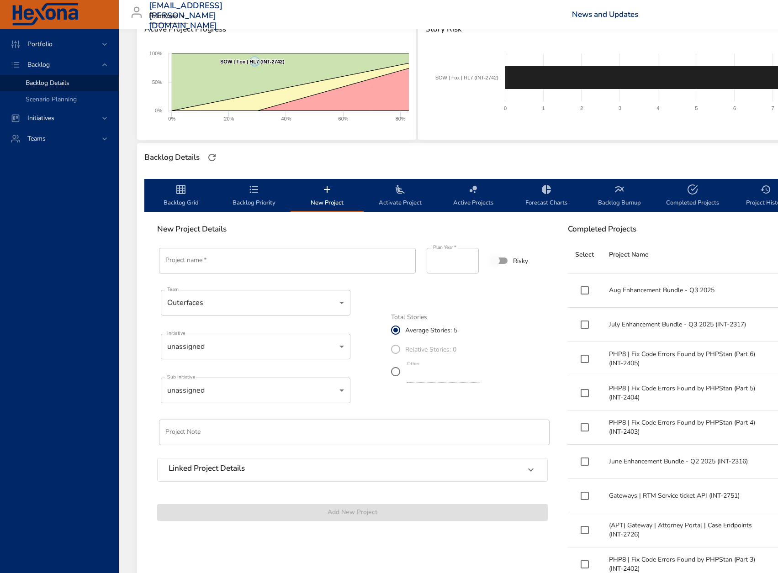
click at [236, 264] on input "Project name   *" at bounding box center [287, 261] width 257 height 26
click at [295, 262] on input "Project name   *" at bounding box center [287, 261] width 257 height 26
paste input "**********"
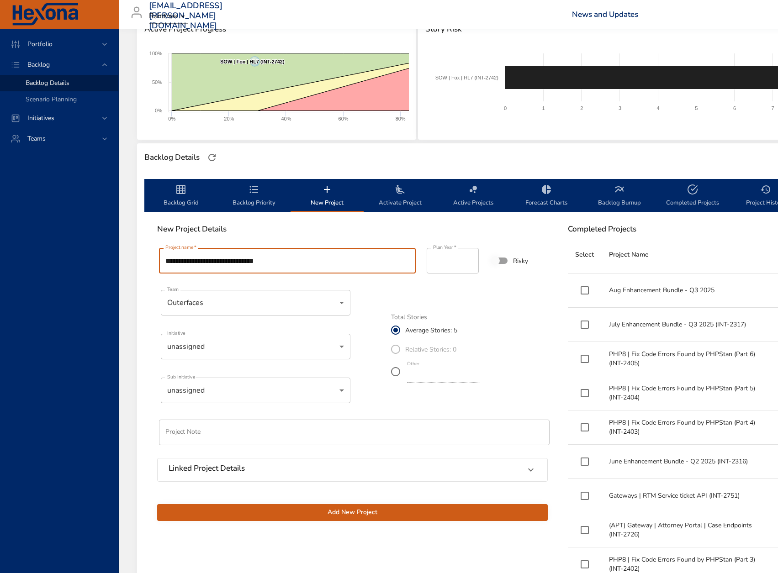
type input "**********"
click at [284, 335] on body "**********" at bounding box center [389, 149] width 778 height 573
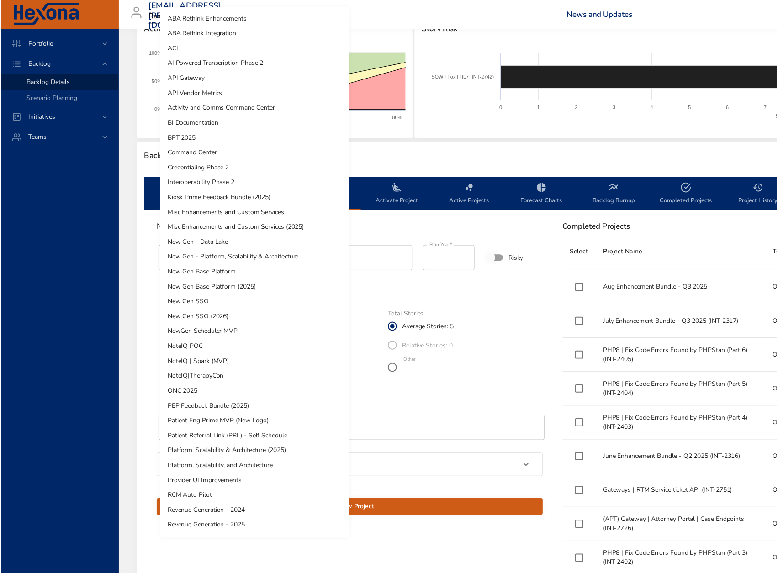
scroll to position [179, 0]
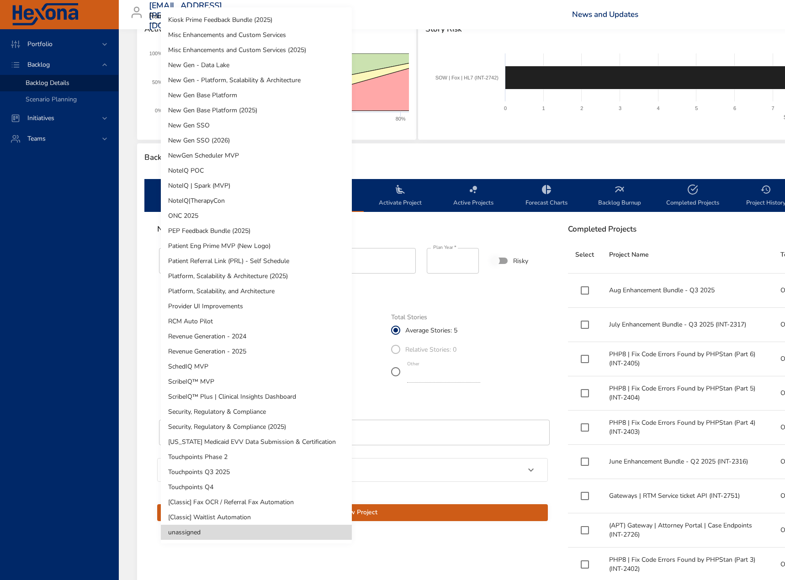
click at [259, 443] on li "[US_STATE] Medicaid EVV Data Submission & Certification" at bounding box center [256, 441] width 191 height 15
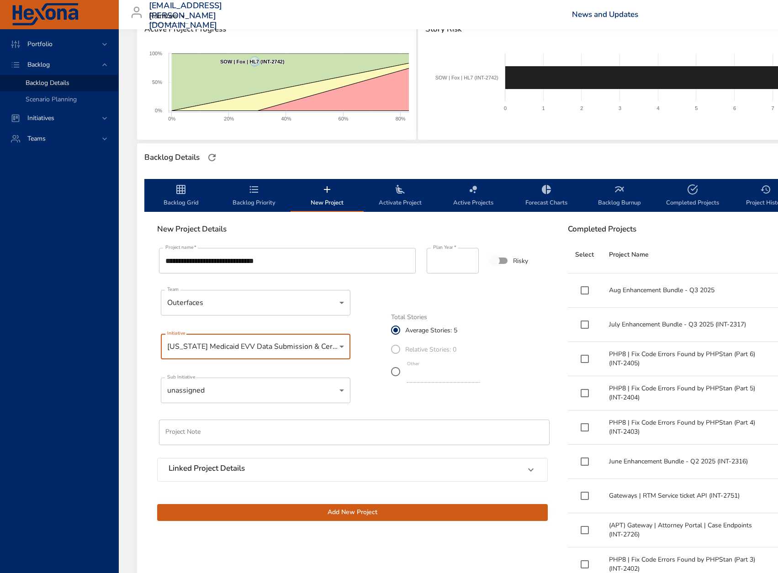
click at [228, 391] on body "**********" at bounding box center [389, 149] width 778 height 573
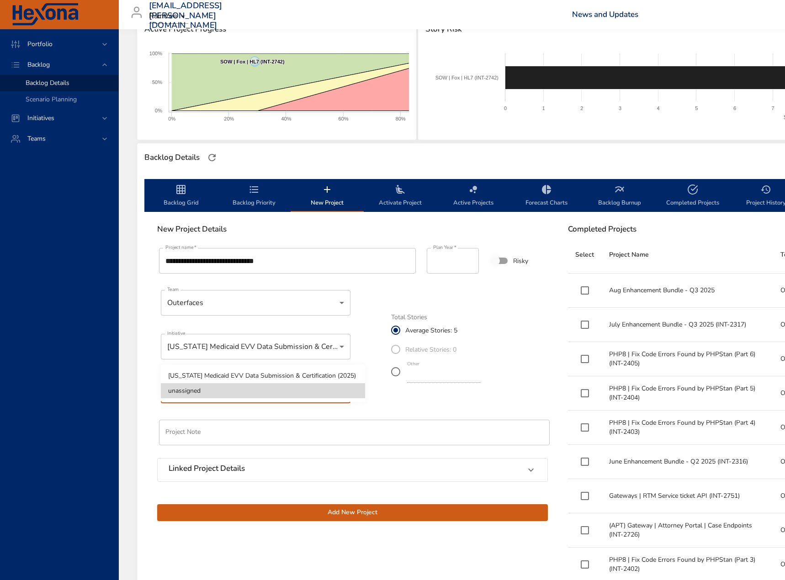
click at [230, 369] on li "Texas Medicaid EVV Data Submission & Certification (2025)" at bounding box center [263, 375] width 204 height 15
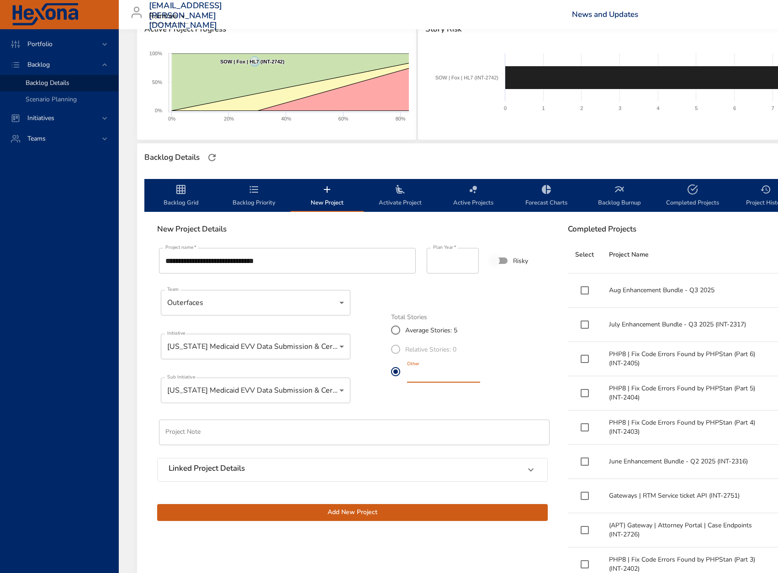
click at [403, 376] on label "Other *" at bounding box center [434, 372] width 96 height 26
type input "*"
click at [287, 254] on input "**********" at bounding box center [287, 261] width 257 height 26
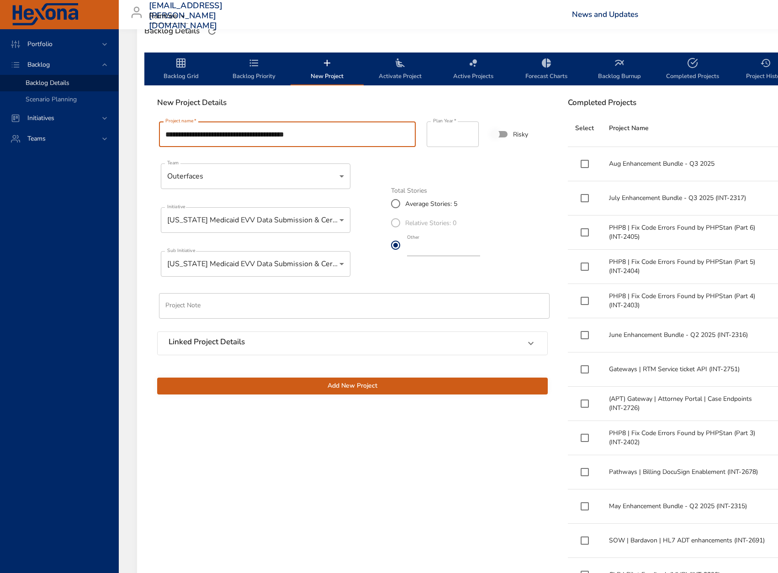
scroll to position [320, 0]
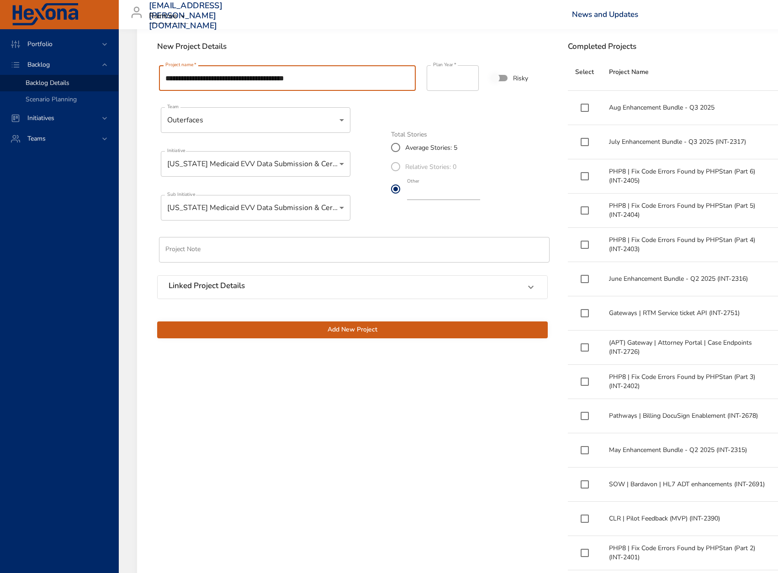
type input "**********"
click at [388, 335] on span "Add New Project" at bounding box center [352, 329] width 376 height 11
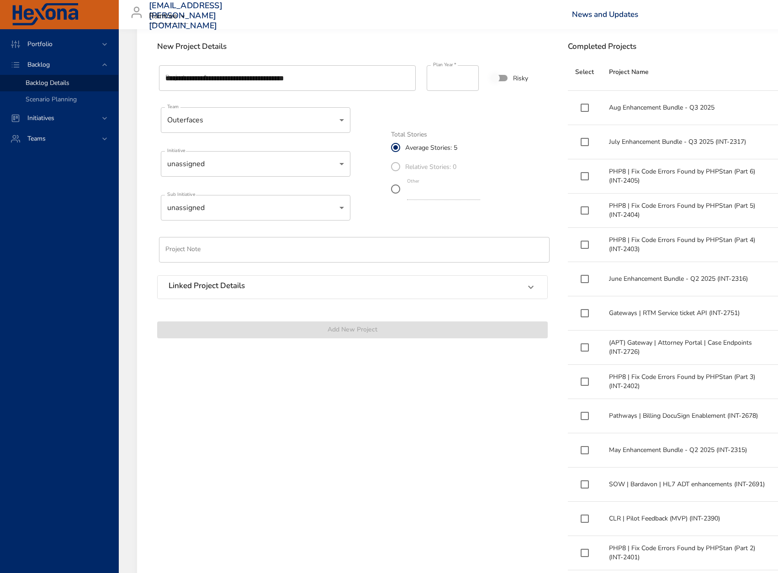
type input "*"
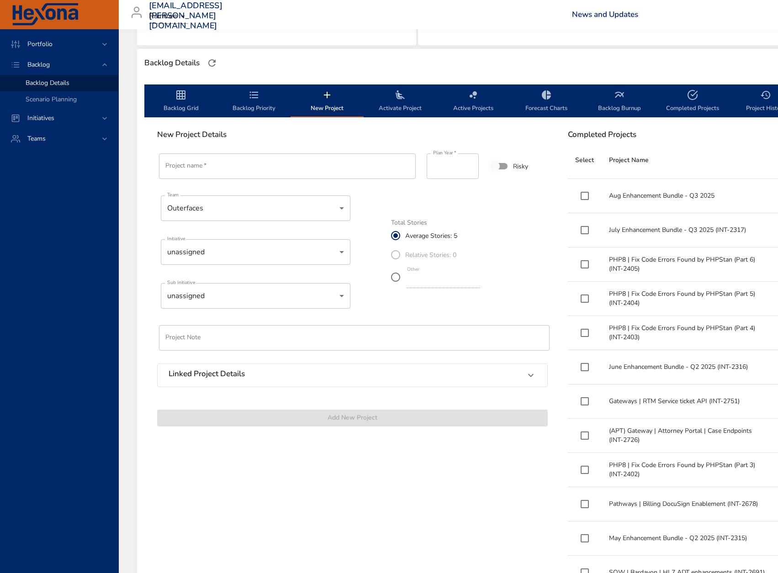
scroll to position [137, 0]
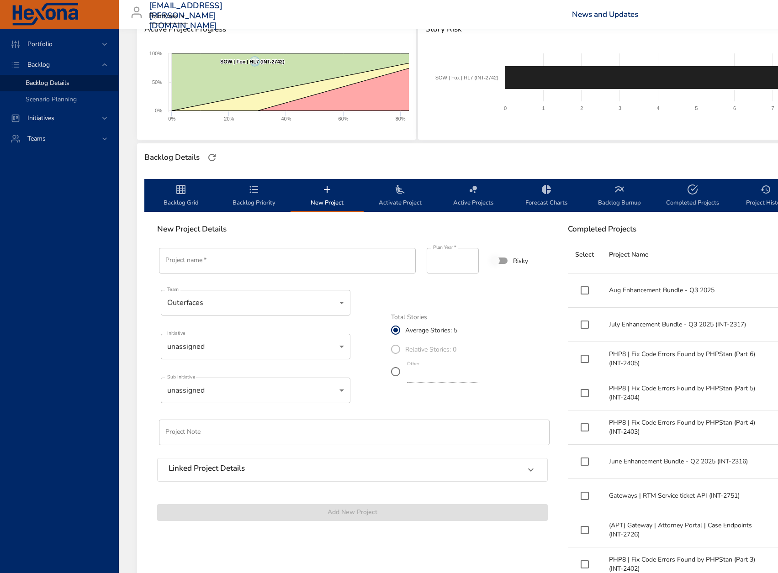
click at [242, 200] on span "Backlog Priority" at bounding box center [254, 196] width 62 height 24
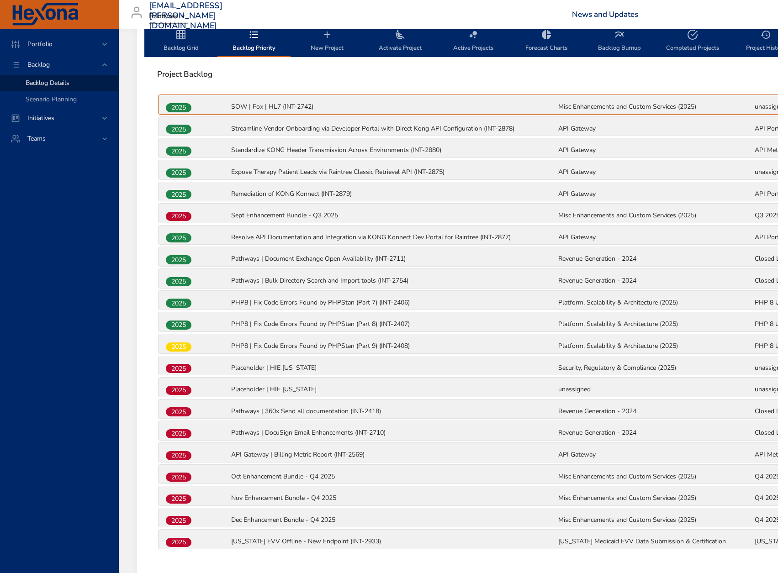
scroll to position [356, 0]
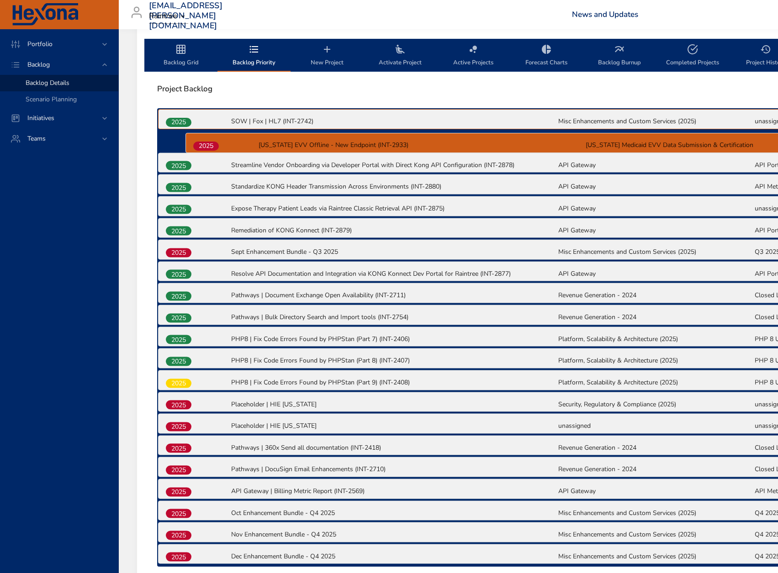
drag, startPoint x: 180, startPoint y: 482, endPoint x: 207, endPoint y: 148, distance: 335.4
click at [207, 148] on div "2025 SOW | Fox | HL7 (INT-2742) Misc Enhancements and Custom Services (2025) un…" at bounding box center [557, 337] width 801 height 458
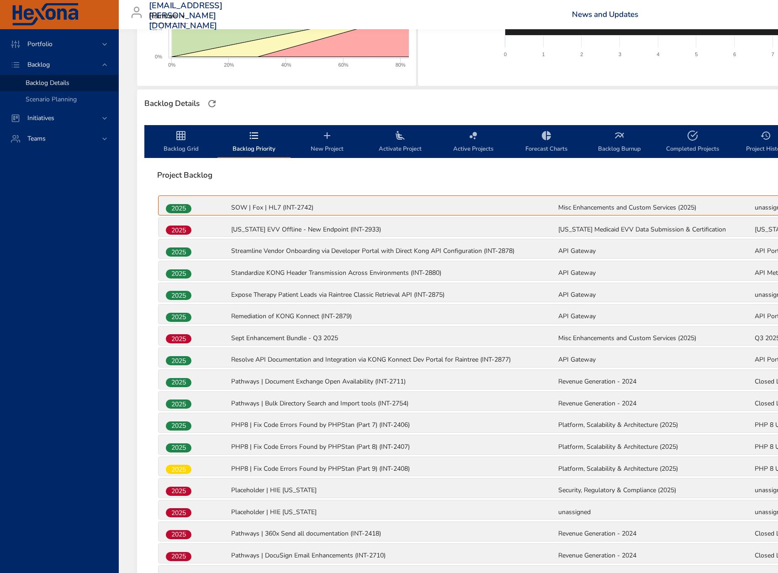
scroll to position [174, 0]
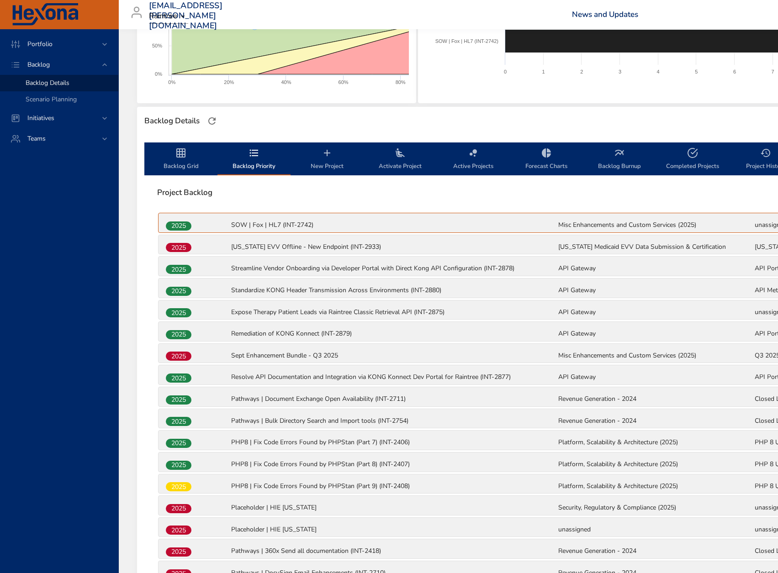
click at [247, 155] on span "Backlog Priority" at bounding box center [254, 160] width 62 height 24
click at [393, 160] on span "Activate Project" at bounding box center [400, 160] width 62 height 24
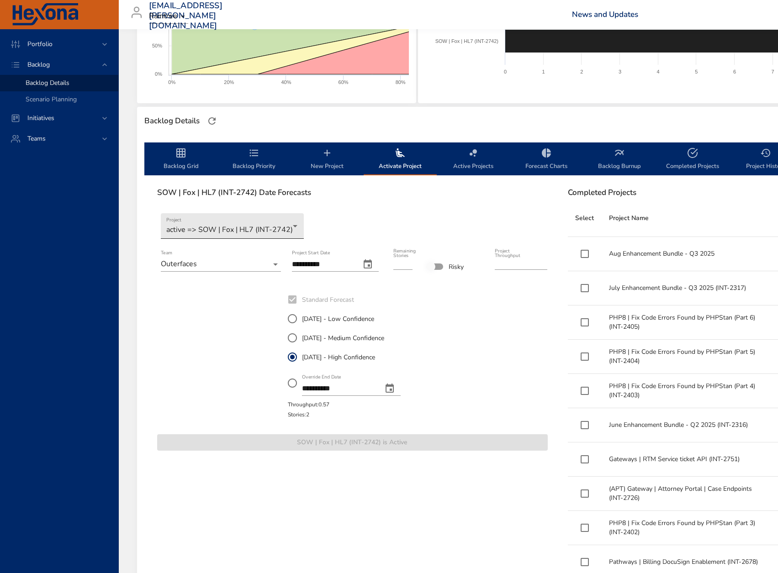
click at [227, 227] on body "**********" at bounding box center [389, 112] width 778 height 573
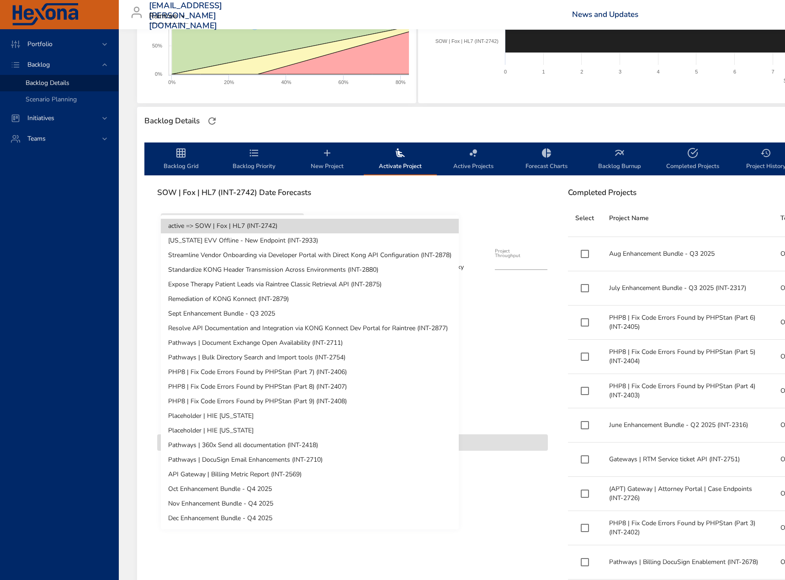
click at [225, 241] on li "Texas EVV Offline - New Endpoint (INT-2933)" at bounding box center [310, 240] width 298 height 15
type input "*"
type input "****"
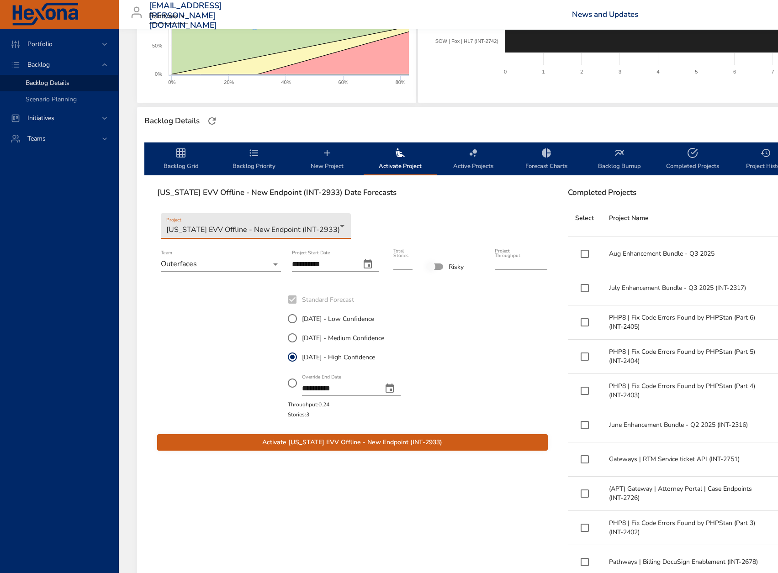
click at [363, 262] on icon "change date" at bounding box center [367, 264] width 11 height 11
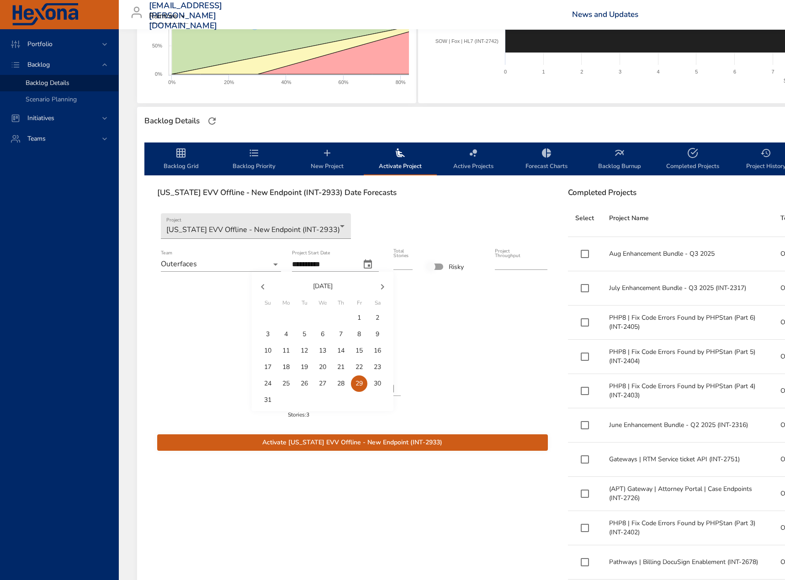
click at [339, 380] on p "28" at bounding box center [340, 383] width 7 height 9
type input "**********"
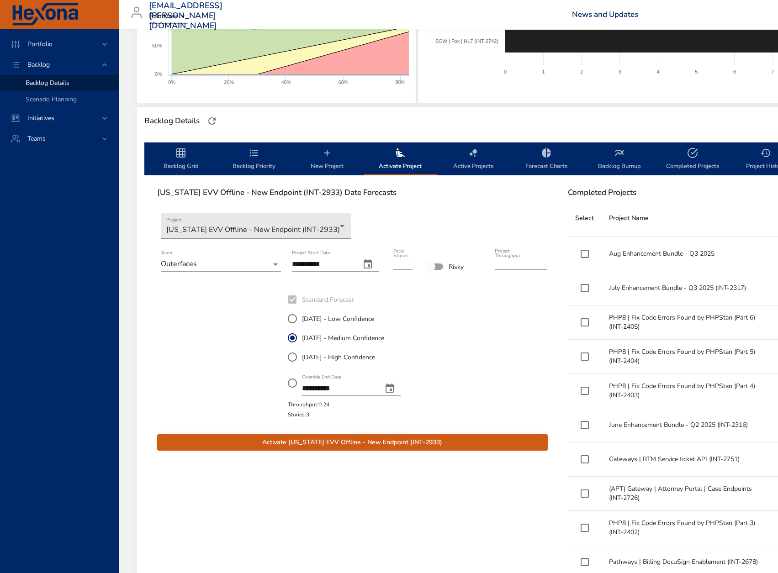
click at [358, 444] on span "Activate Texas EVV Offline - New Endpoint (INT-2933)" at bounding box center [352, 442] width 376 height 11
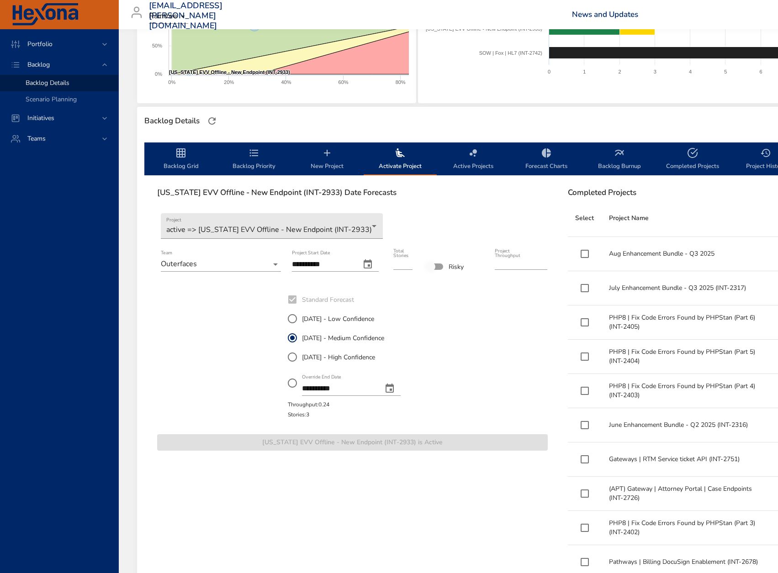
click at [194, 161] on span "Backlog Grid" at bounding box center [181, 160] width 62 height 24
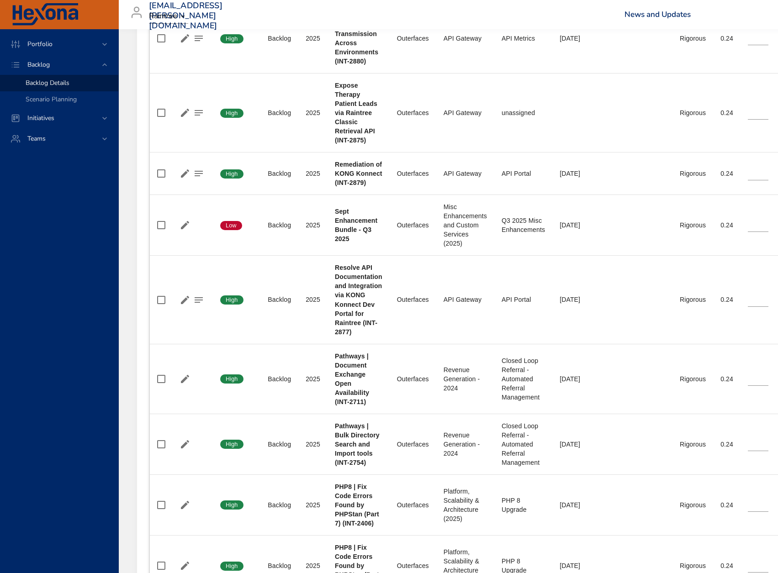
scroll to position [657, 0]
